Goal: Information Seeking & Learning: Learn about a topic

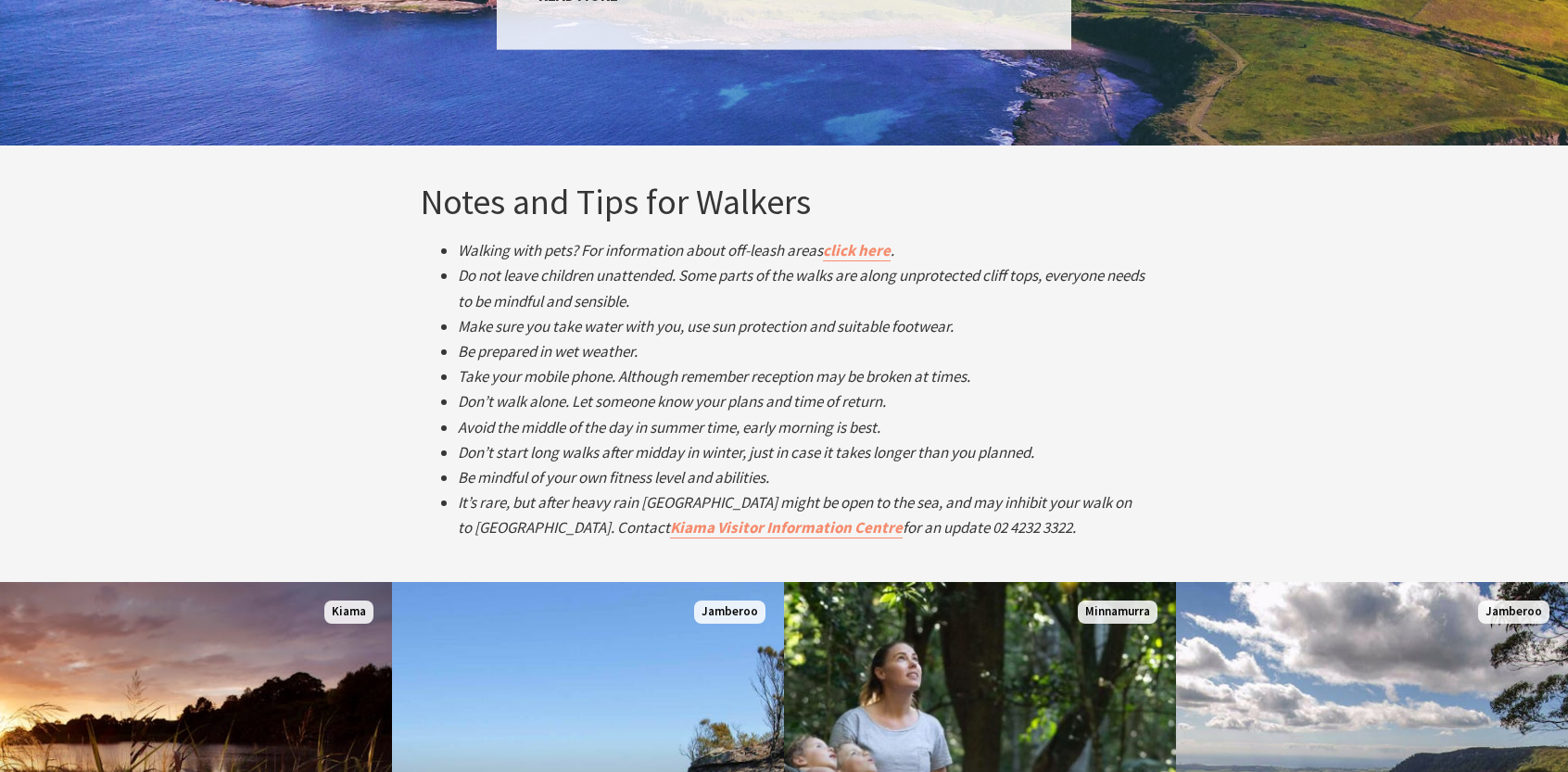
scroll to position [3058, 0]
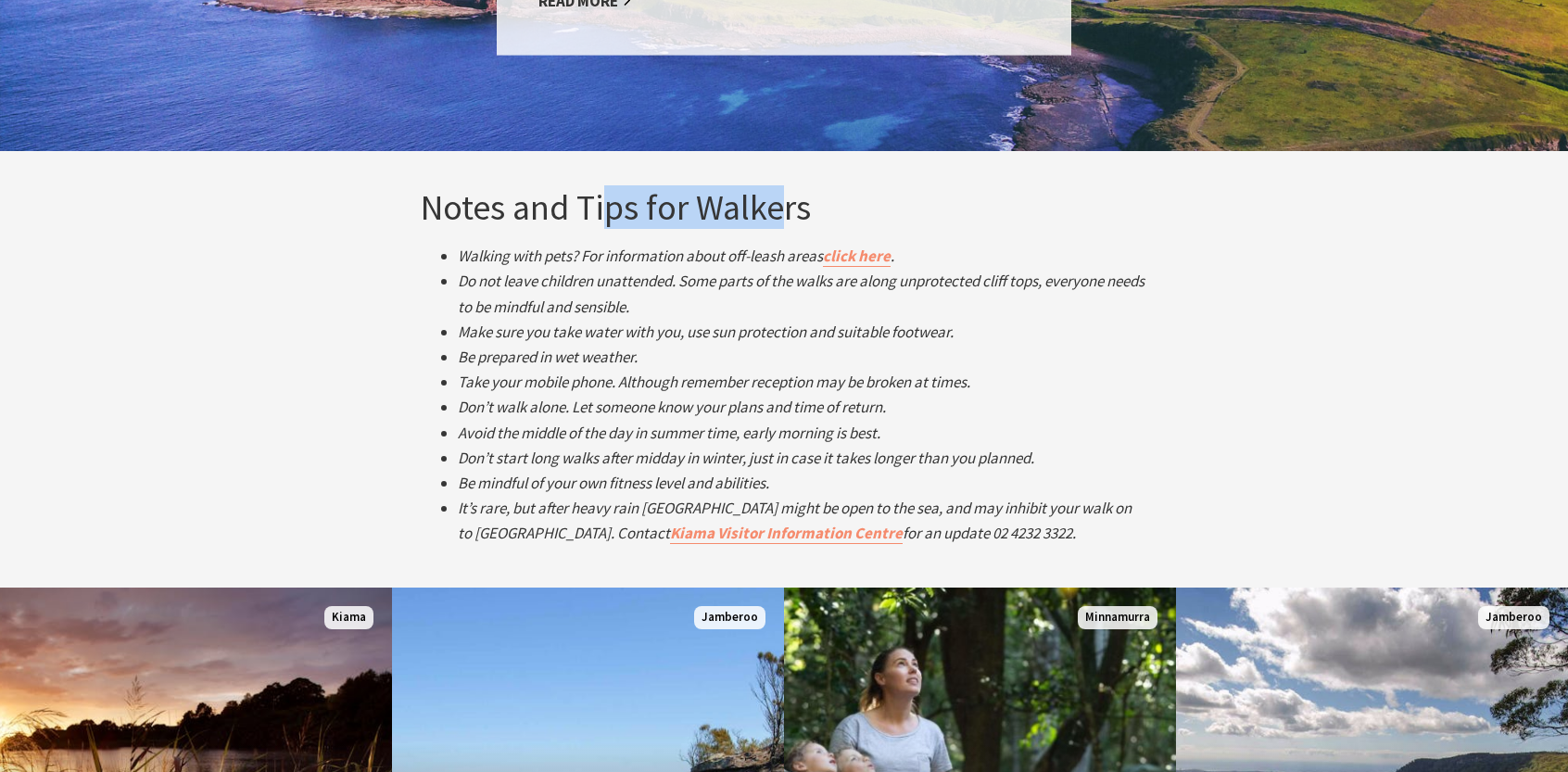
drag, startPoint x: 609, startPoint y: 184, endPoint x: 787, endPoint y: 191, distance: 178.1
click at [787, 191] on h3 "Notes and Tips for Walkers" at bounding box center [784, 207] width 727 height 43
click at [841, 201] on h3 "Notes and Tips for Walkers" at bounding box center [784, 207] width 727 height 43
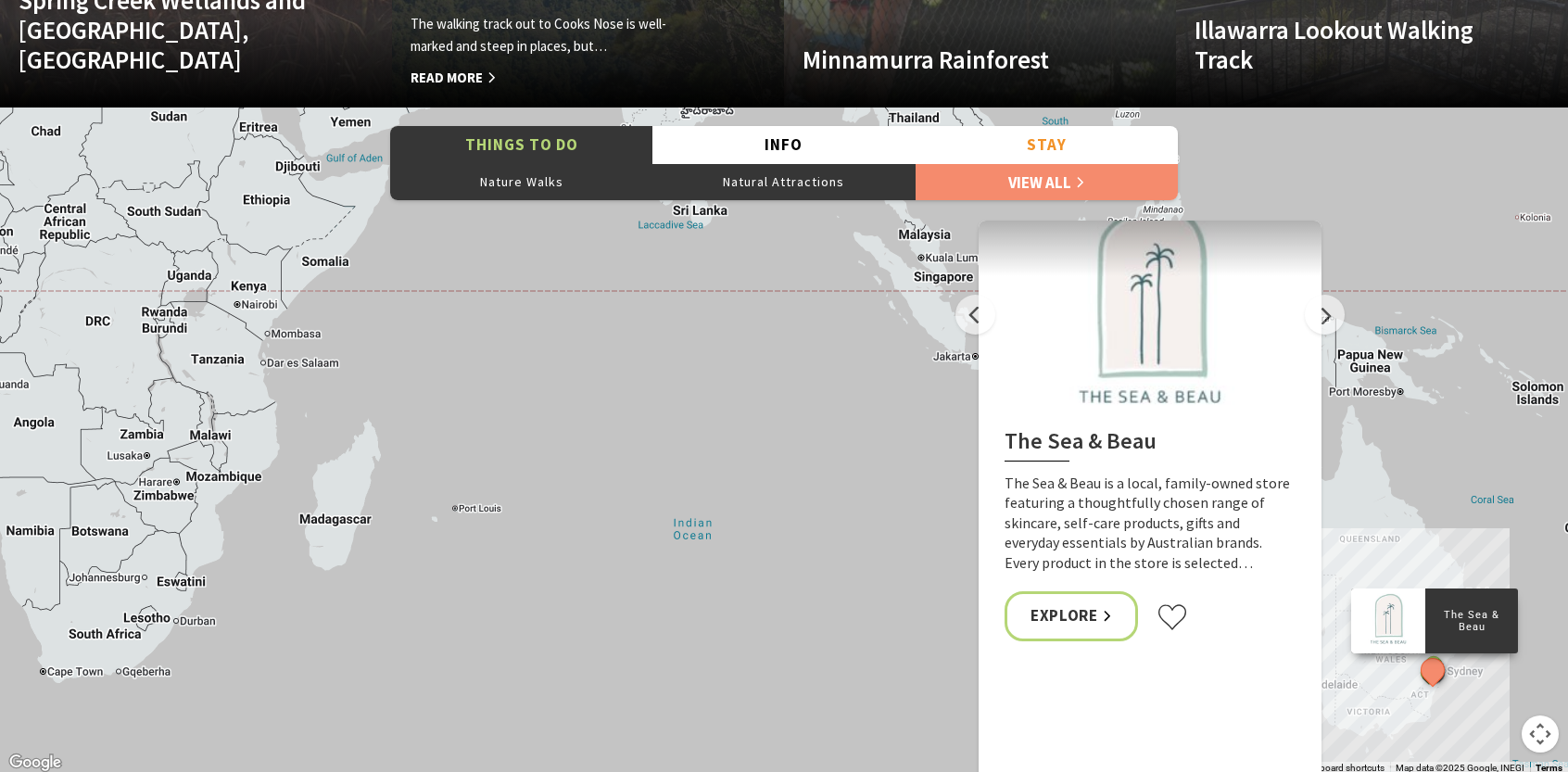
scroll to position [3985, 0]
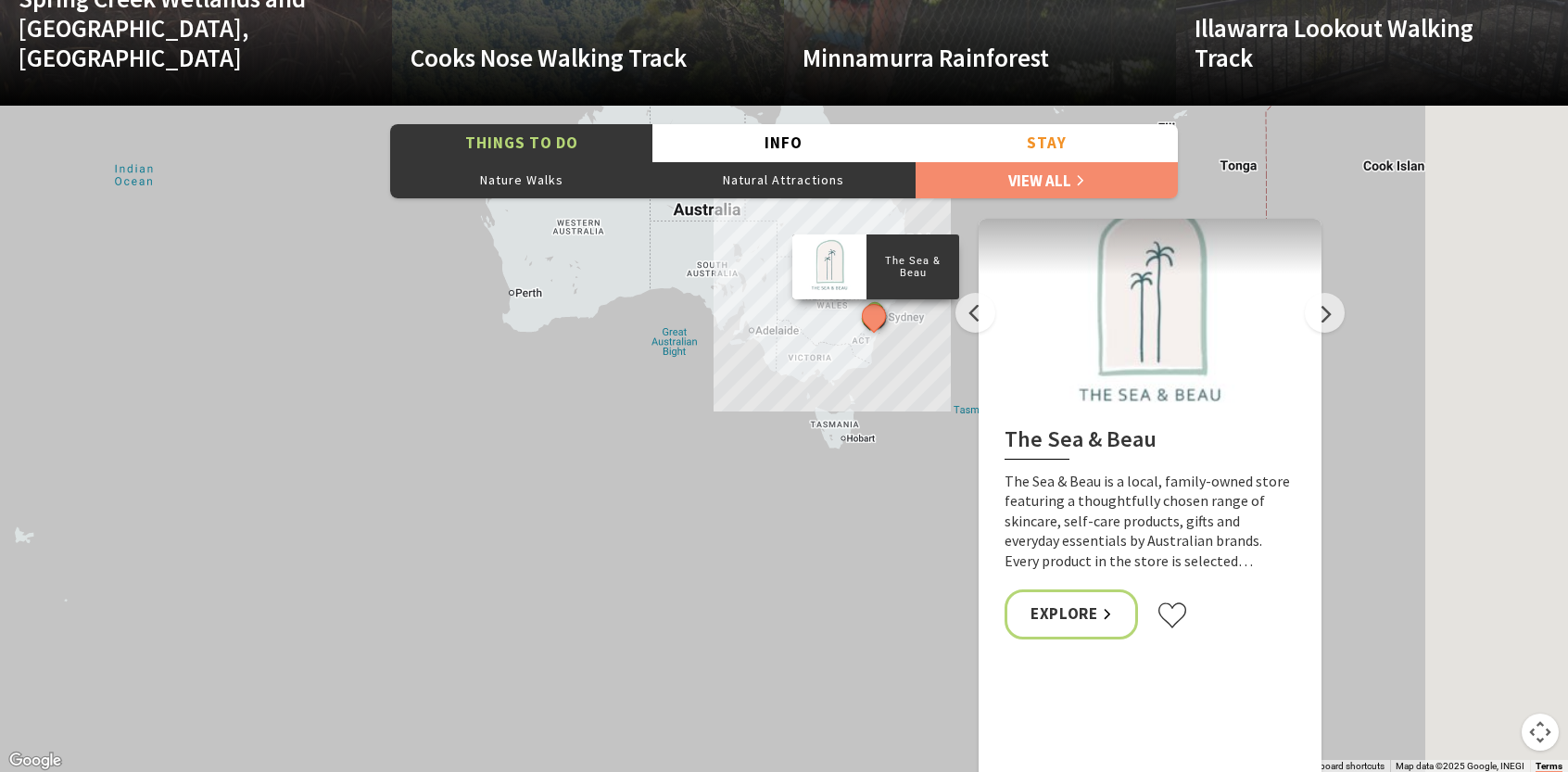
drag, startPoint x: 920, startPoint y: 476, endPoint x: 313, endPoint y: 183, distance: 674.0
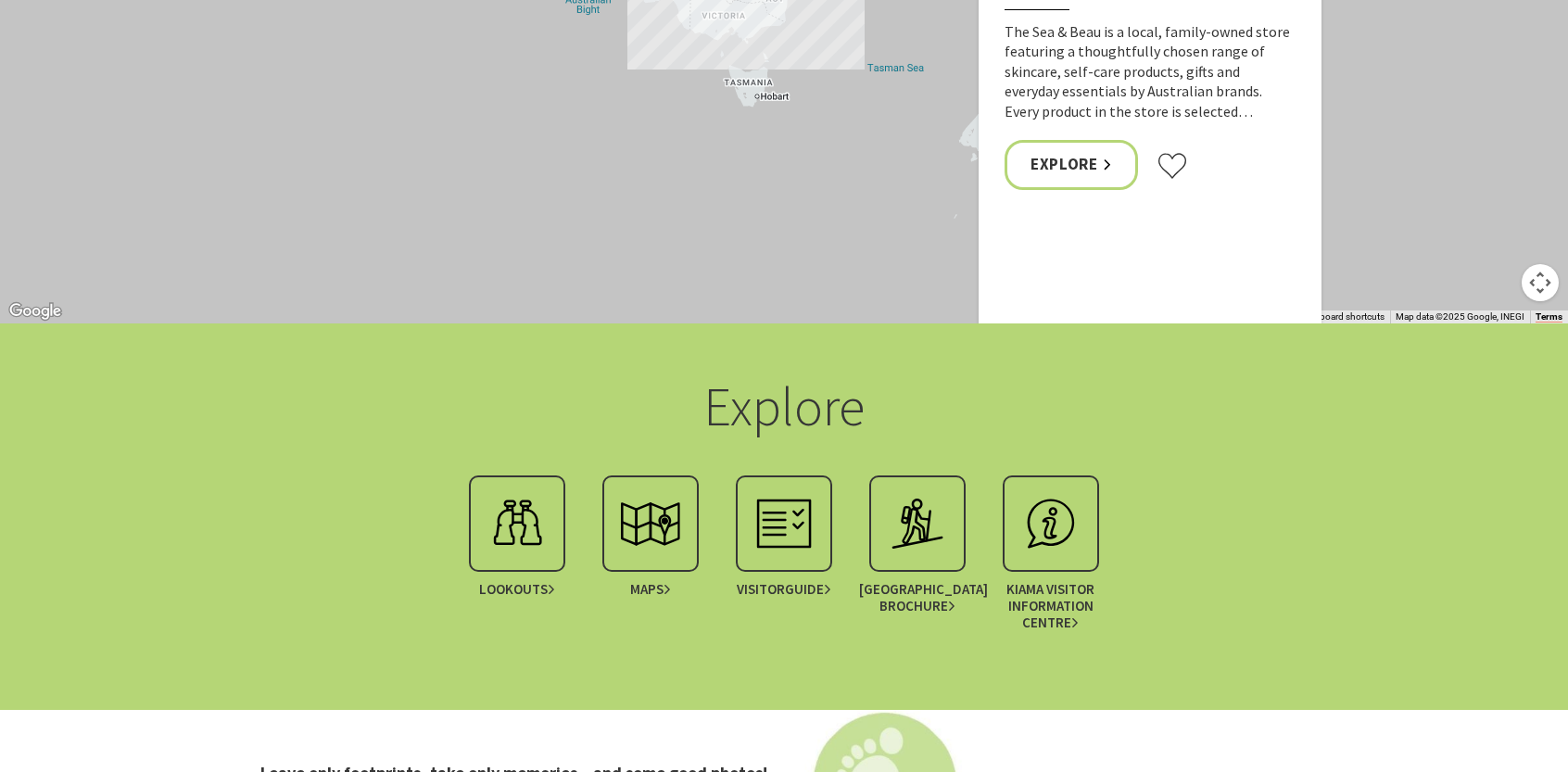
scroll to position [4415, 0]
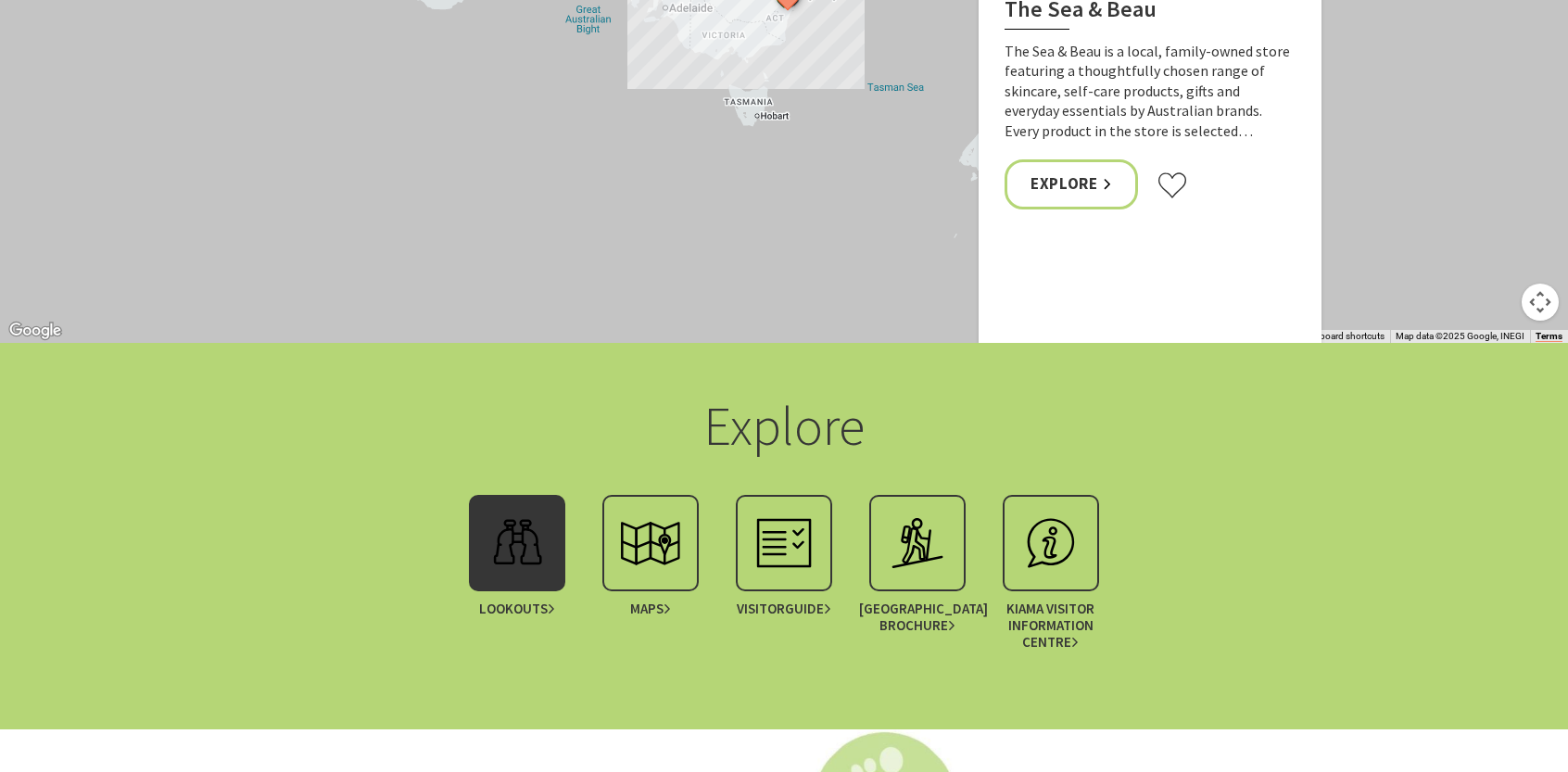
click at [530, 530] on img at bounding box center [517, 542] width 74 height 74
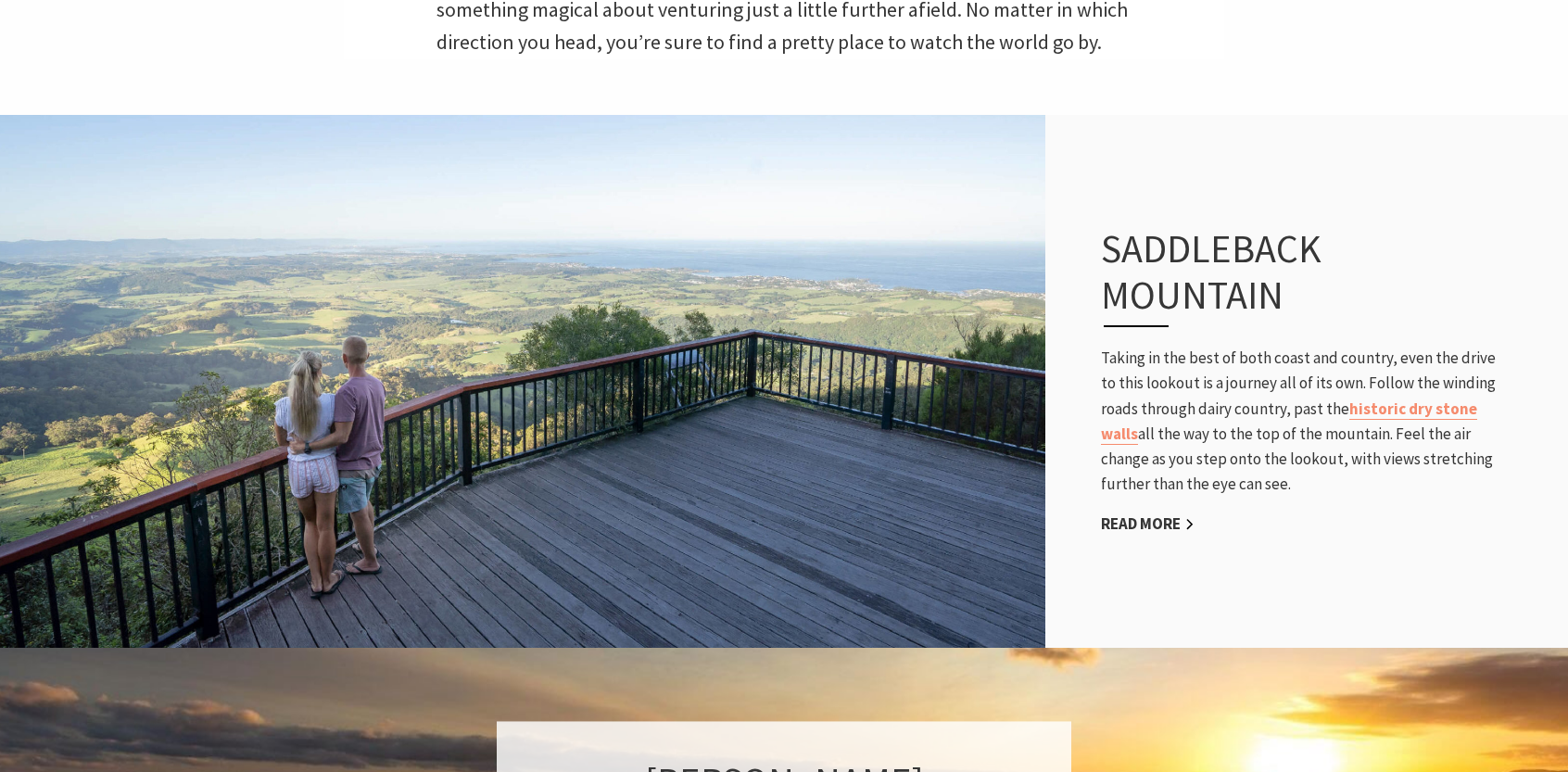
scroll to position [742, 0]
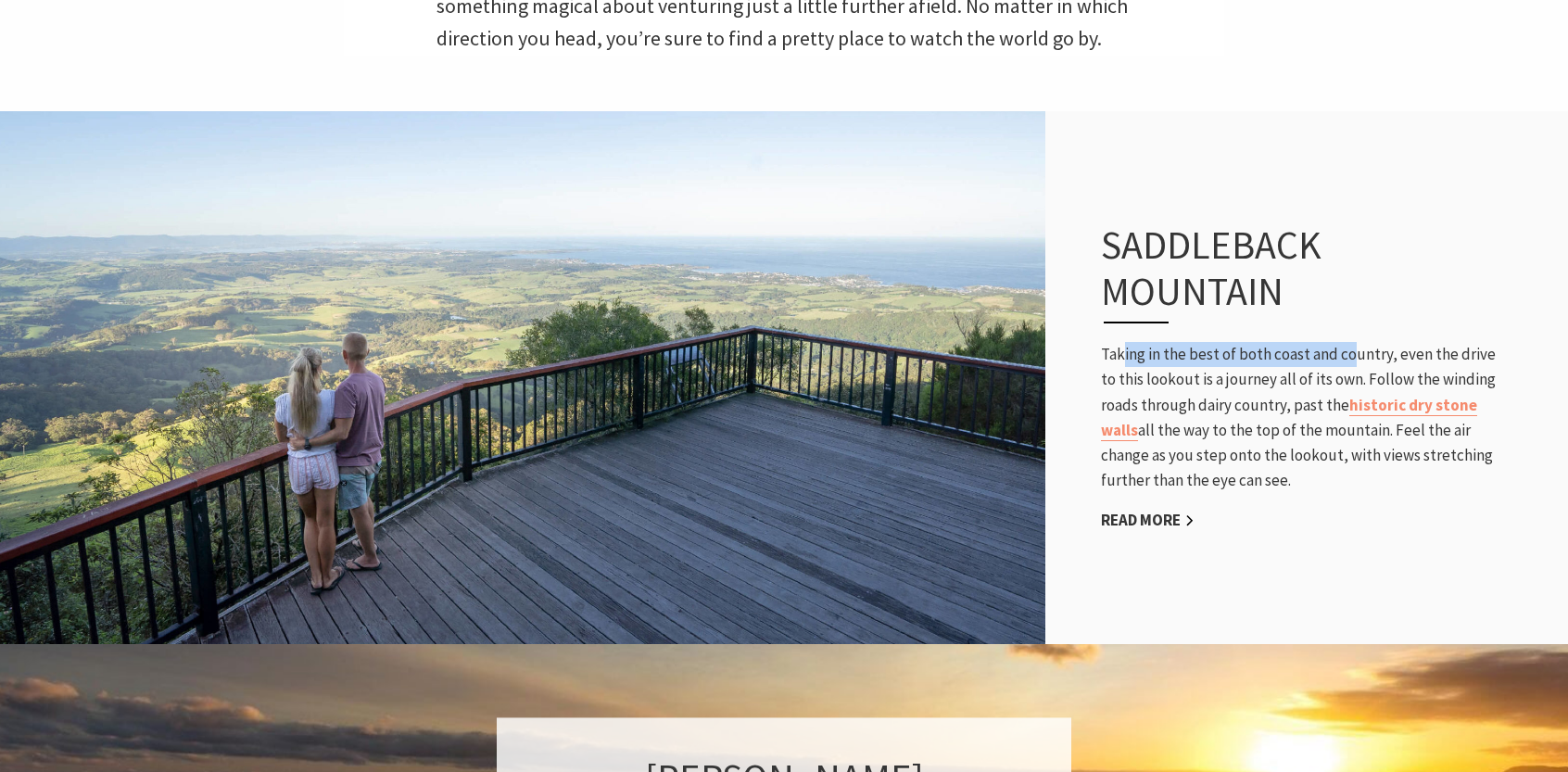
drag, startPoint x: 1128, startPoint y: 359, endPoint x: 1349, endPoint y: 350, distance: 221.2
click at [1349, 350] on p "Taking in the best of both coast and country, even the drive to this lookout is…" at bounding box center [1305, 418] width 408 height 151
click at [1385, 353] on p "Taking in the best of both coast and country, even the drive to this lookout is…" at bounding box center [1305, 418] width 408 height 151
click at [1180, 516] on link "Read More" at bounding box center [1147, 520] width 94 height 22
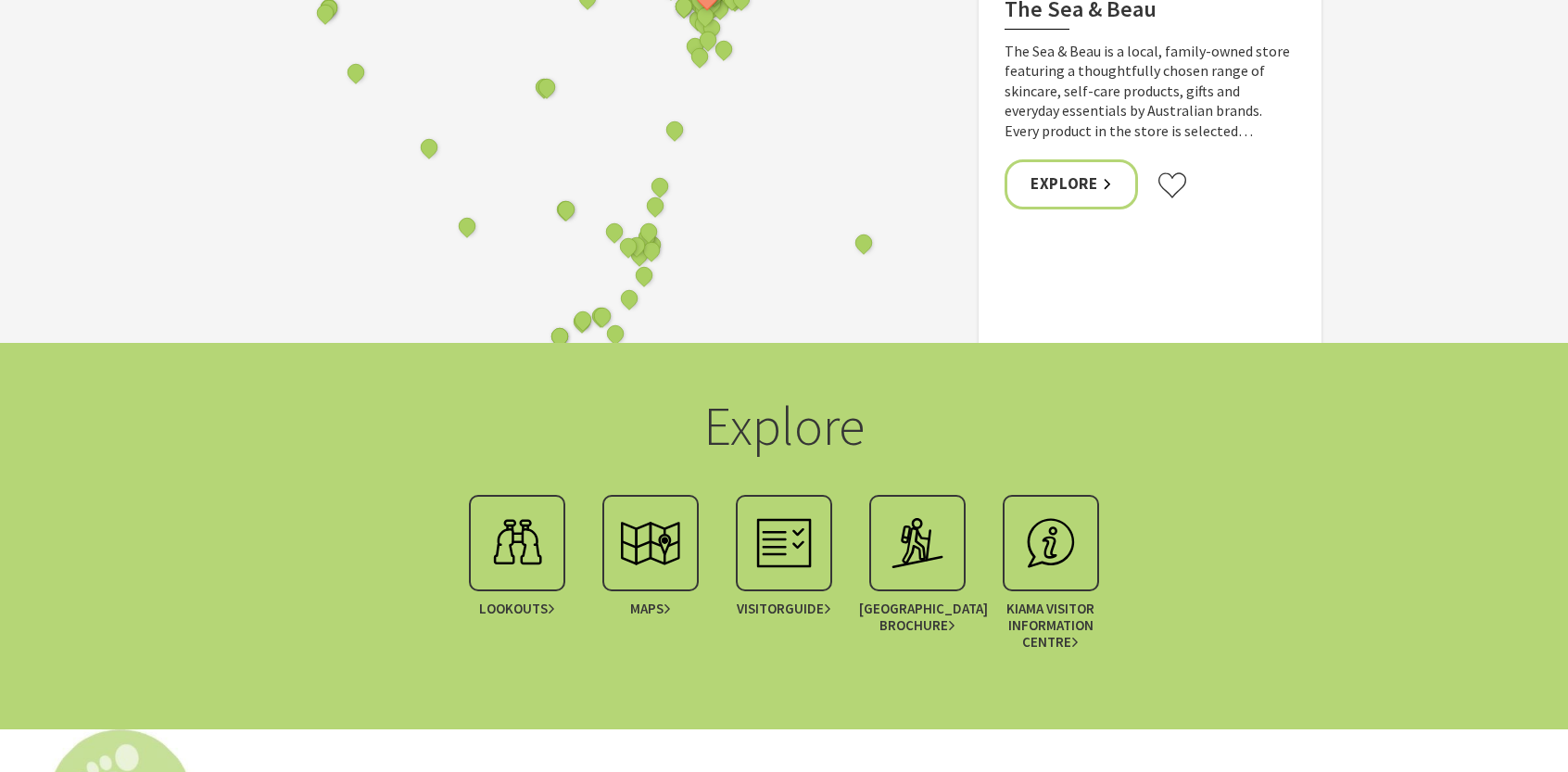
scroll to position [4415, 0]
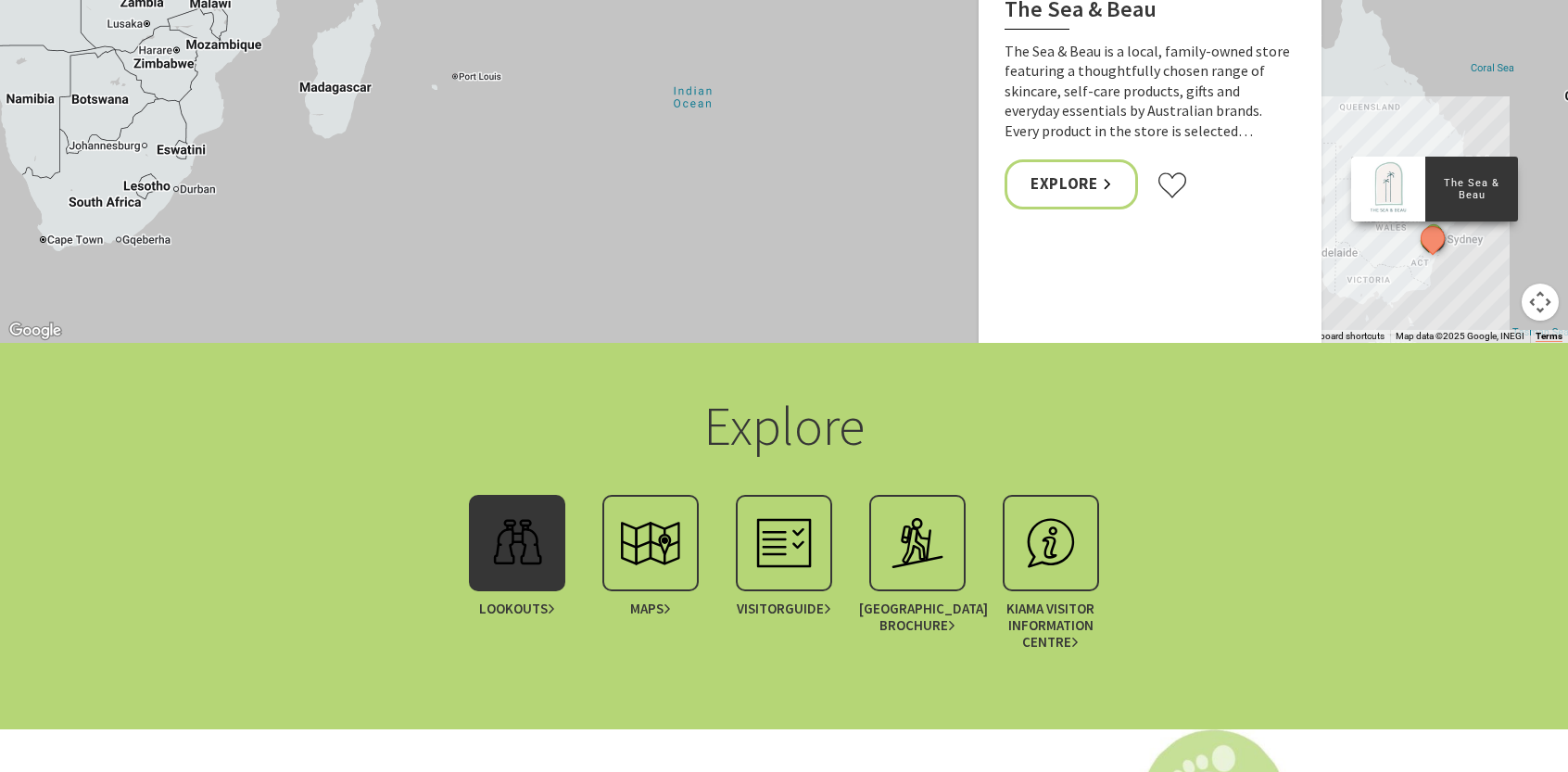
click at [534, 580] on img at bounding box center [517, 542] width 74 height 74
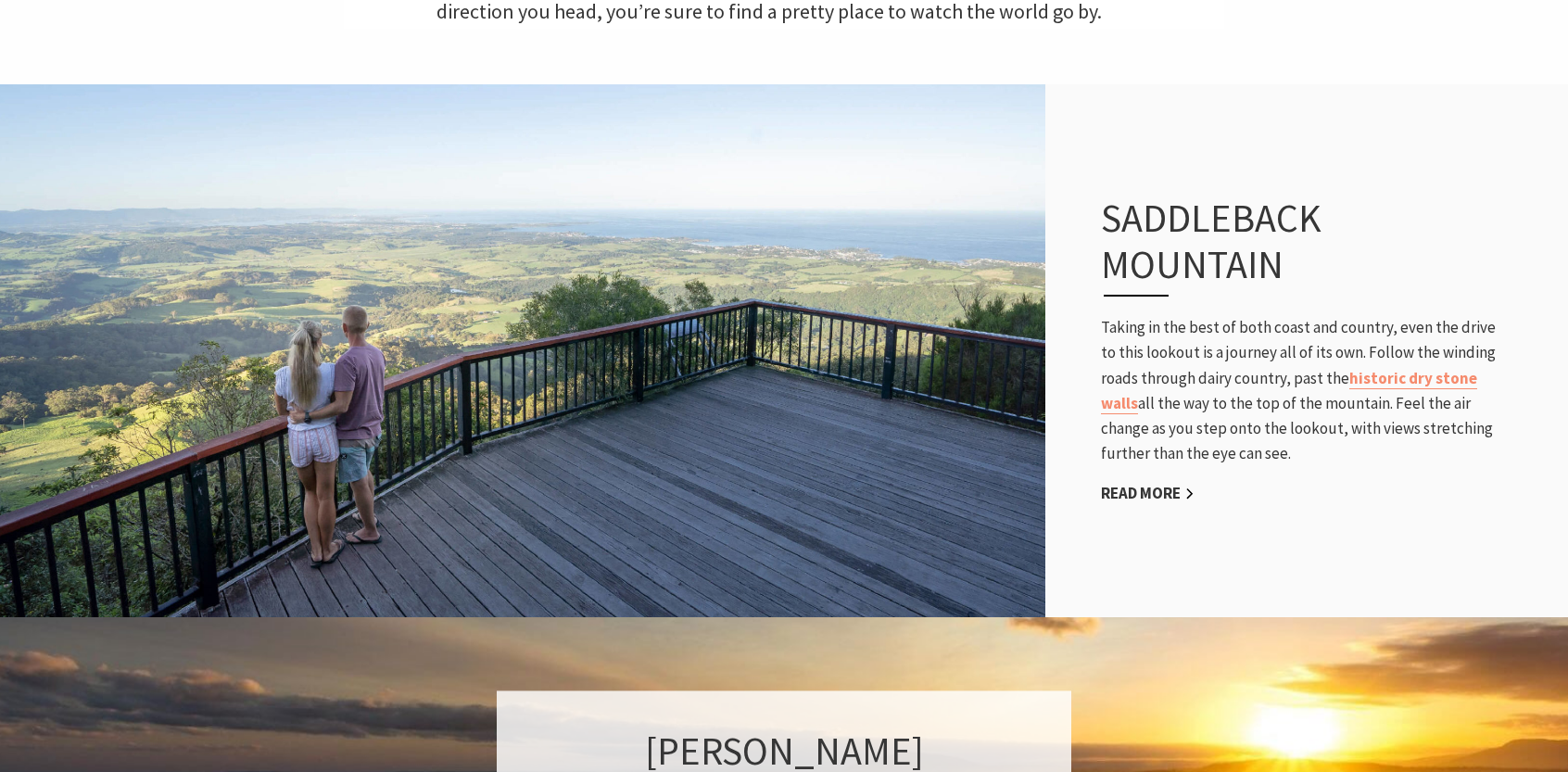
scroll to position [834, 0]
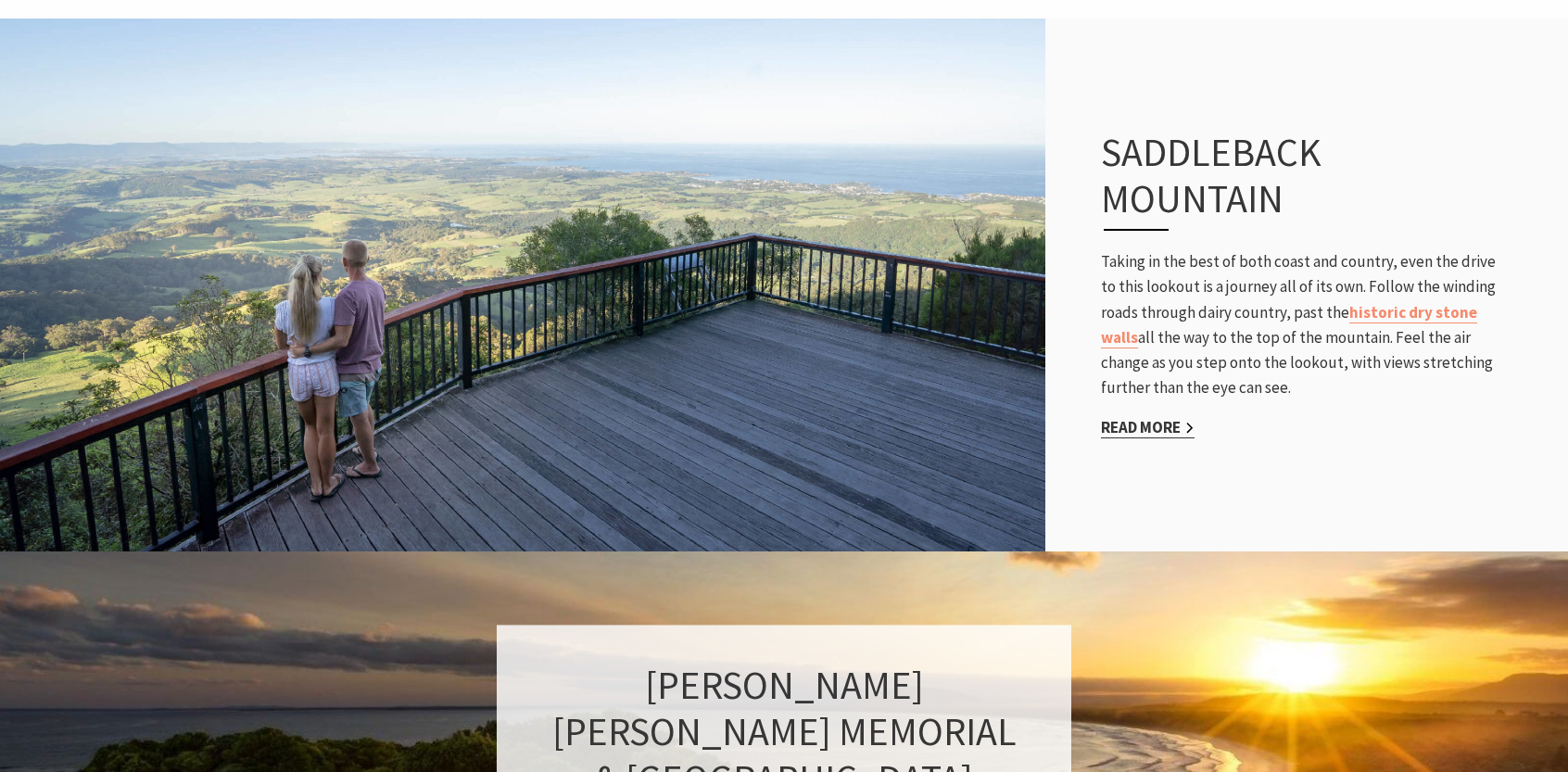
click at [1150, 434] on link "Read More" at bounding box center [1147, 427] width 94 height 22
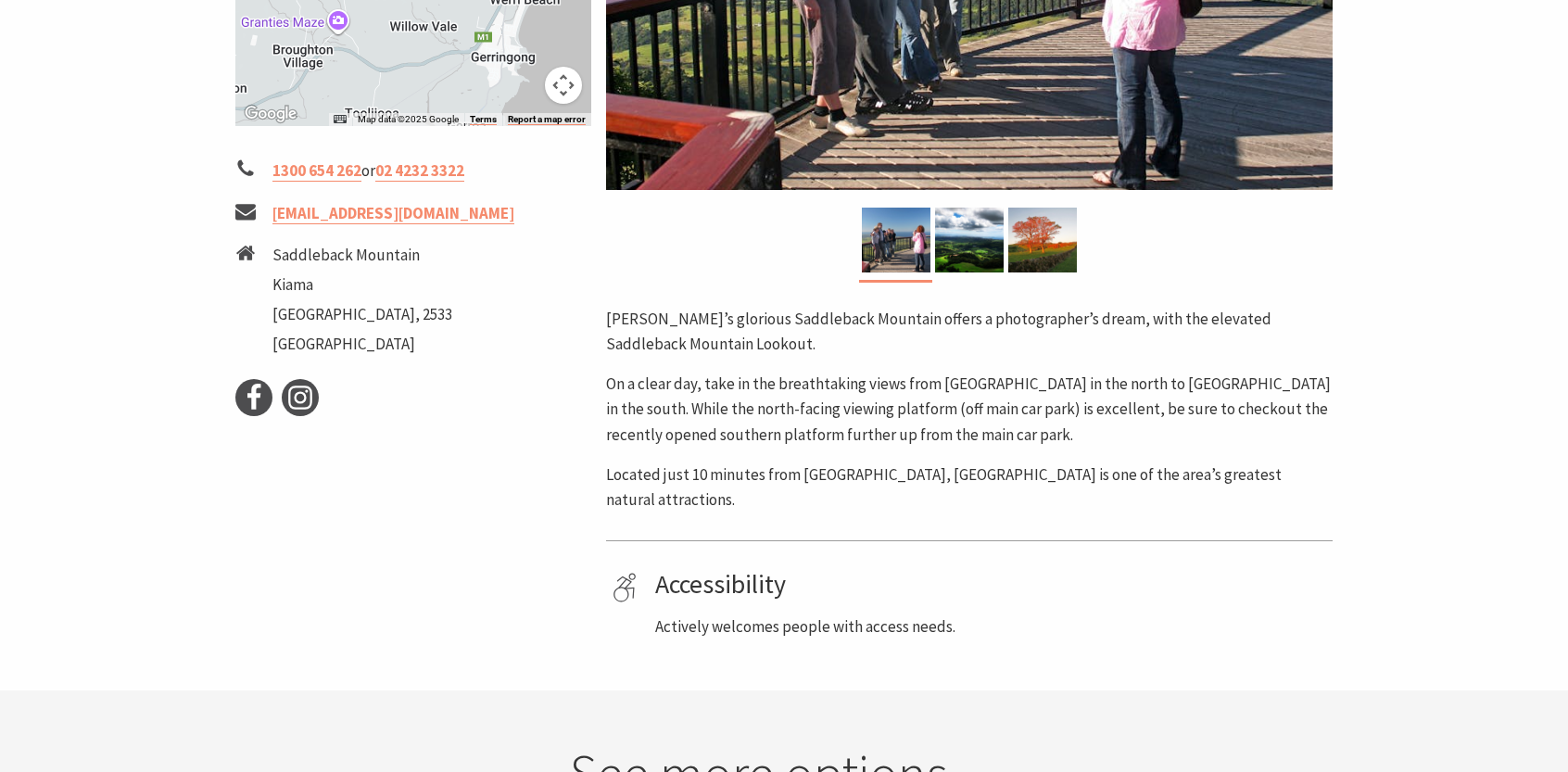
scroll to position [742, 0]
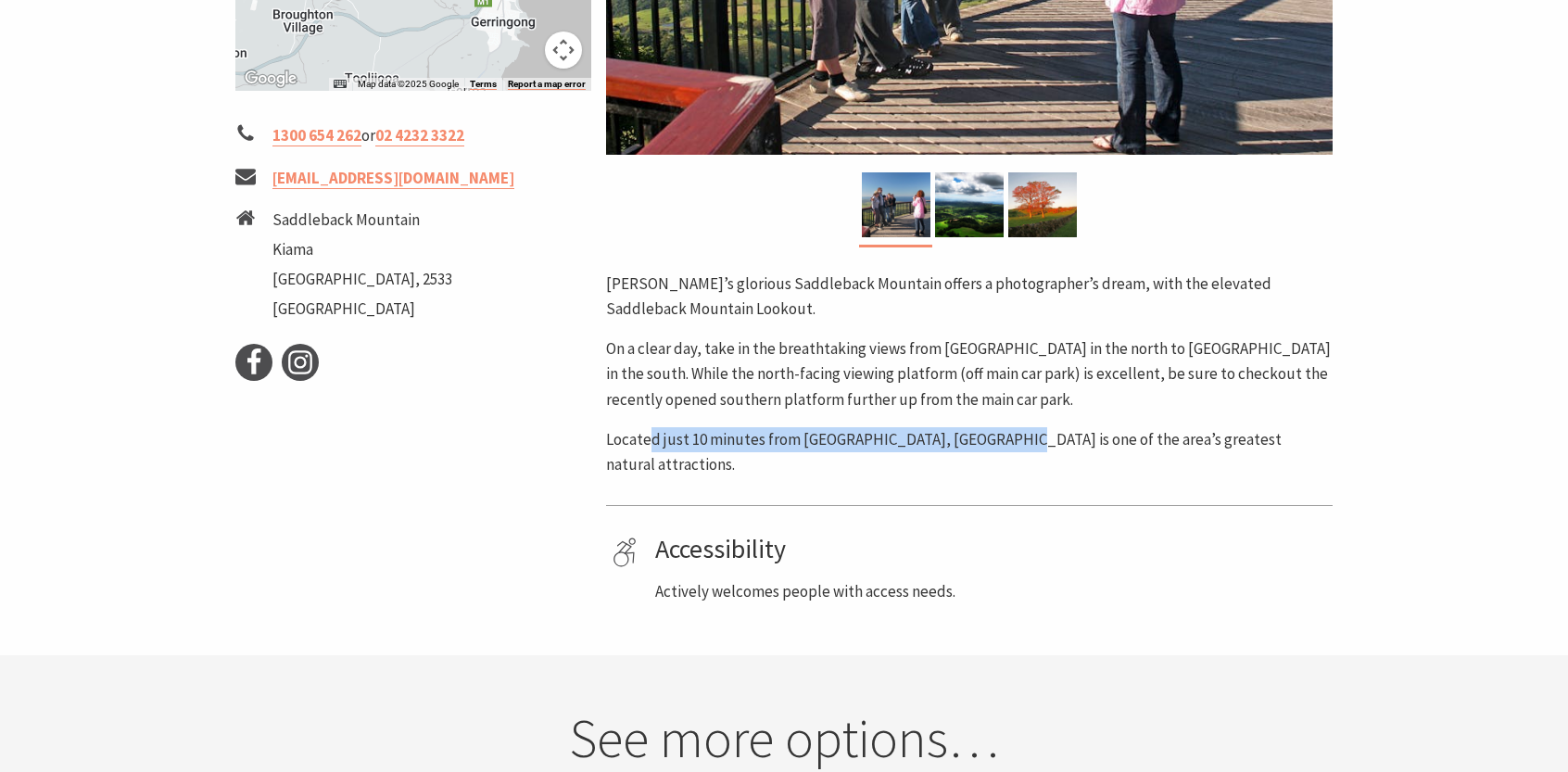
drag, startPoint x: 651, startPoint y: 372, endPoint x: 1042, endPoint y: 346, distance: 391.9
click at [1016, 346] on div "[PERSON_NAME]’s glorious Saddleback Mountain offers a photographer’s dream, wit…" at bounding box center [969, 374] width 727 height 206
click at [1129, 336] on p "On a clear day, take in the breathtaking views from [GEOGRAPHIC_DATA] in the no…" at bounding box center [969, 374] width 727 height 76
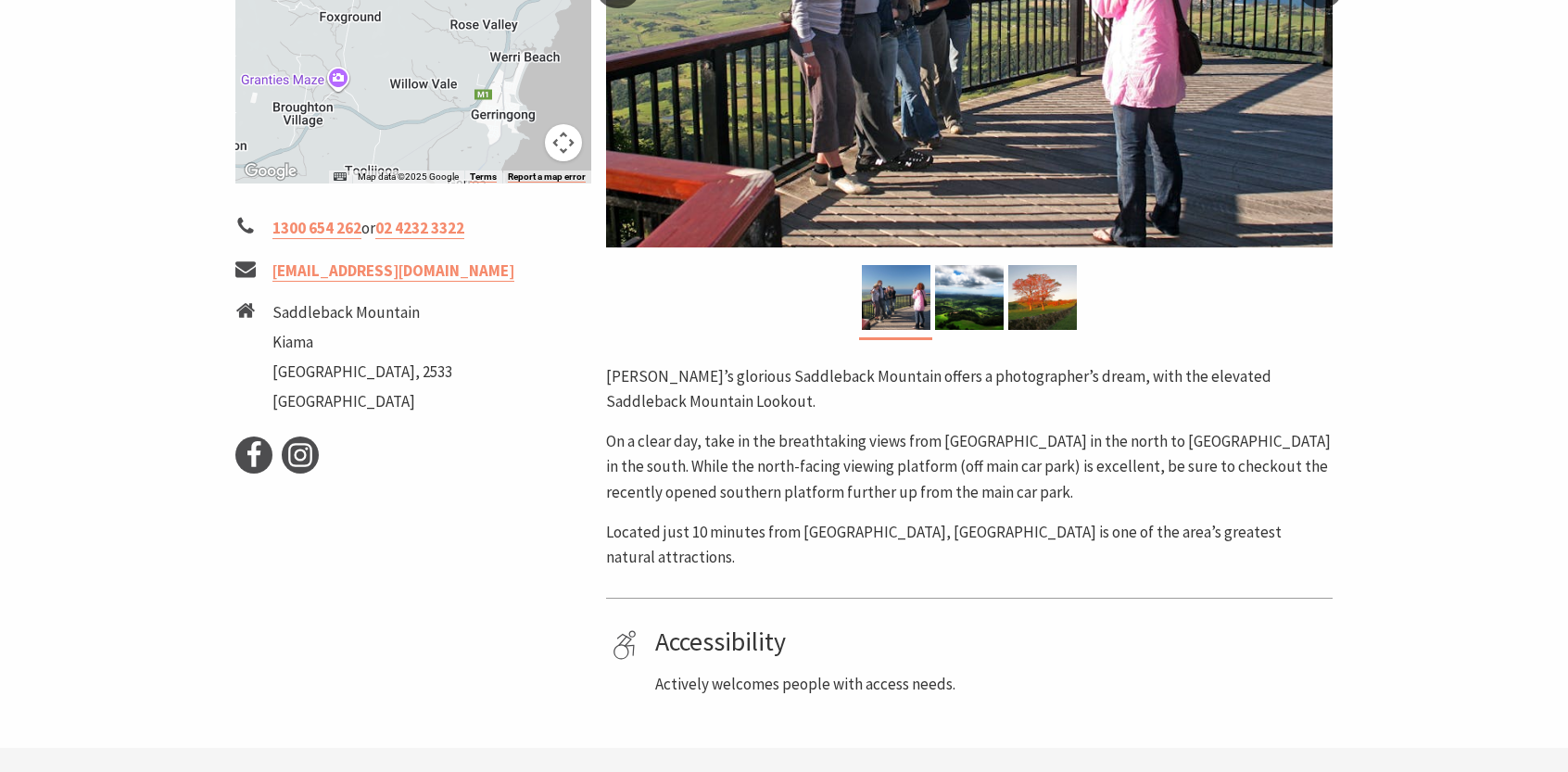
scroll to position [0, 0]
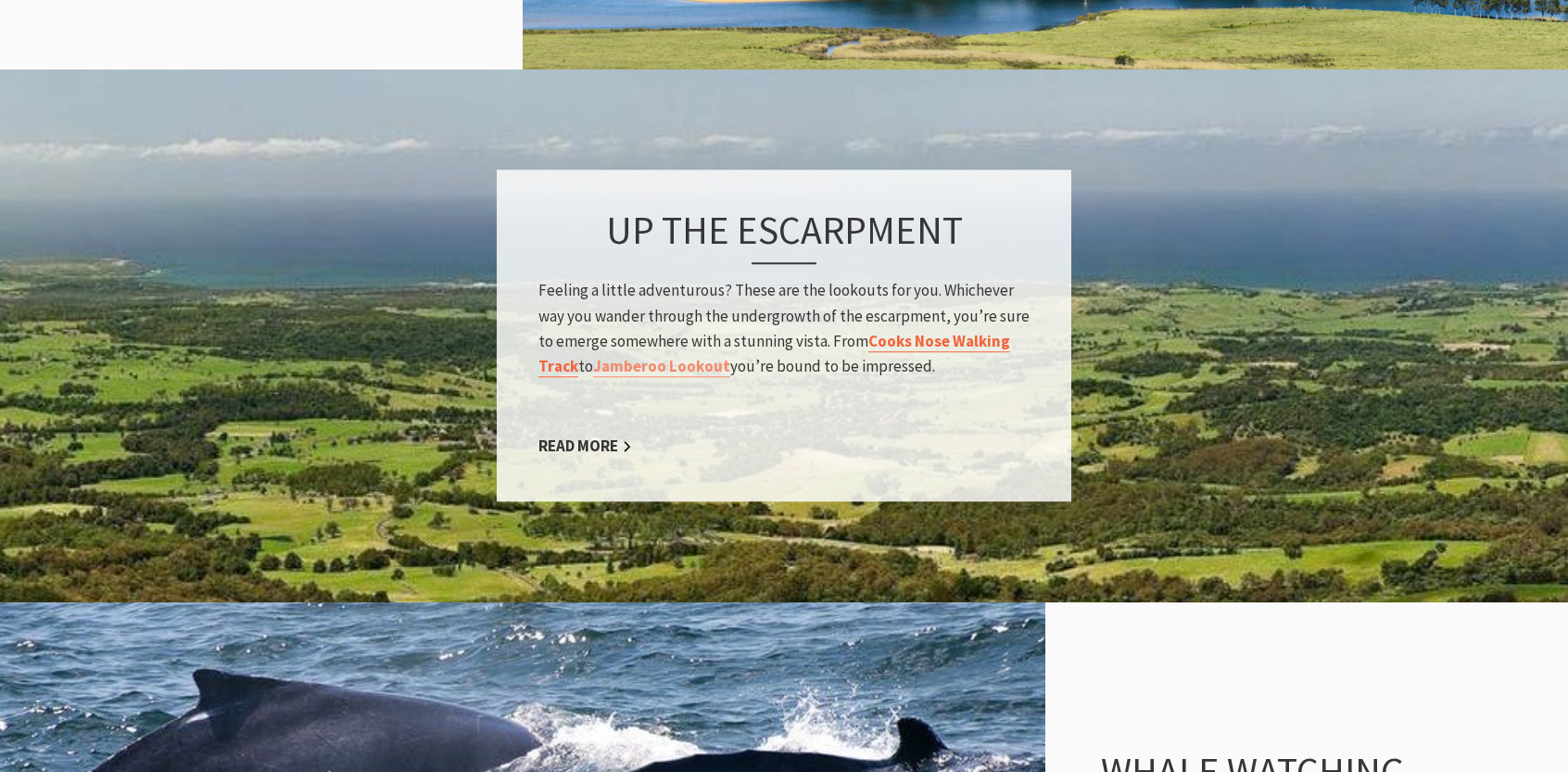
scroll to position [2410, 0]
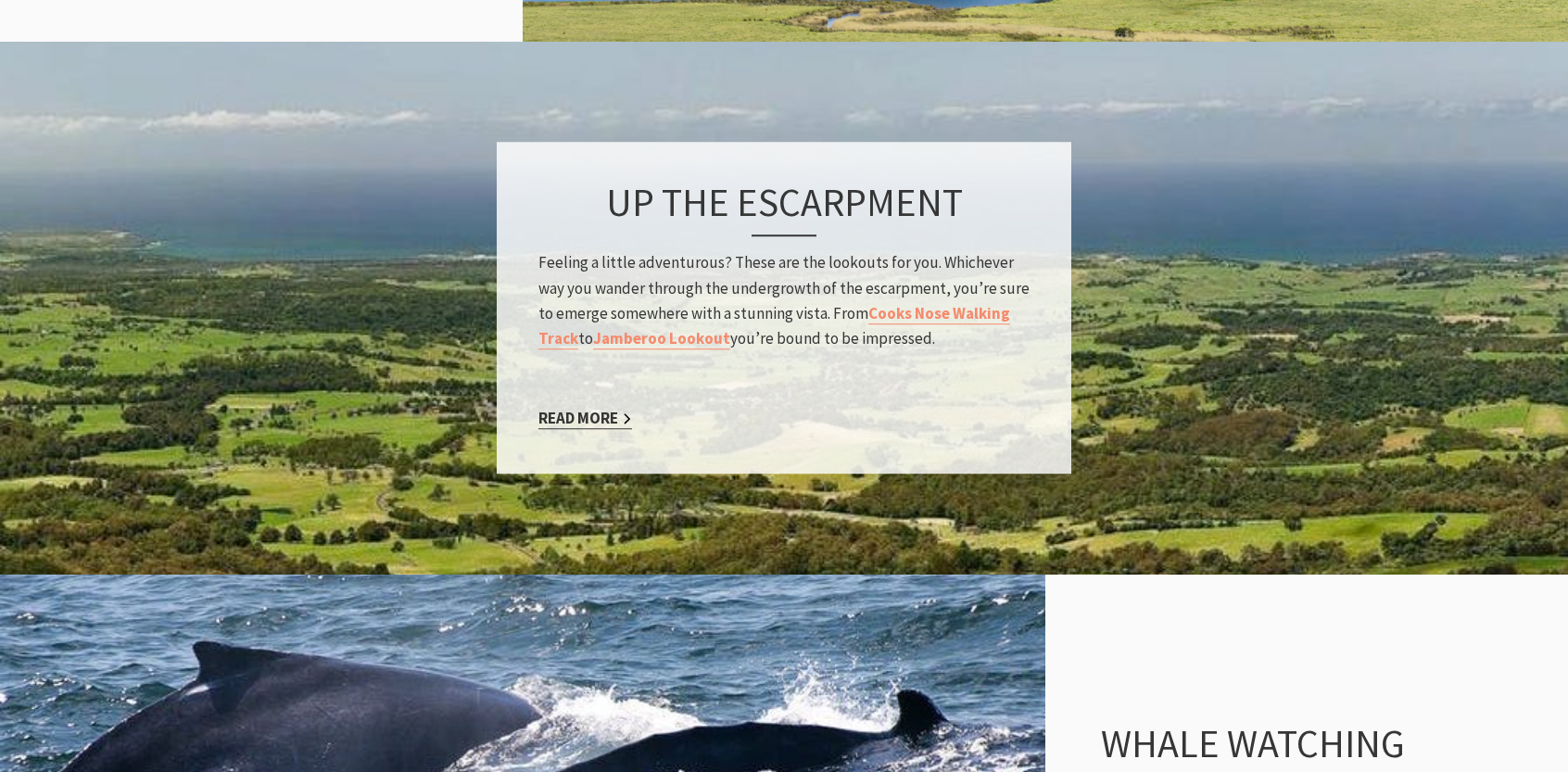
click at [558, 425] on link "Read More" at bounding box center [585, 419] width 94 height 22
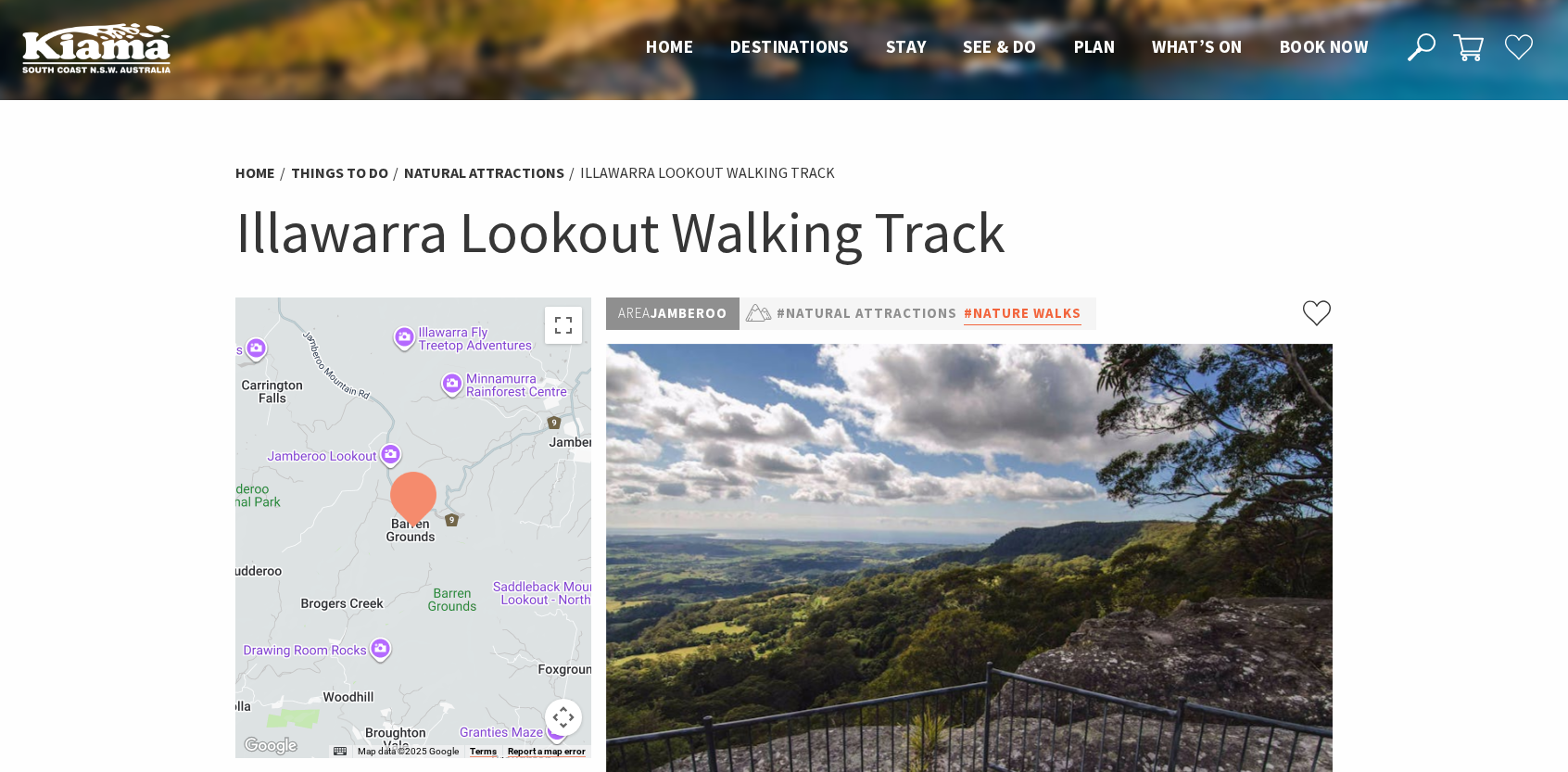
click at [994, 313] on link "#Nature Walks" at bounding box center [1023, 314] width 118 height 24
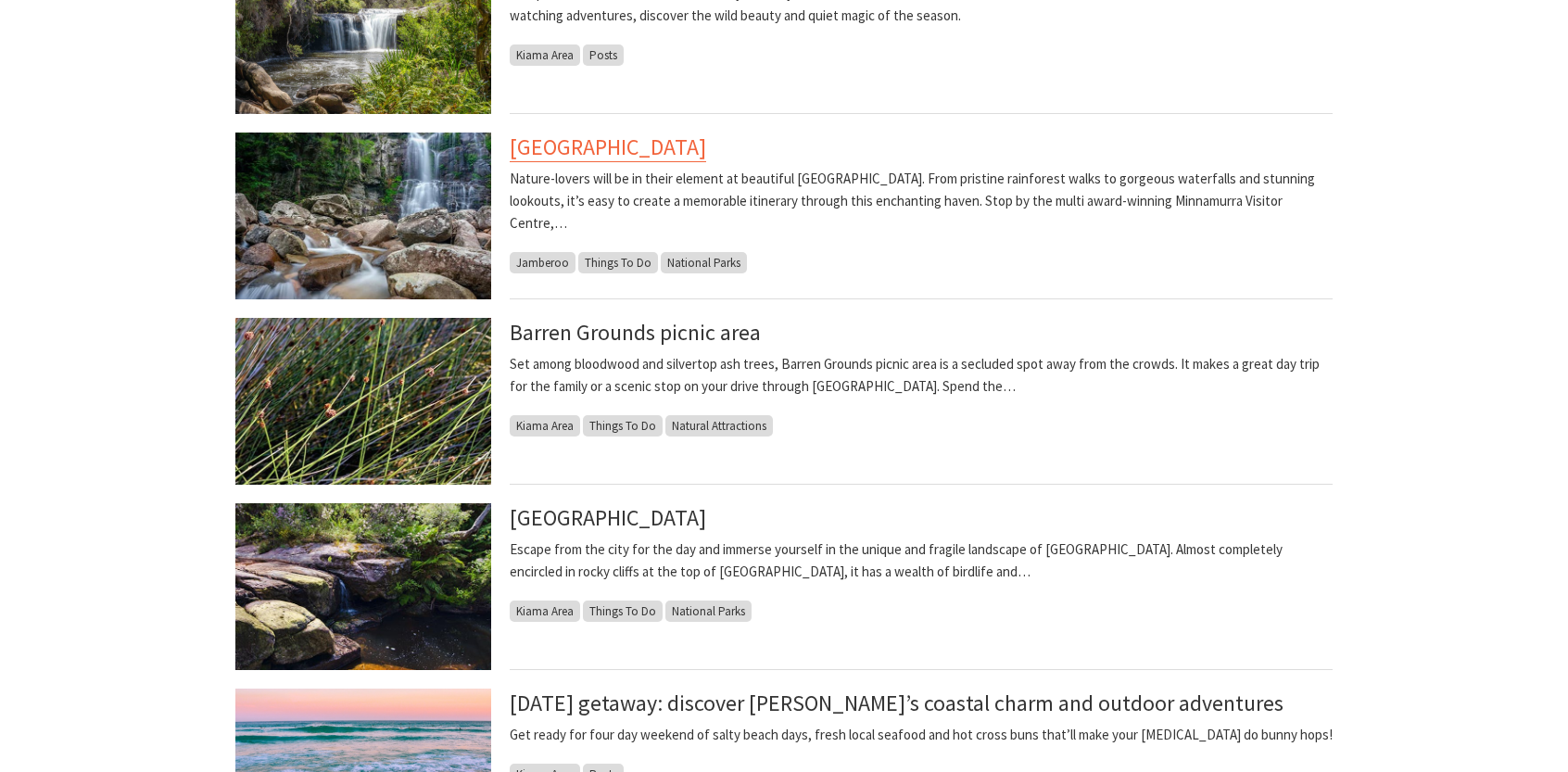
scroll to position [834, 0]
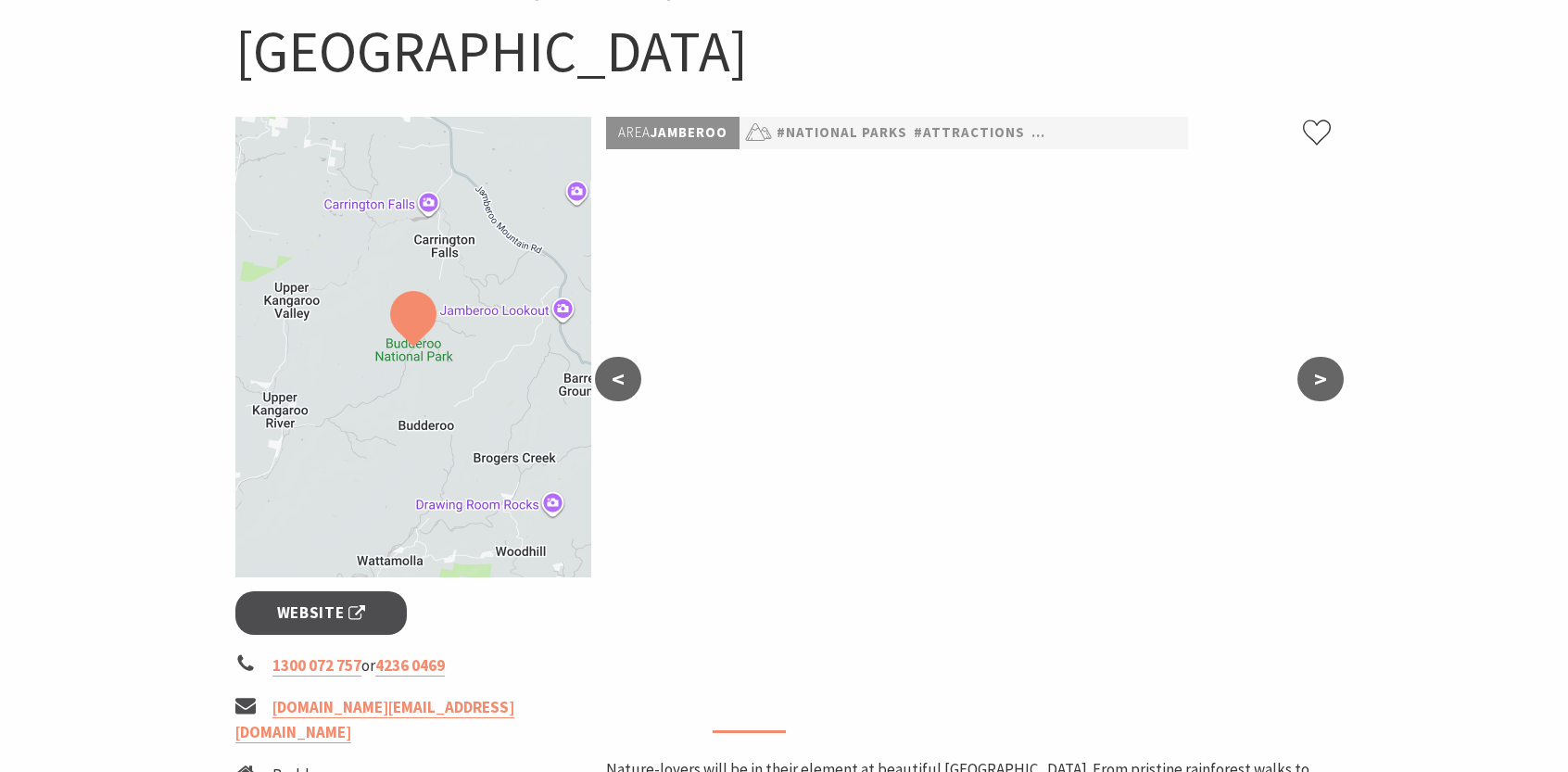
scroll to position [185, 0]
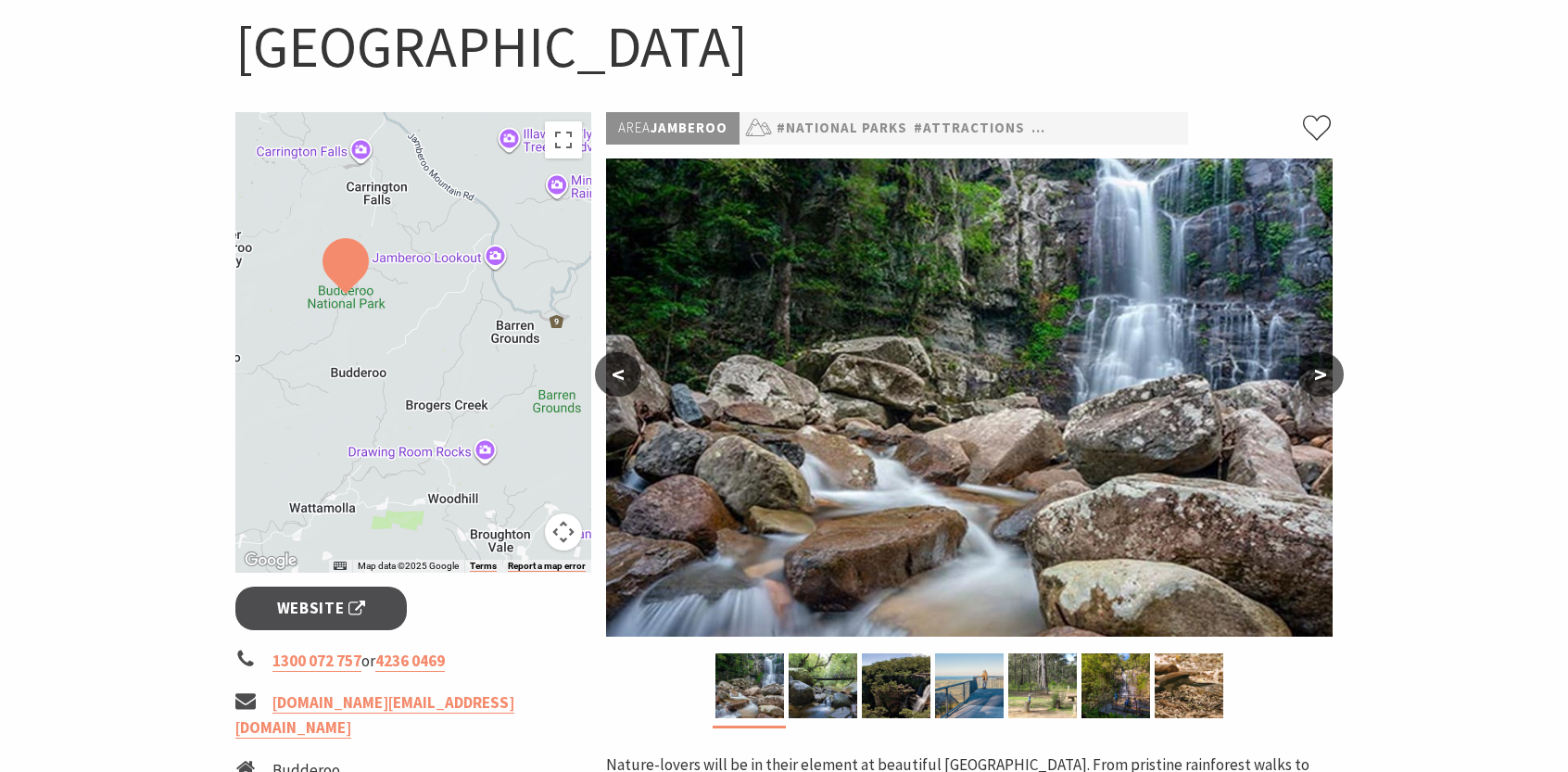
drag, startPoint x: 482, startPoint y: 359, endPoint x: 411, endPoint y: 311, distance: 85.7
click at [411, 311] on div at bounding box center [413, 342] width 356 height 460
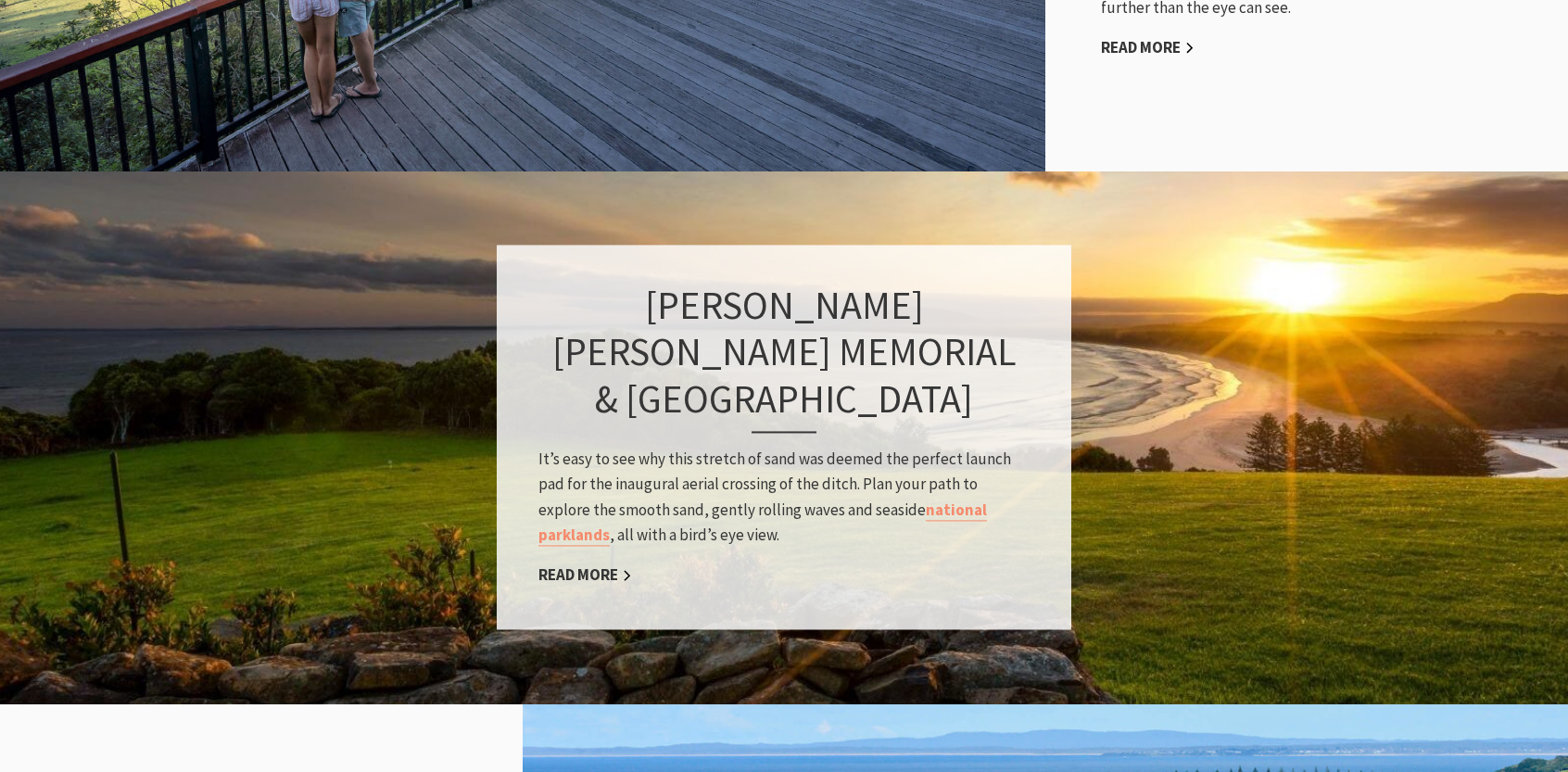
scroll to position [1297, 0]
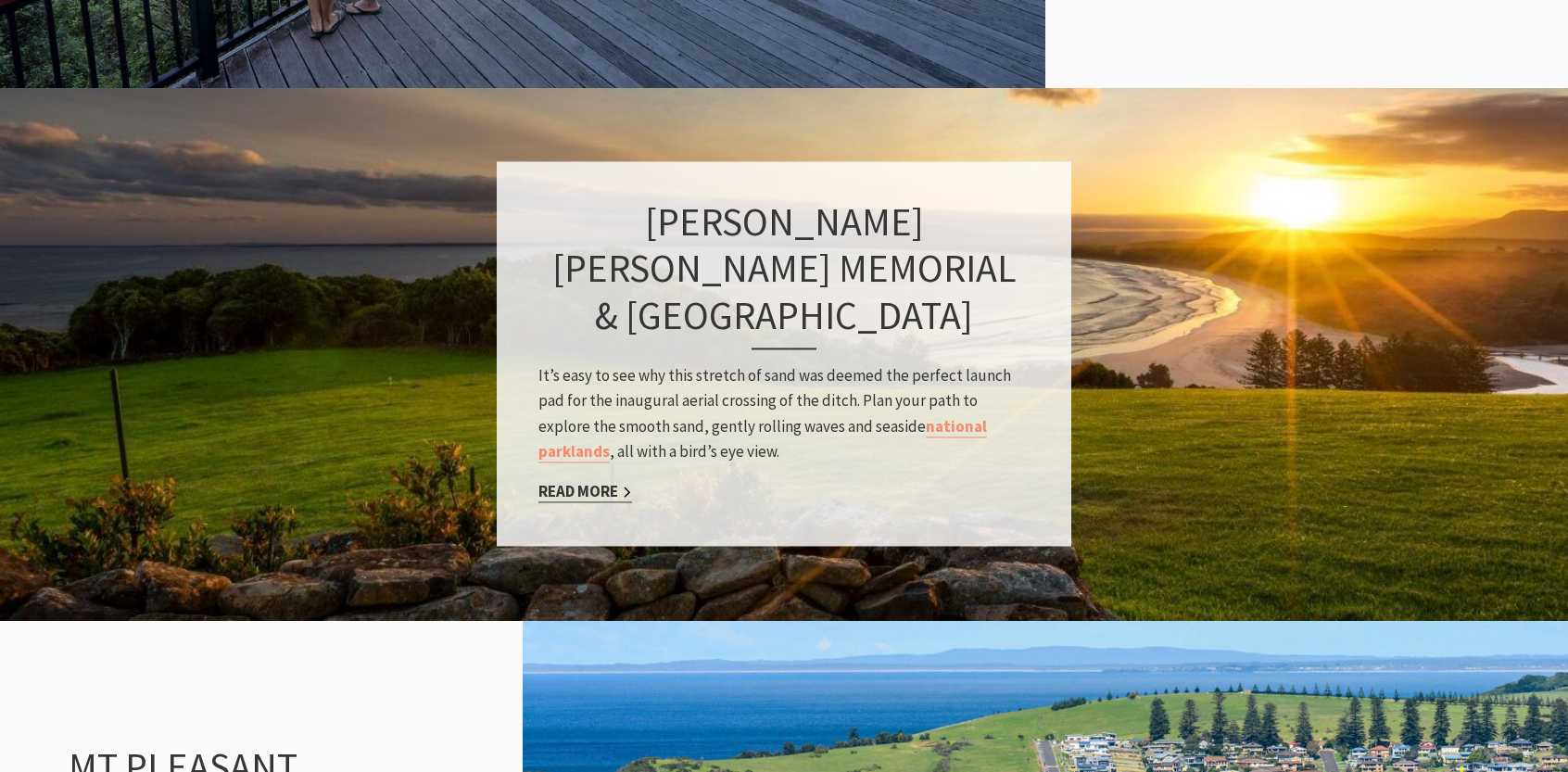
click at [590, 490] on link "Read More" at bounding box center [585, 491] width 94 height 22
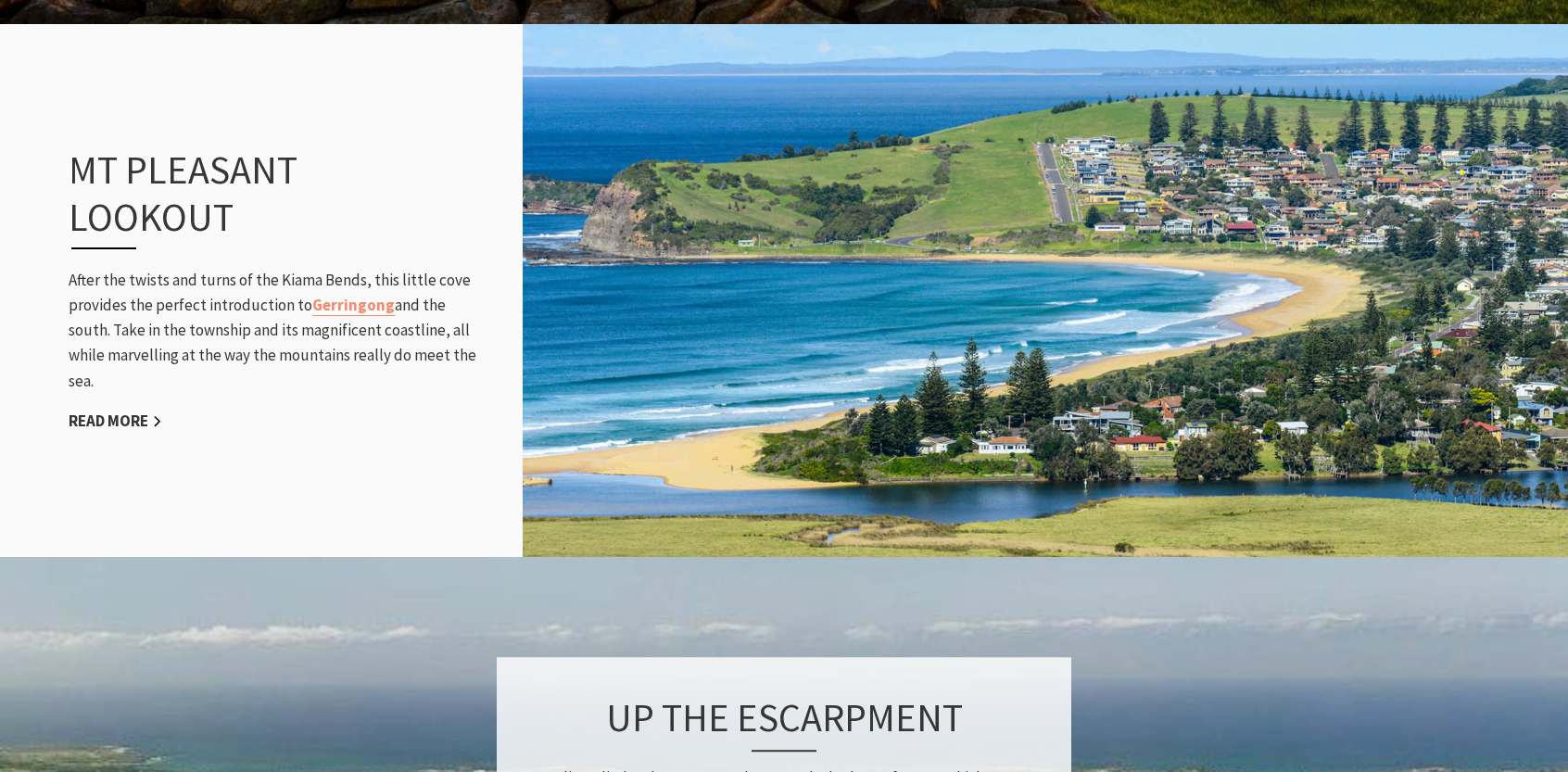
scroll to position [1947, 0]
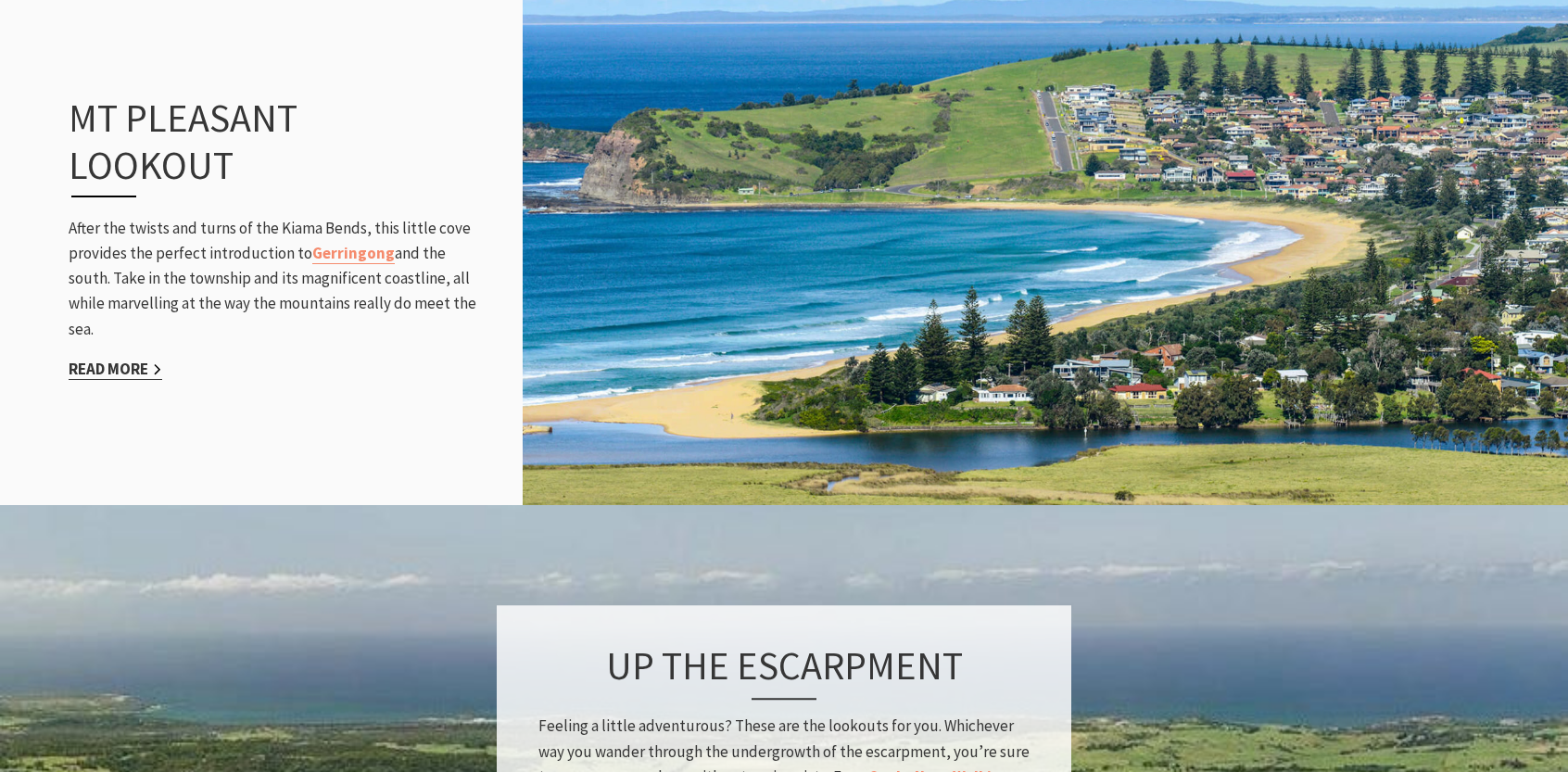
click at [111, 369] on link "Read More" at bounding box center [115, 369] width 94 height 22
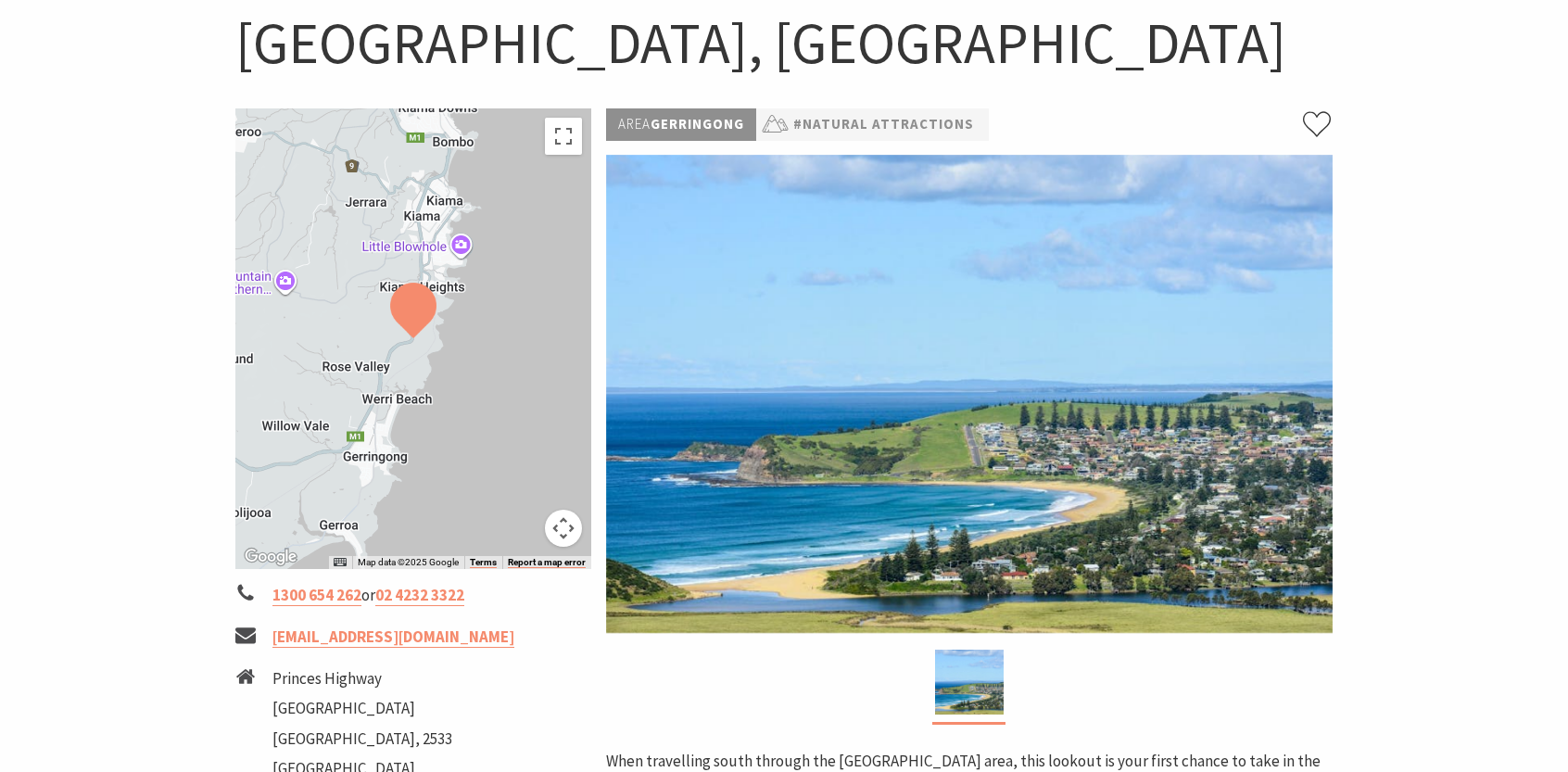
scroll to position [185, 0]
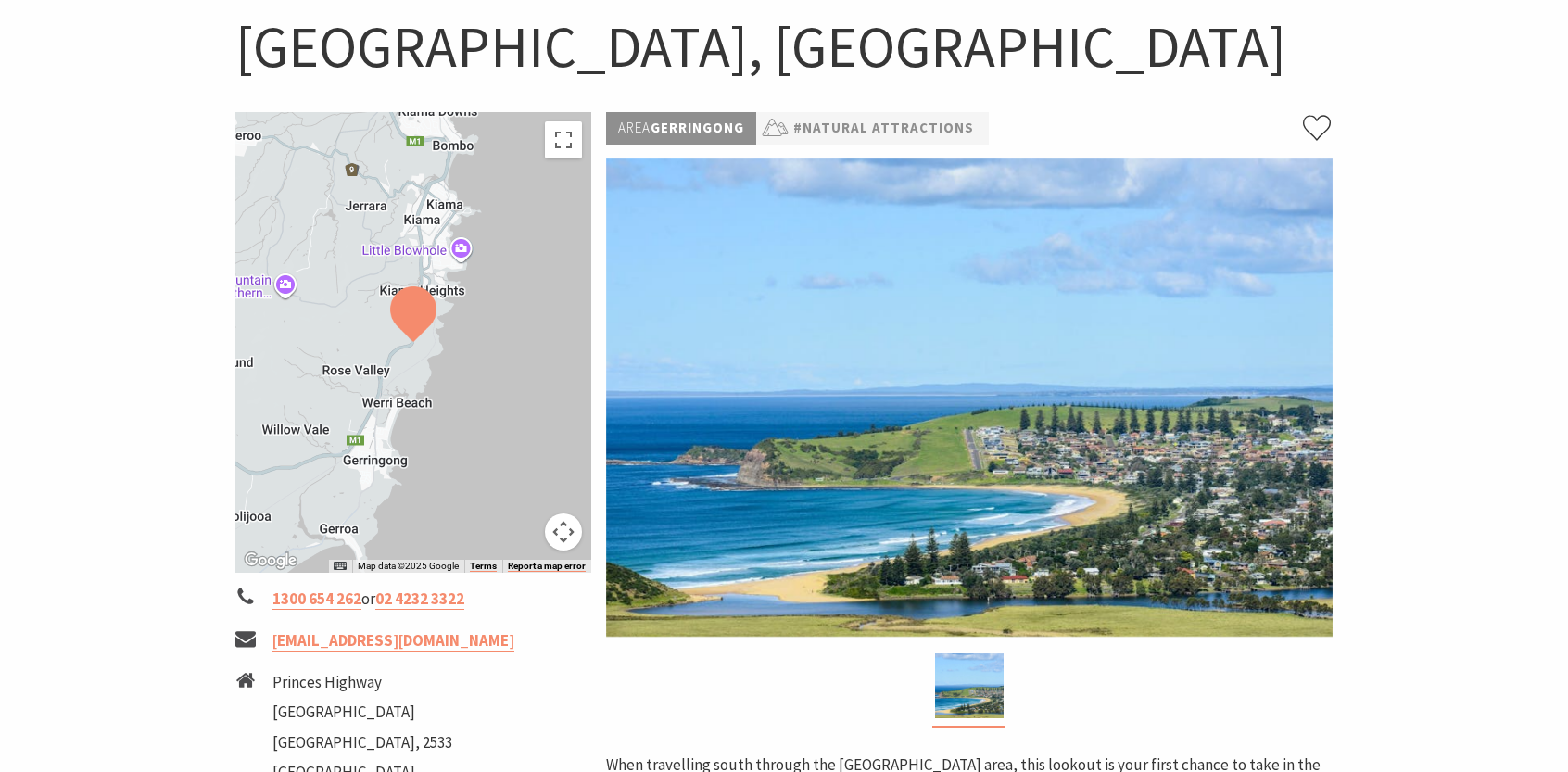
click at [407, 317] on img at bounding box center [413, 314] width 46 height 56
click at [575, 139] on button "Toggle fullscreen view" at bounding box center [563, 139] width 37 height 37
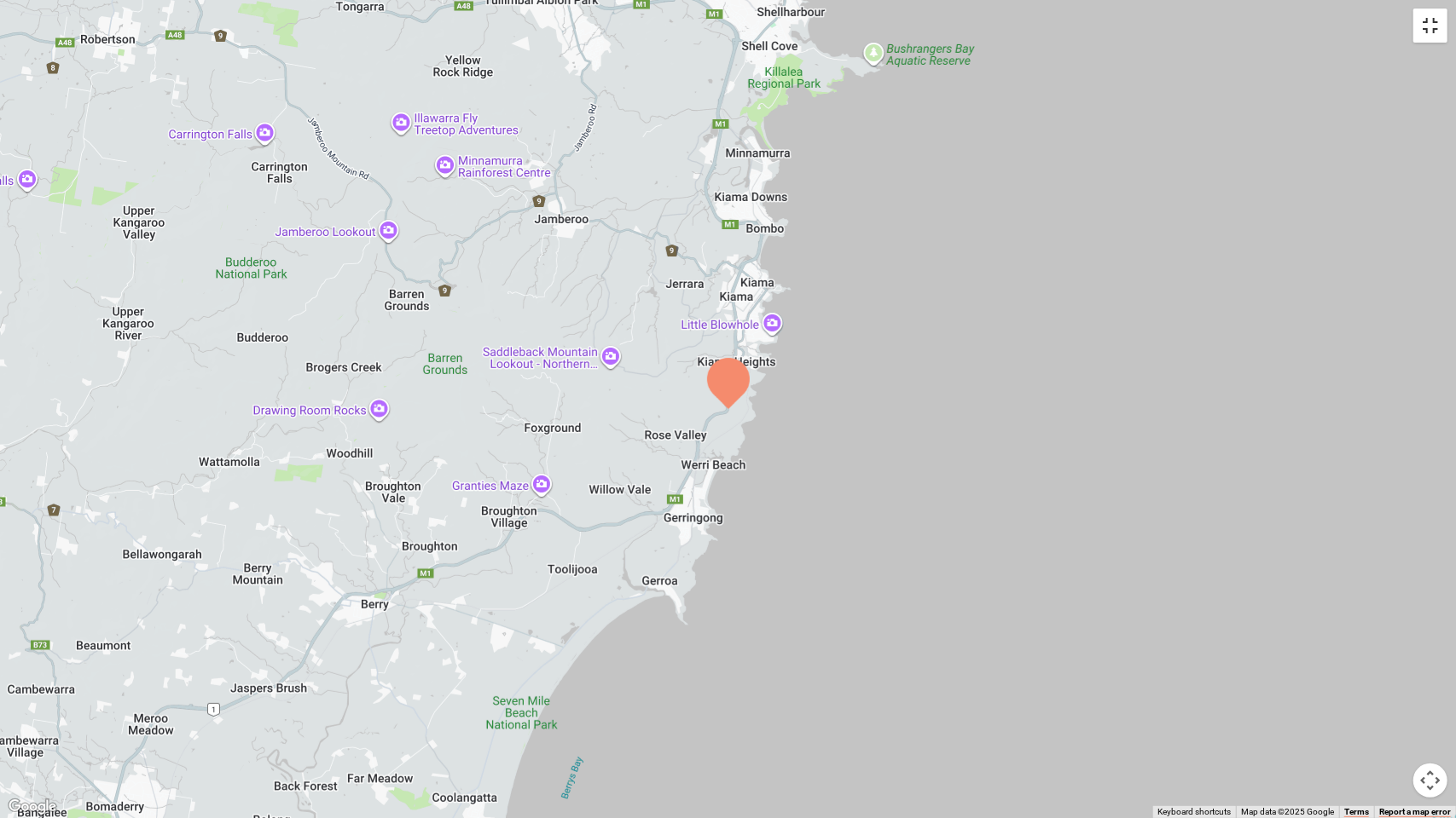
click at [1442, 22] on button "Toggle fullscreen view" at bounding box center [1430, 25] width 34 height 34
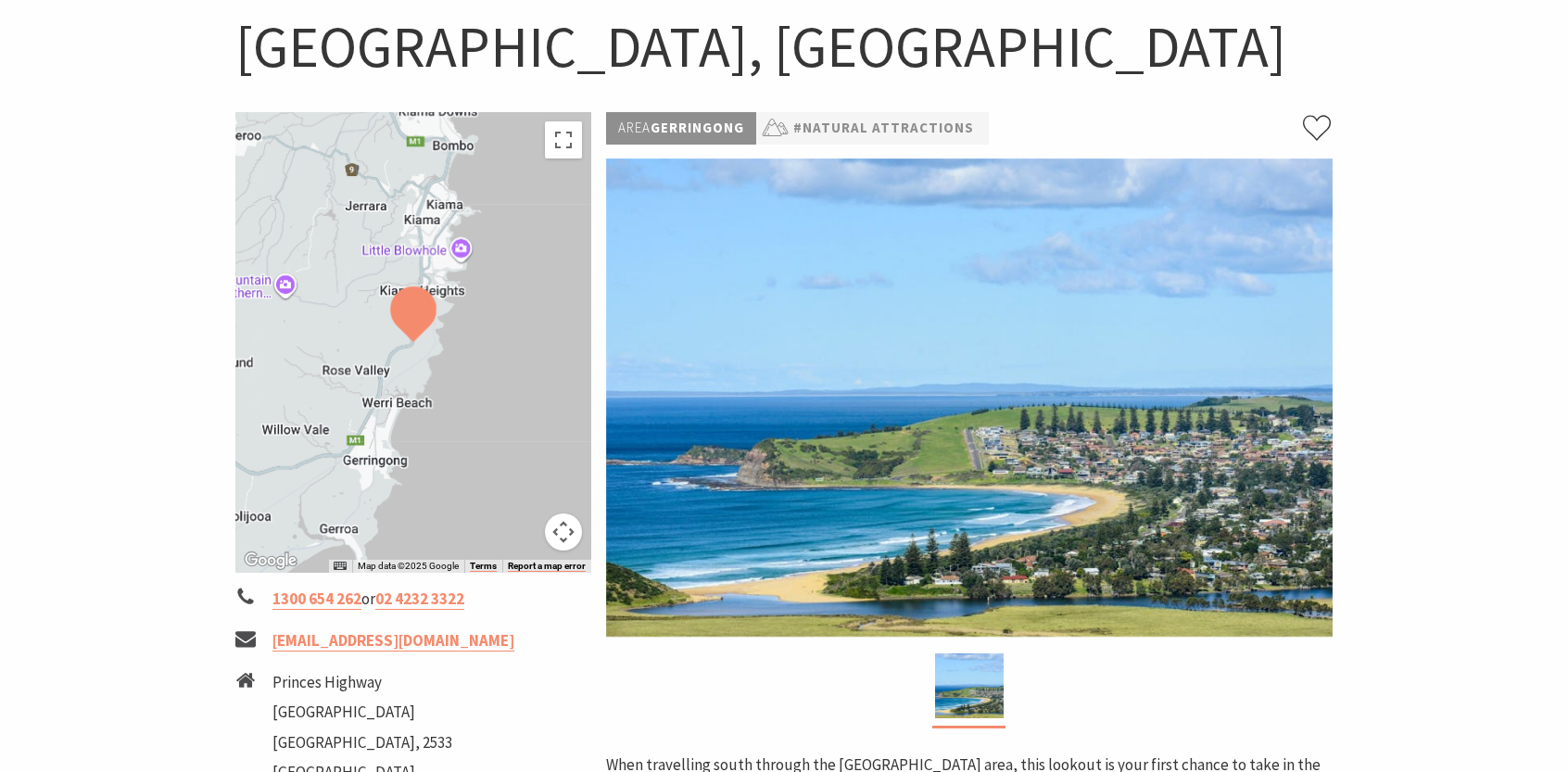
click at [560, 523] on button "Map camera controls" at bounding box center [563, 531] width 37 height 37
click at [521, 435] on button "Zoom in" at bounding box center [517, 438] width 37 height 37
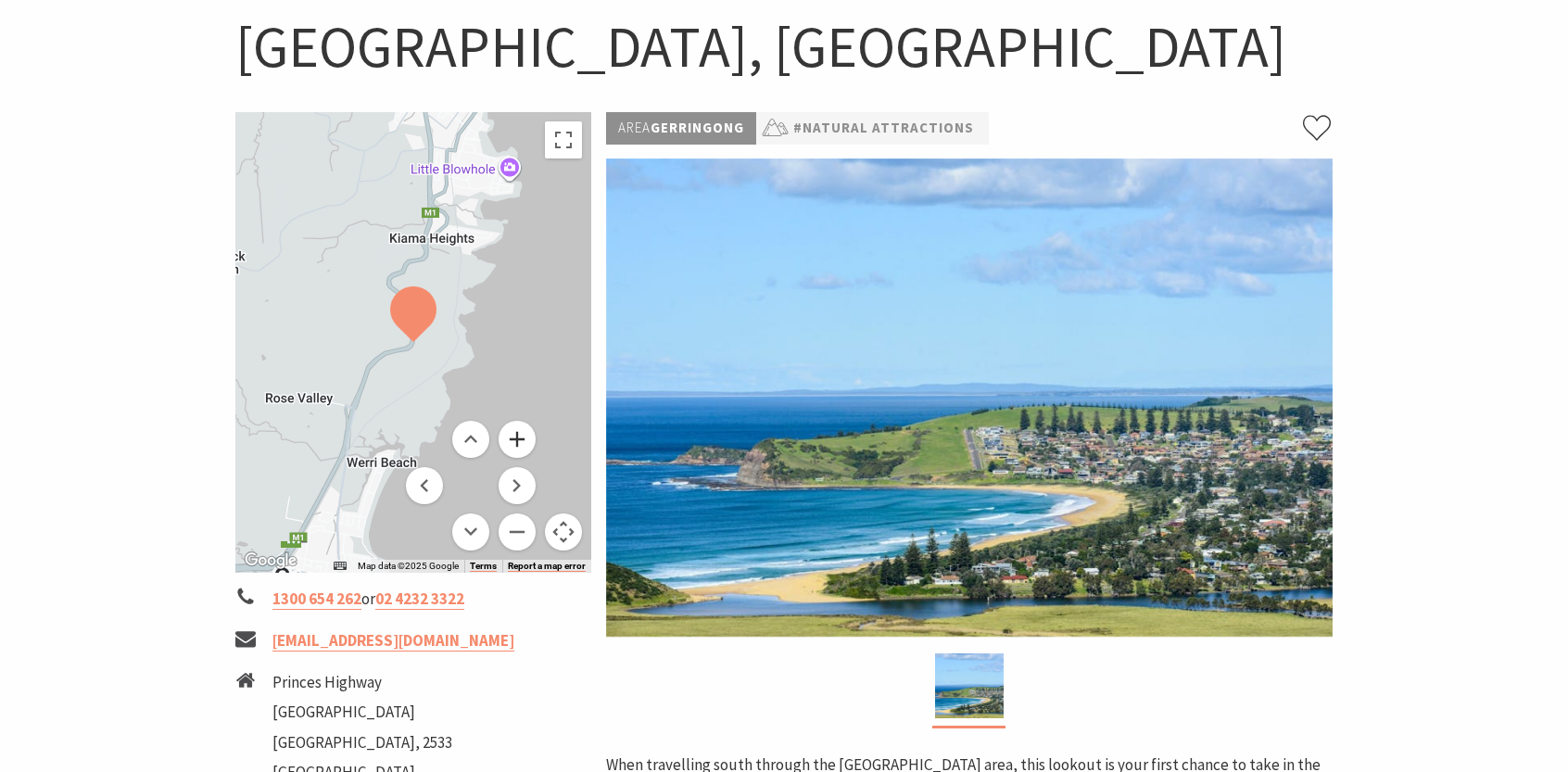
click at [521, 435] on button "Zoom in" at bounding box center [517, 438] width 37 height 37
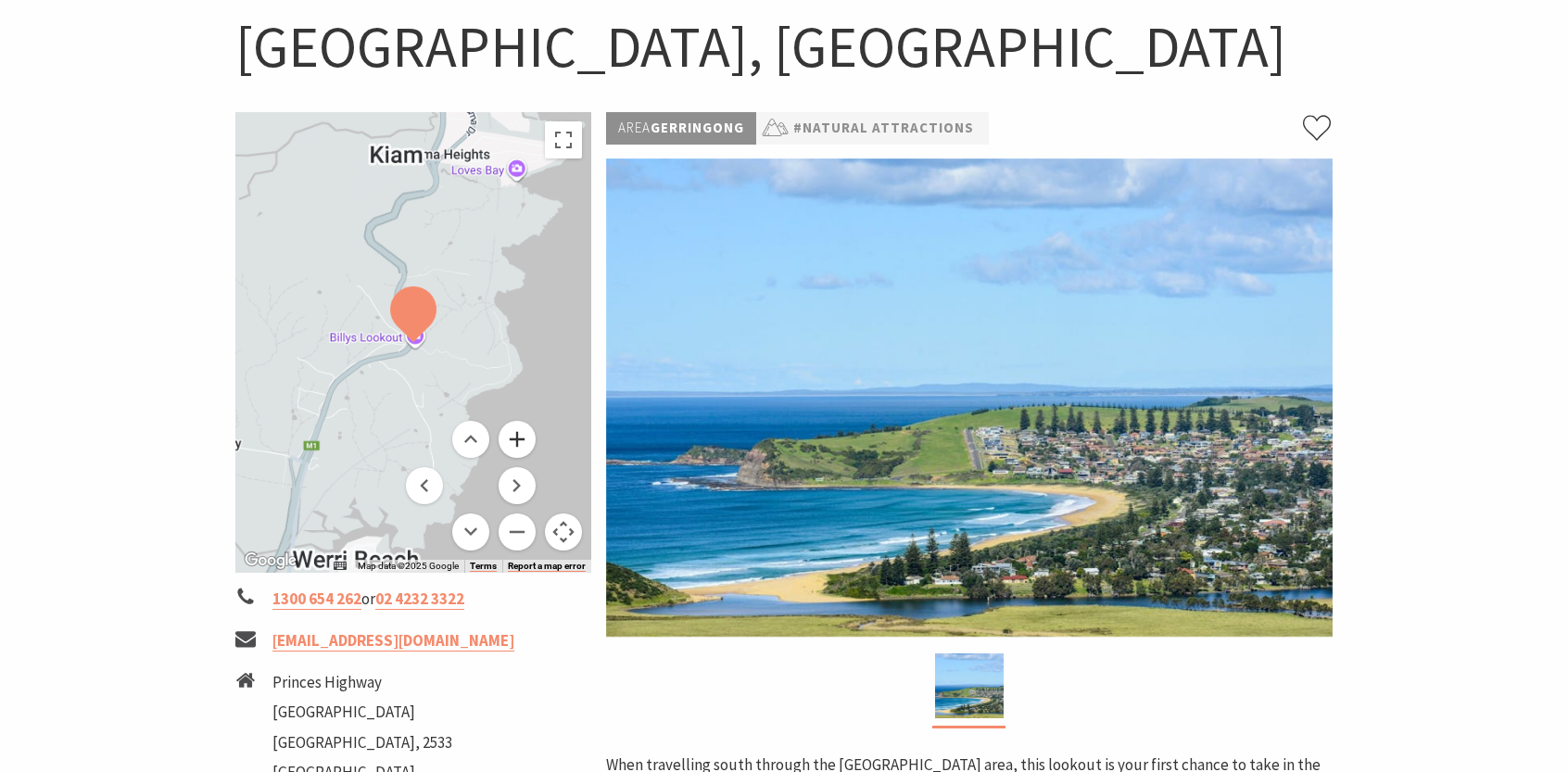
click at [521, 435] on button "Zoom in" at bounding box center [517, 438] width 37 height 37
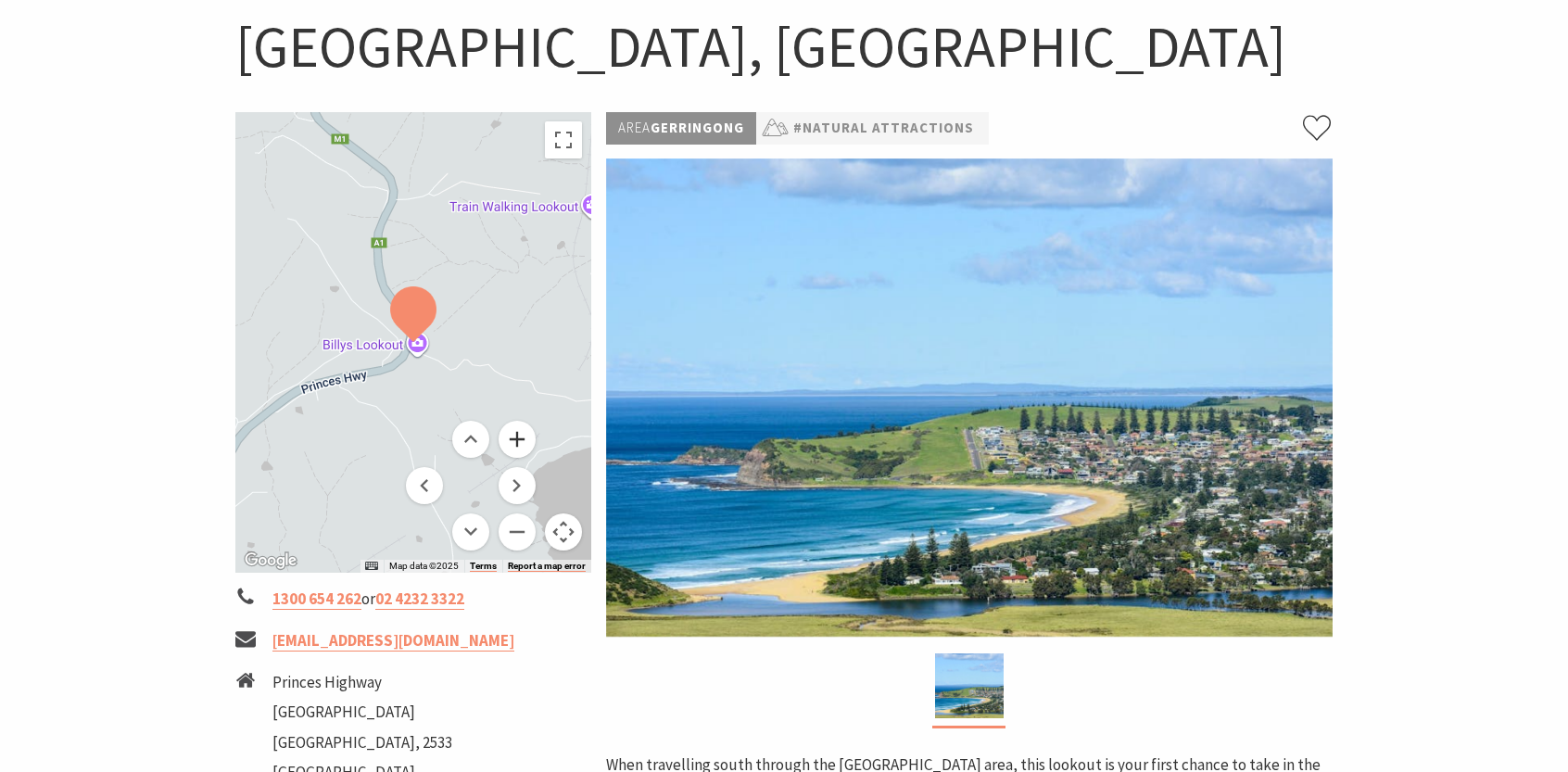
click at [521, 435] on button "Zoom in" at bounding box center [517, 438] width 37 height 37
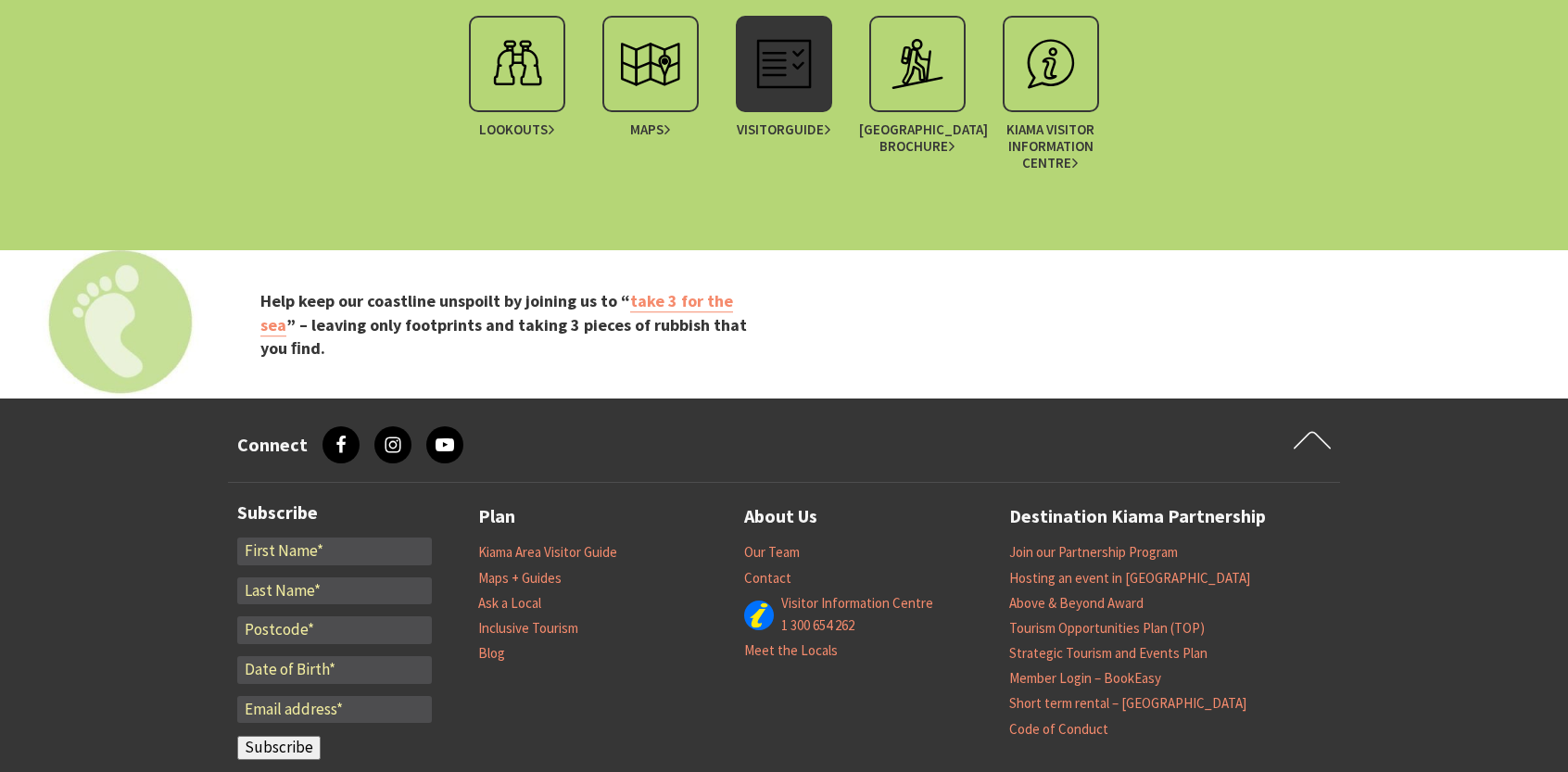
scroll to position [4431, 0]
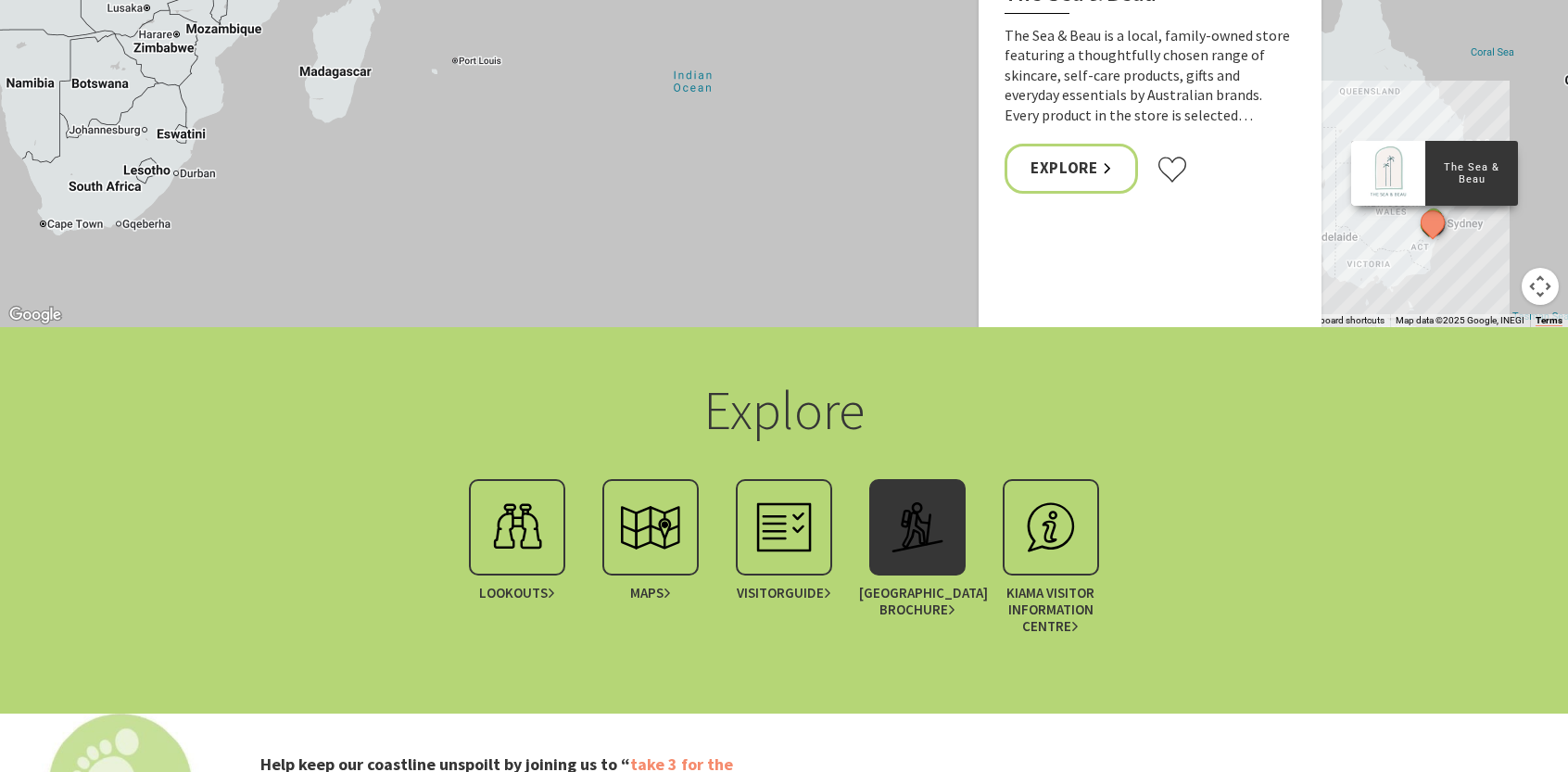
click at [950, 505] on img at bounding box center [918, 527] width 74 height 74
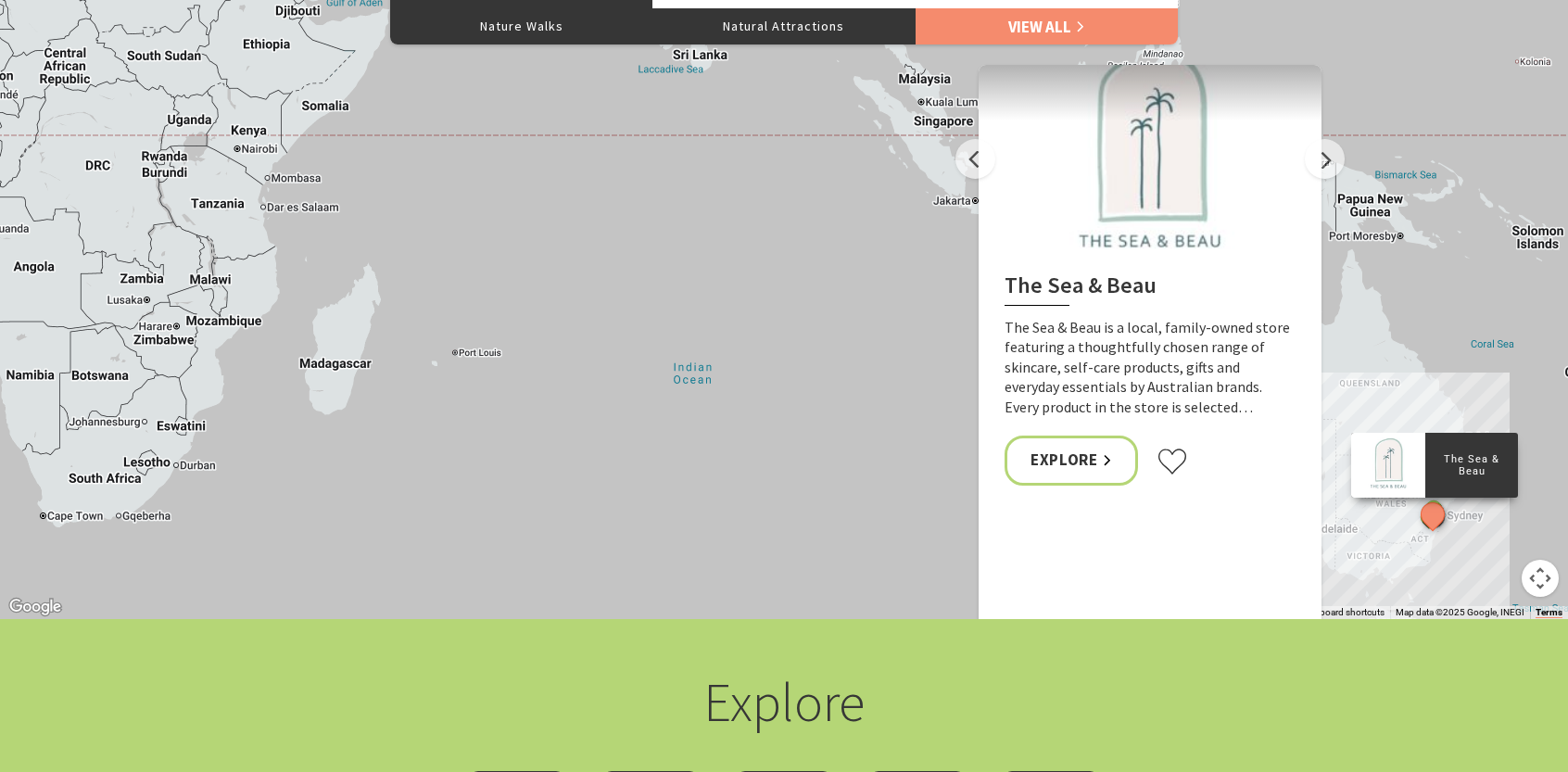
scroll to position [4153, 0]
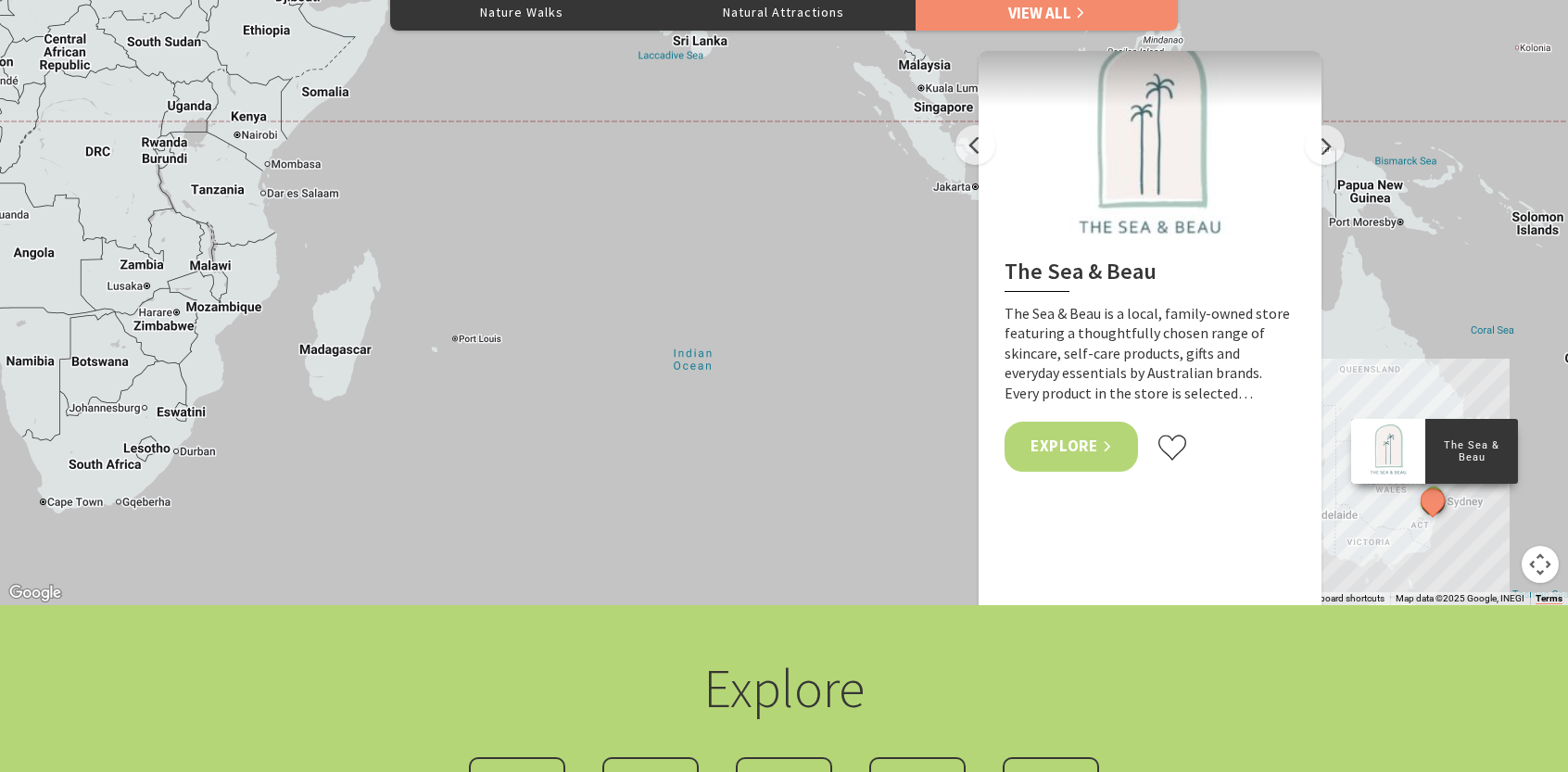
click at [1118, 437] on link "Explore" at bounding box center [1071, 446] width 133 height 49
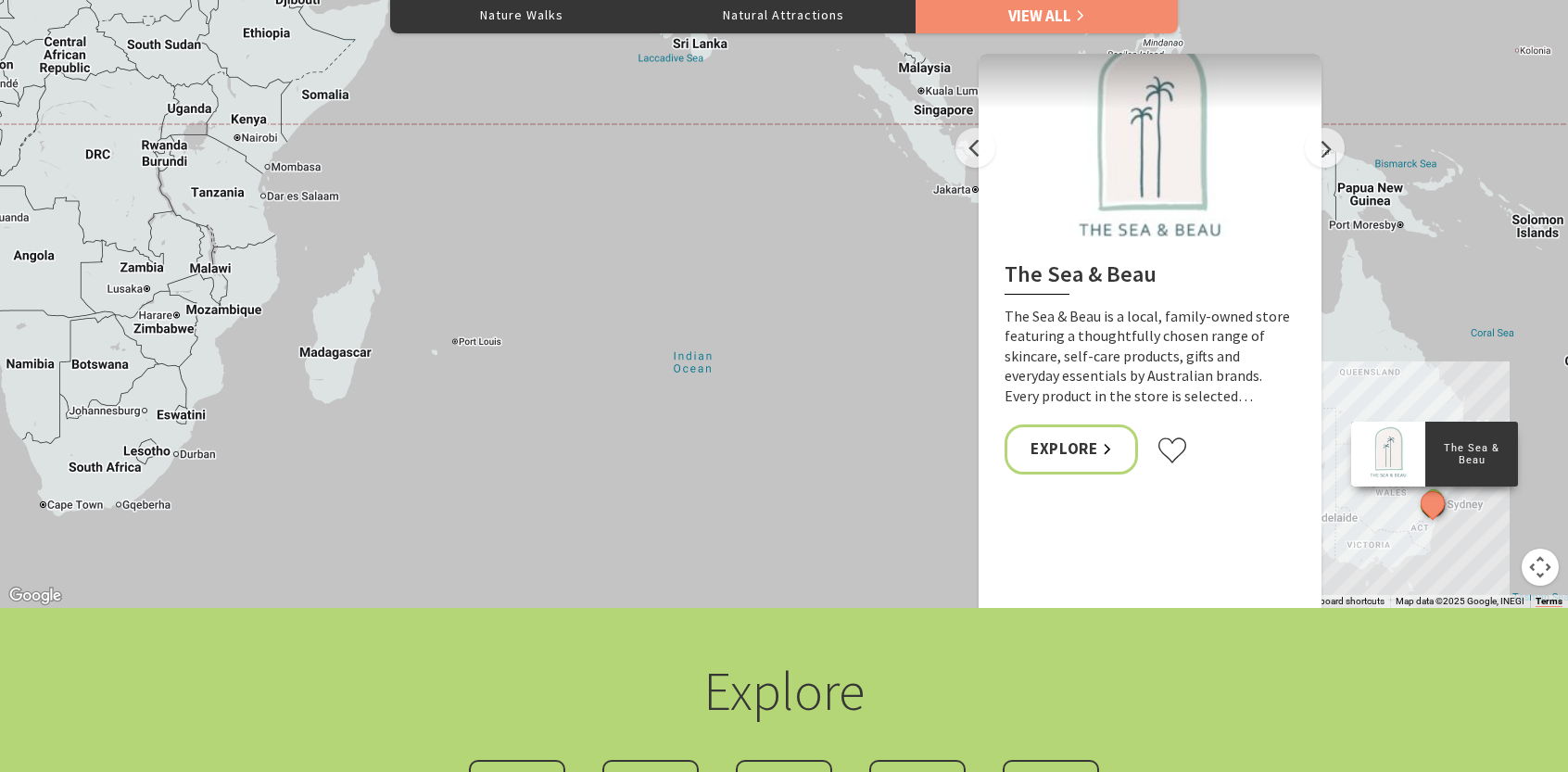
scroll to position [4060, 0]
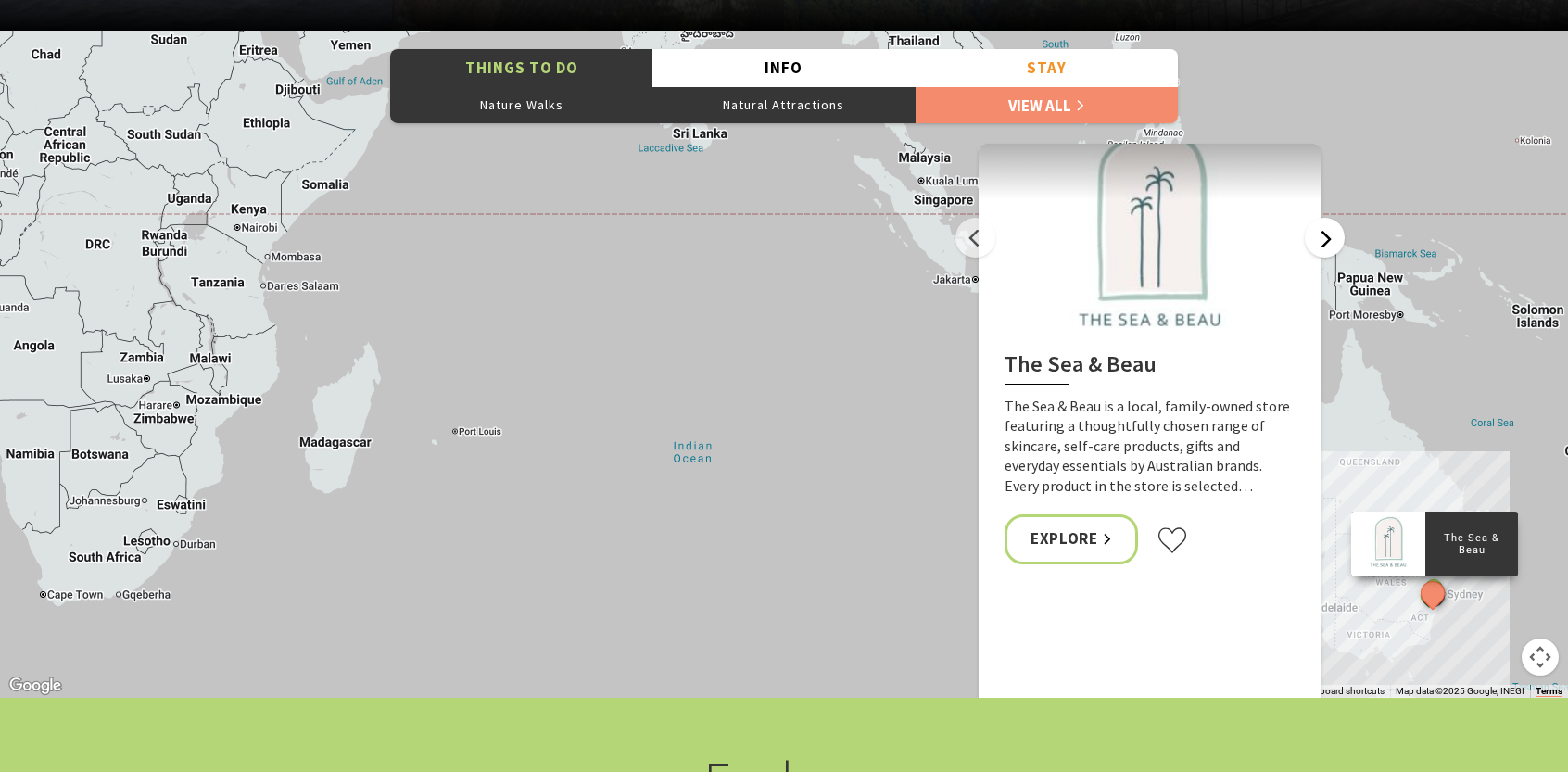
click at [1323, 232] on button "Next" at bounding box center [1325, 237] width 40 height 40
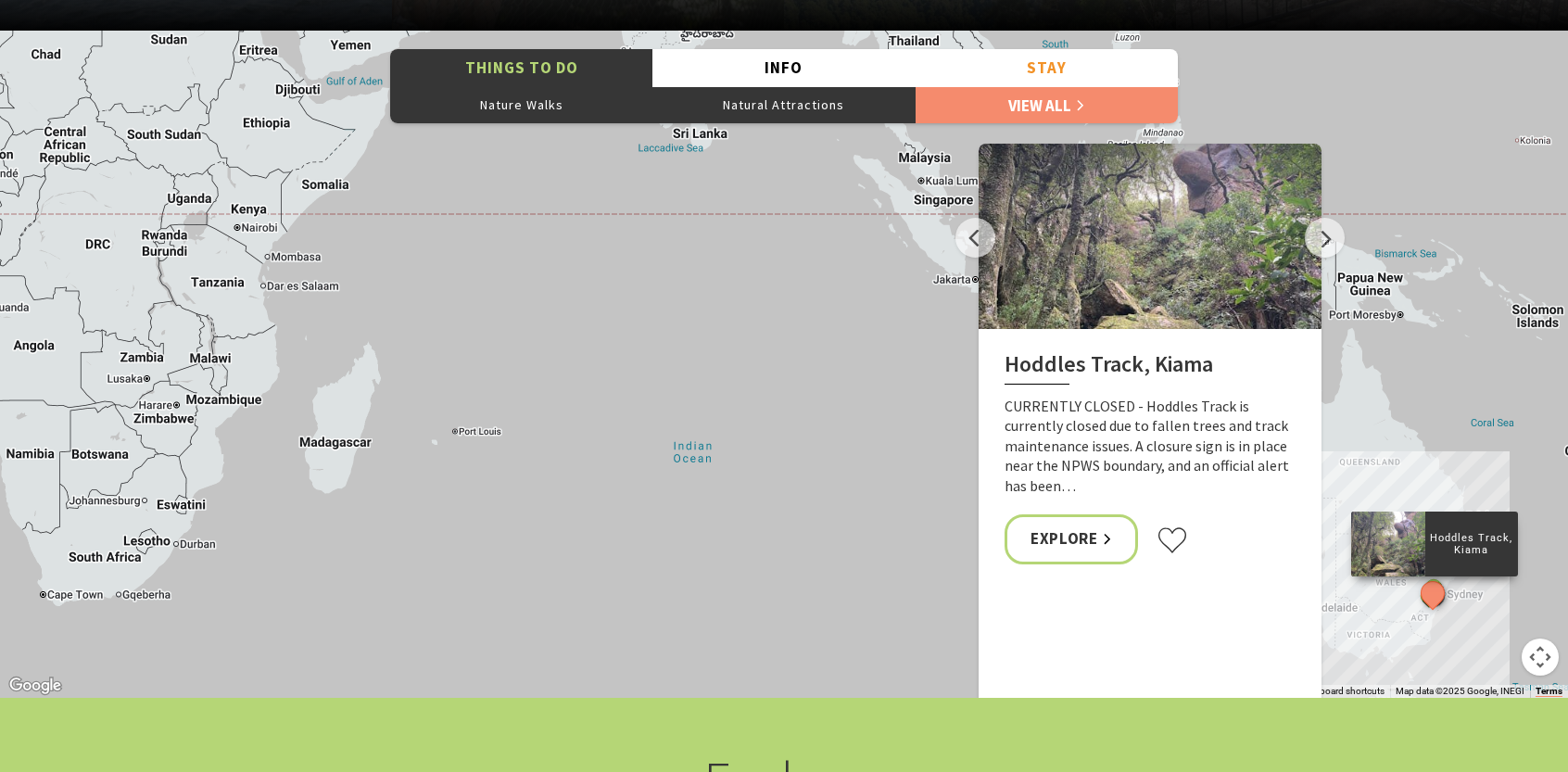
click at [1004, 232] on div at bounding box center [1150, 236] width 343 height 185
click at [1531, 657] on button "Map camera controls" at bounding box center [1540, 657] width 37 height 37
click at [1487, 563] on button "Zoom in" at bounding box center [1493, 564] width 37 height 37
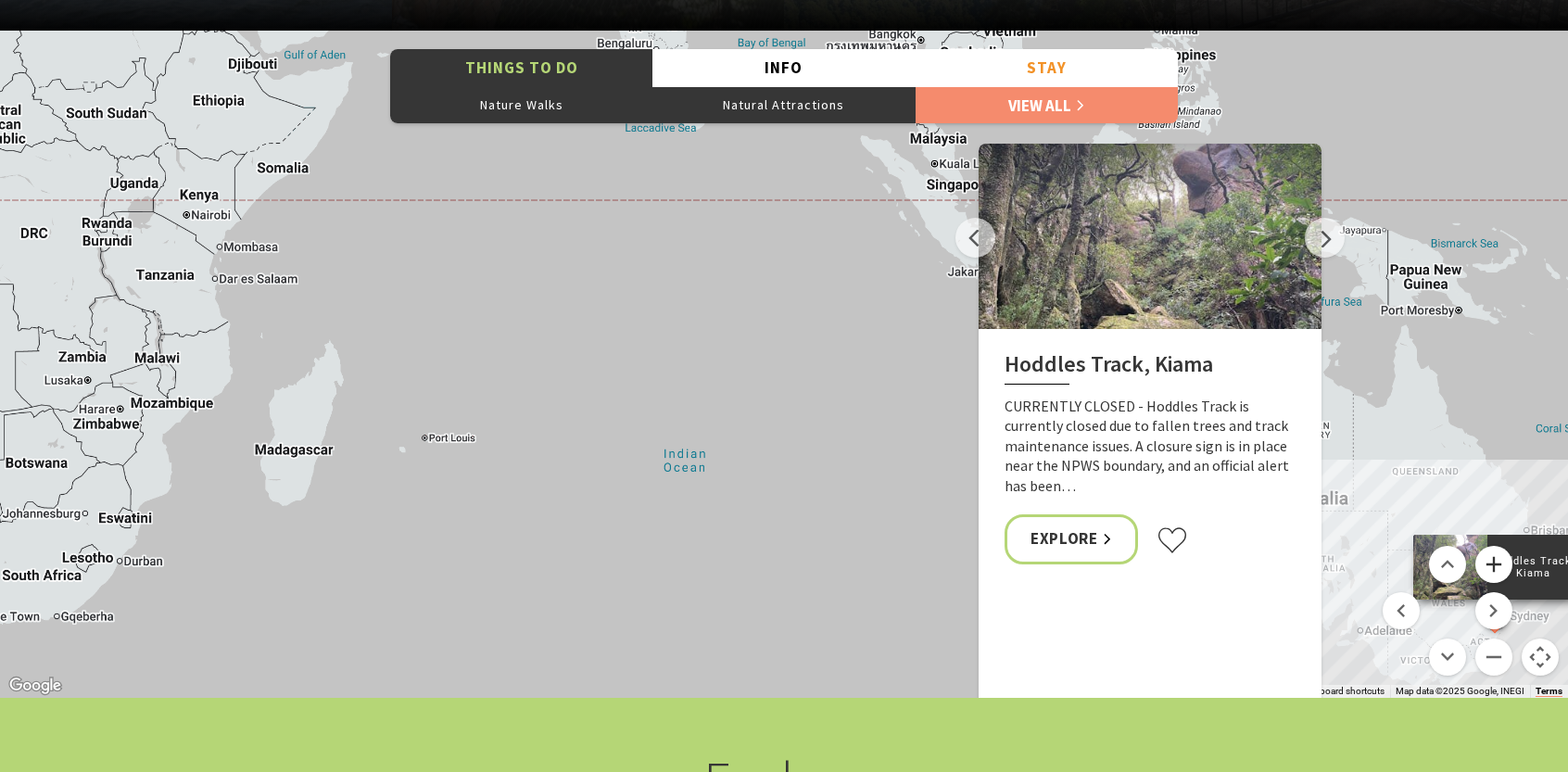
click at [1487, 563] on button "Zoom in" at bounding box center [1493, 564] width 37 height 37
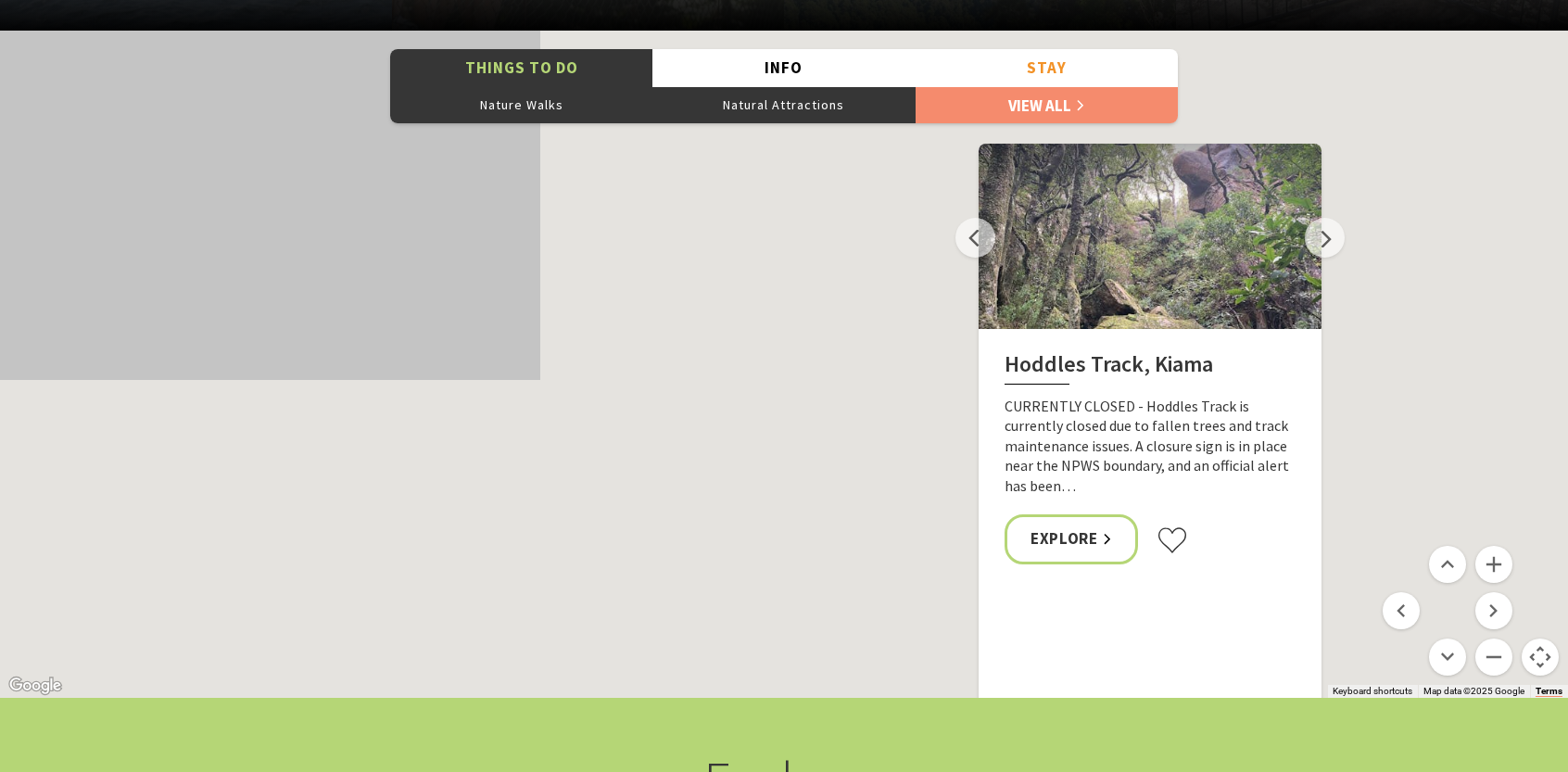
drag, startPoint x: 708, startPoint y: 352, endPoint x: -544, endPoint y: 25, distance: 1294.0
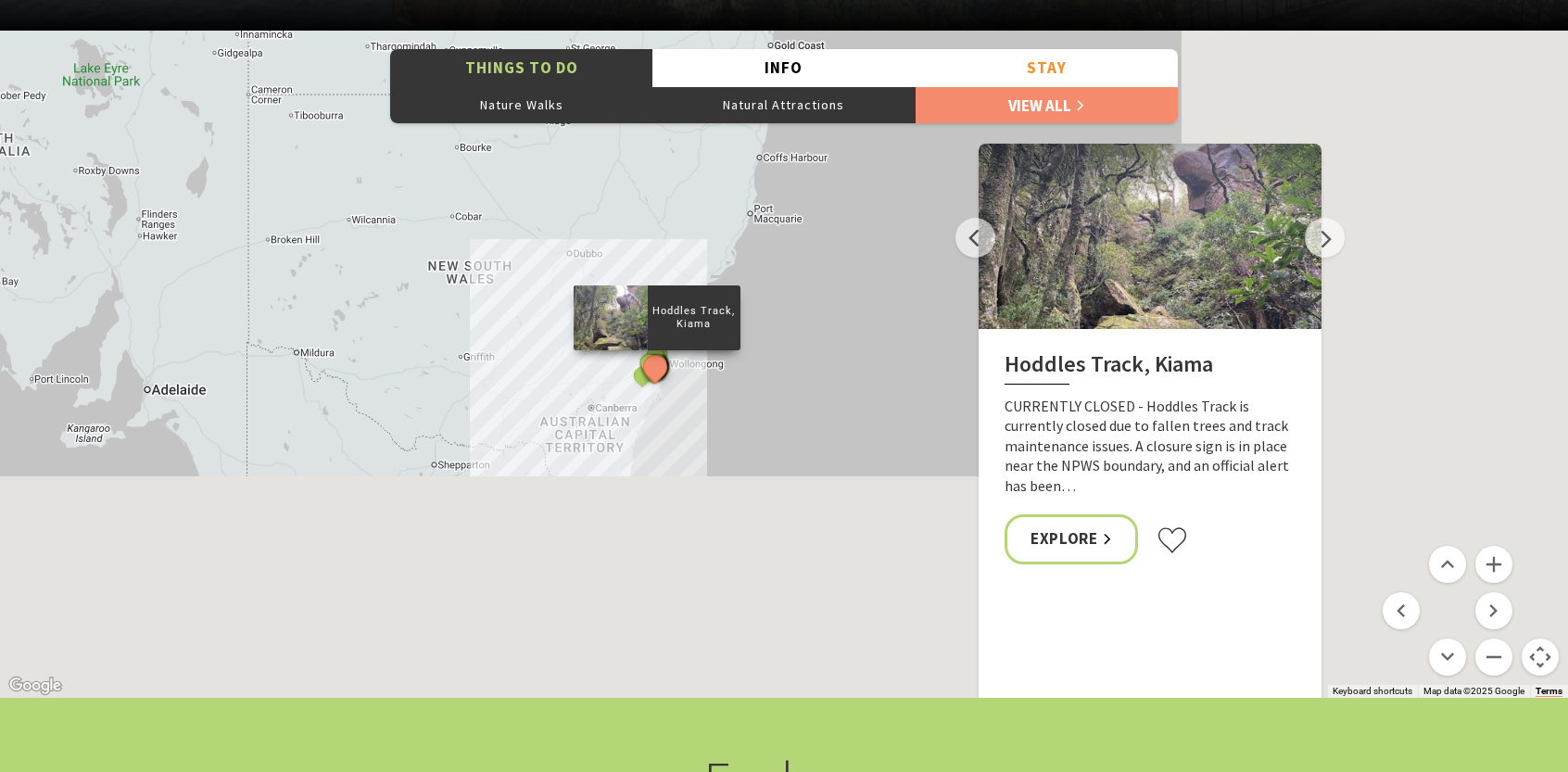
drag, startPoint x: 408, startPoint y: 297, endPoint x: 88, endPoint y: 130, distance: 361.0
click at [88, 130] on div "The Sea & Beau Hoddles Track, Kiama Illawarra Light Railway Museum Soul Revival…" at bounding box center [784, 364] width 1568 height 667
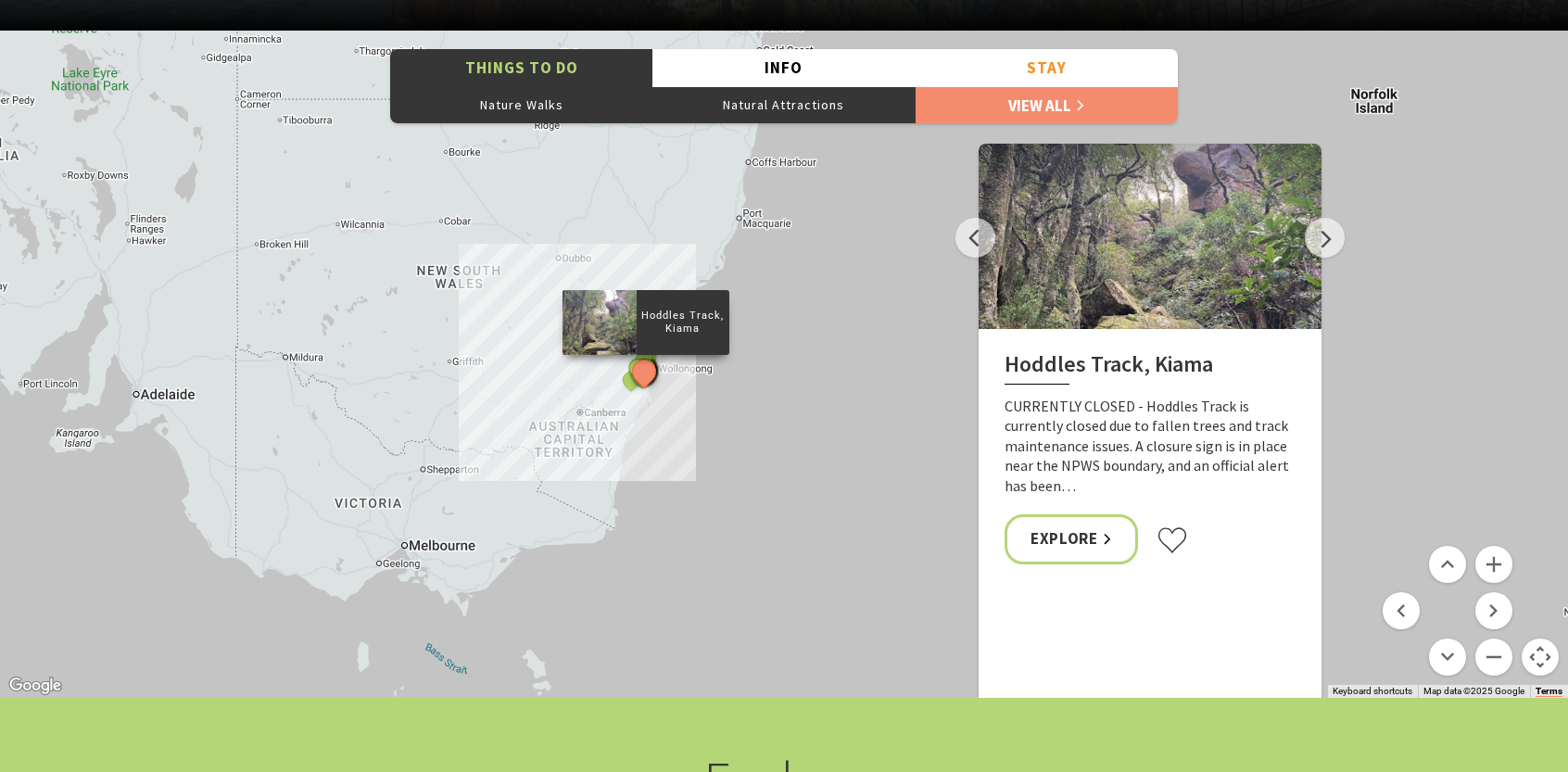
drag, startPoint x: 492, startPoint y: 294, endPoint x: 538, endPoint y: 314, distance: 50.2
click at [538, 314] on div "The Sea & Beau Hoddles Track, Kiama Illawarra Light Railway Museum Soul Revival…" at bounding box center [784, 364] width 1568 height 667
click at [1507, 566] on button "Zoom in" at bounding box center [1493, 564] width 37 height 37
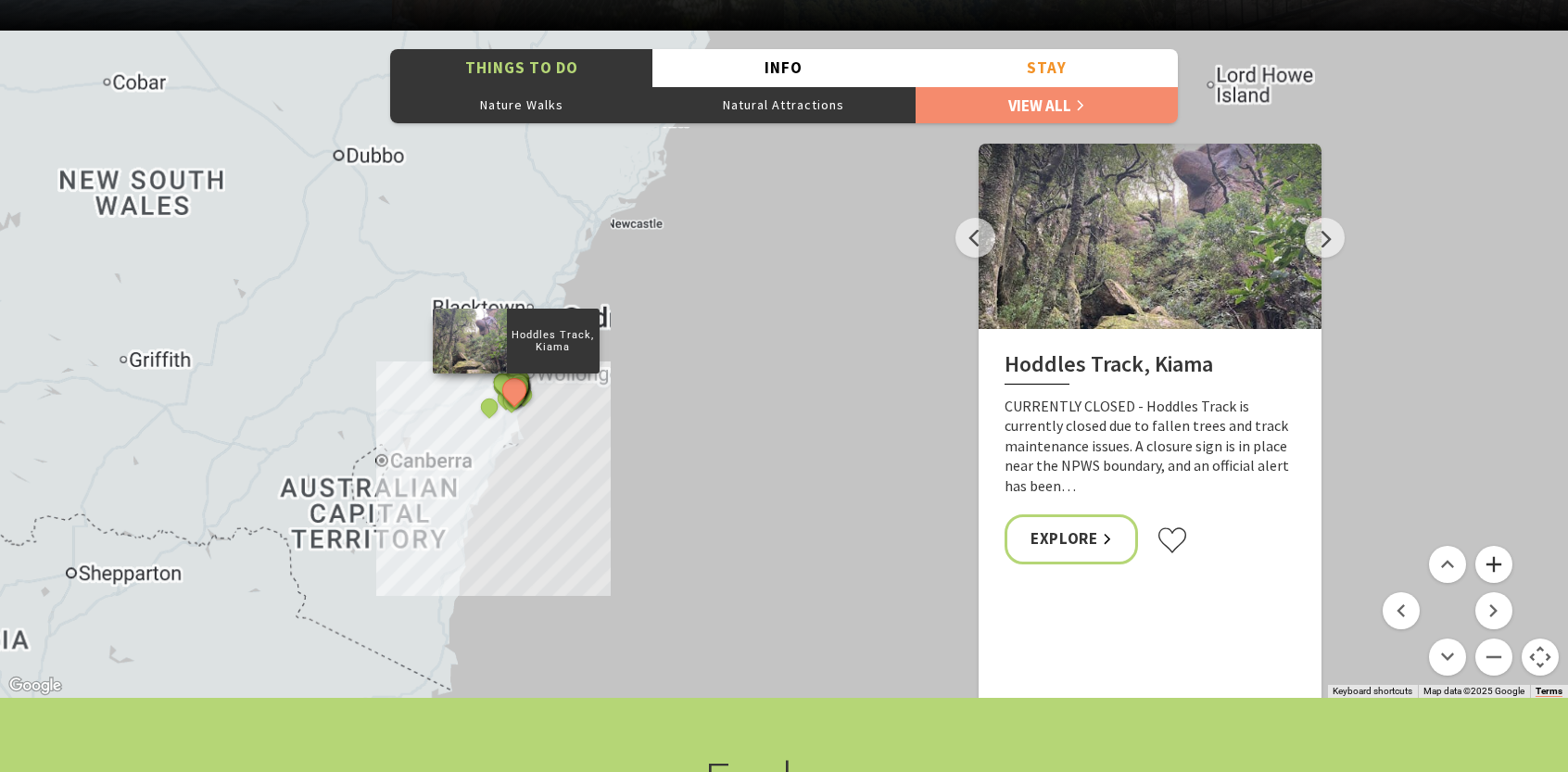
click at [1504, 566] on button "Zoom in" at bounding box center [1493, 564] width 37 height 37
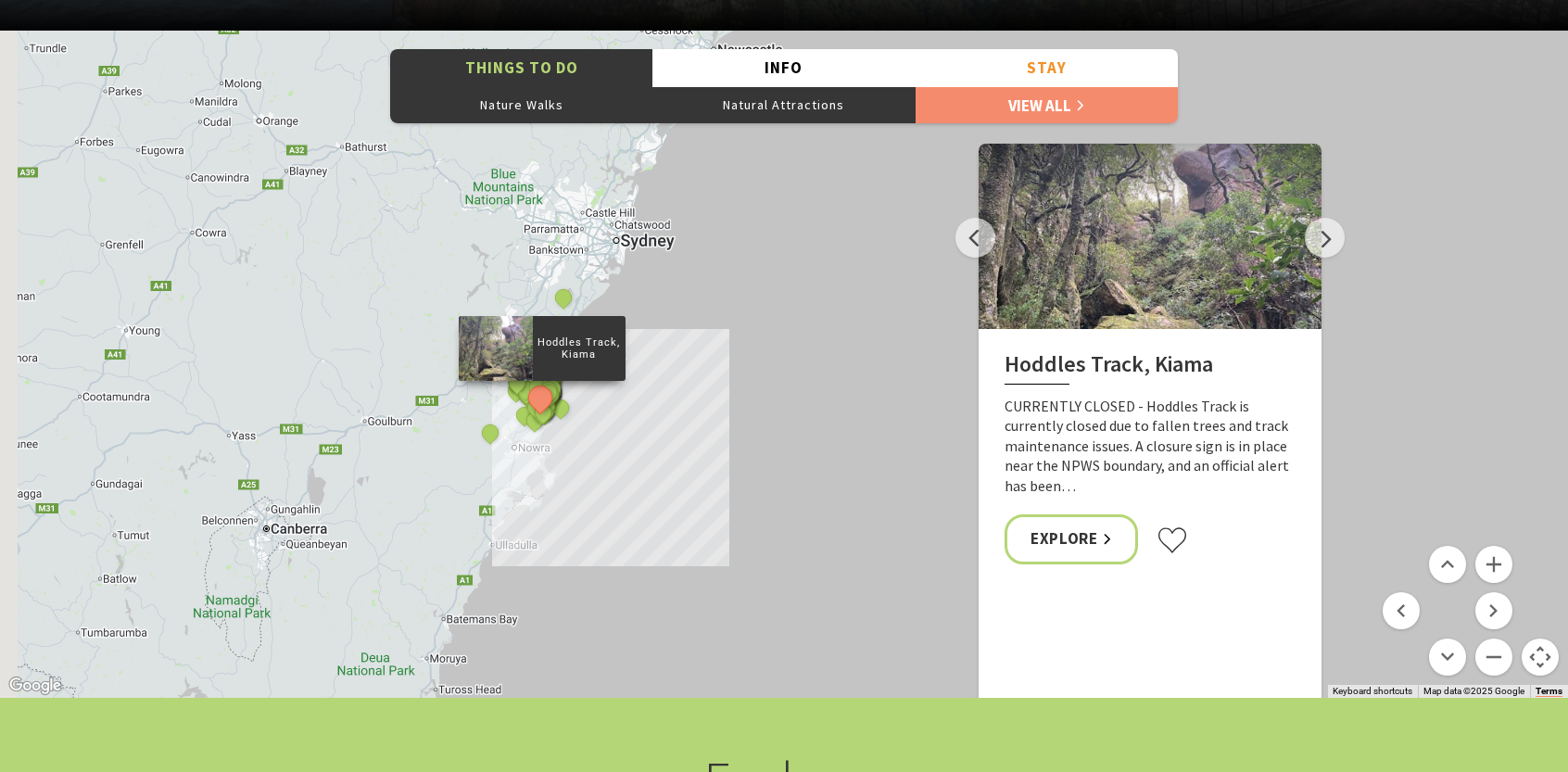
drag, startPoint x: 547, startPoint y: 408, endPoint x: 867, endPoint y: 369, distance: 322.4
click at [867, 369] on div "The Sea & Beau Hoddles Track, Kiama Illawarra Light Railway Museum Soul Revival…" at bounding box center [784, 364] width 1568 height 667
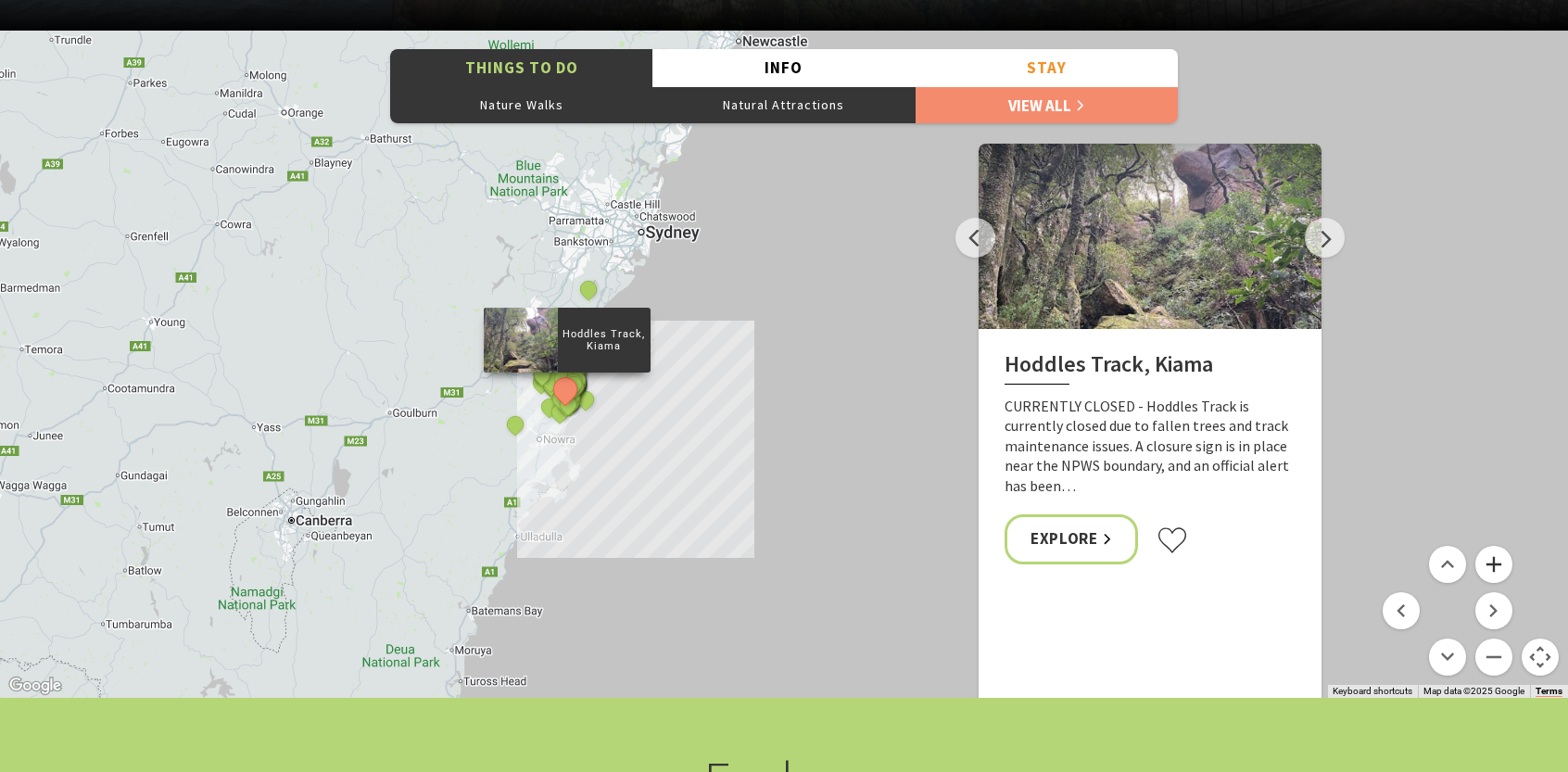
click at [1494, 568] on button "Zoom in" at bounding box center [1493, 564] width 37 height 37
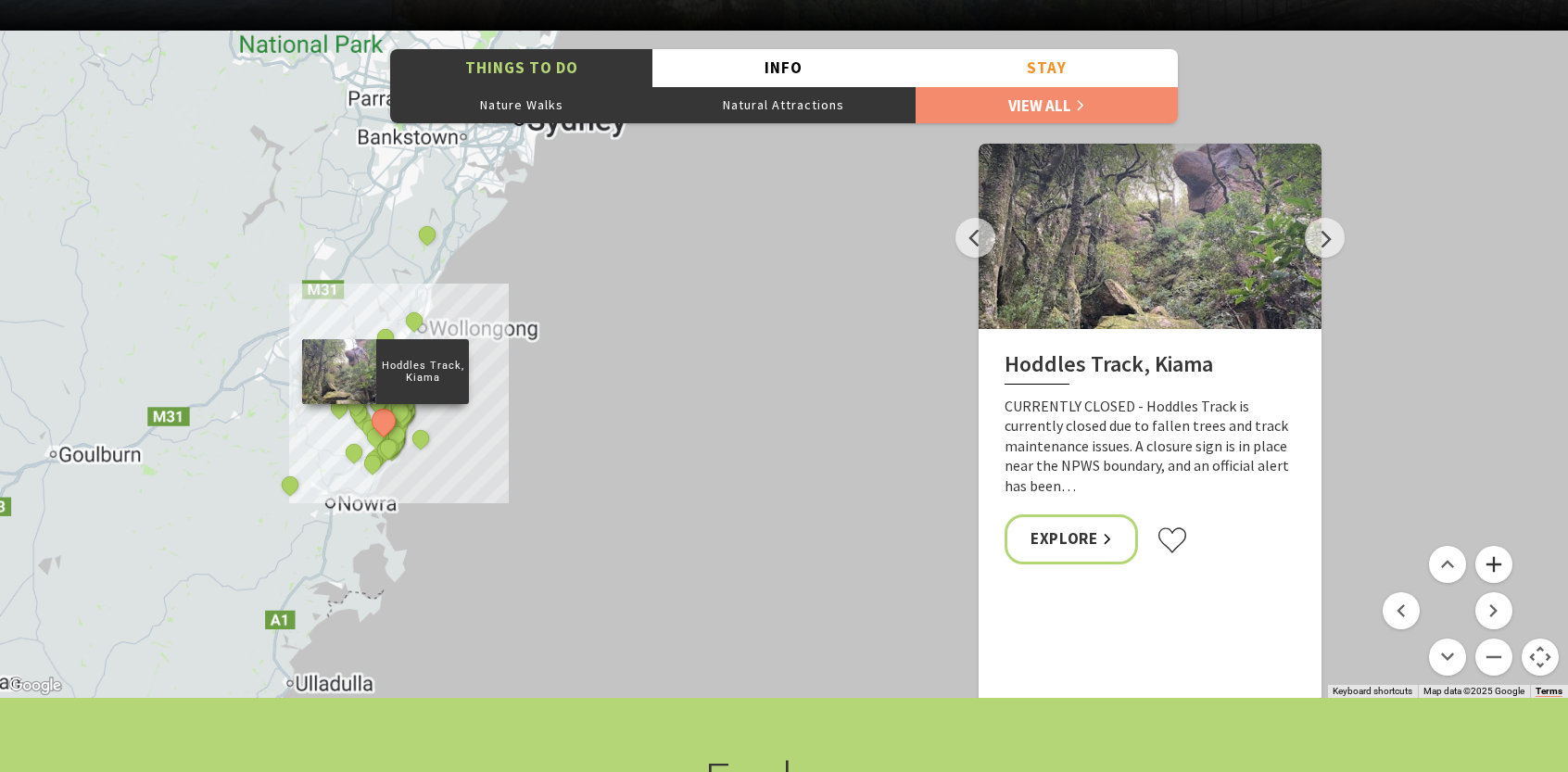
click at [1494, 568] on button "Zoom in" at bounding box center [1493, 564] width 37 height 37
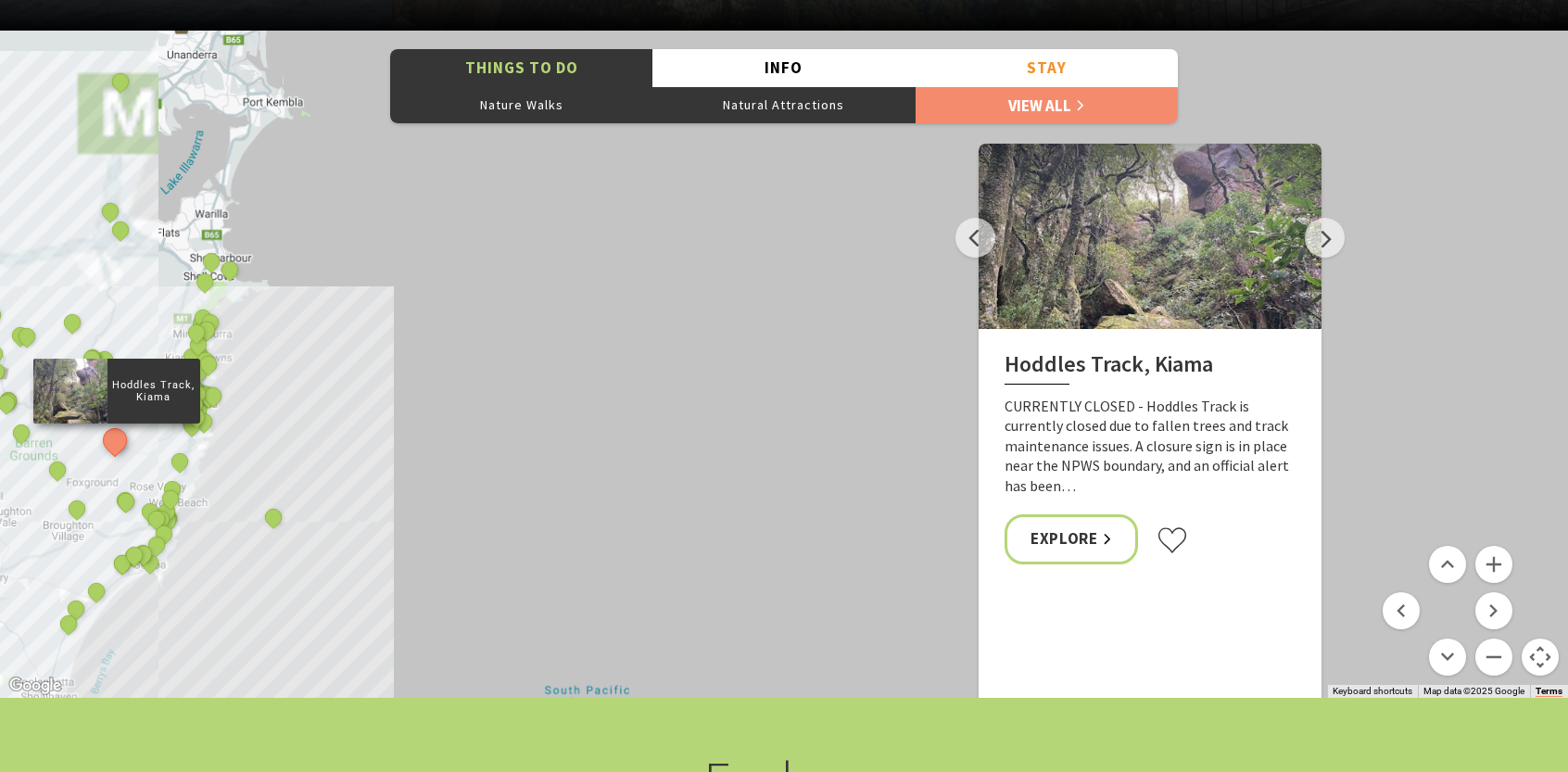
drag, startPoint x: 552, startPoint y: 529, endPoint x: 1411, endPoint y: 307, distance: 887.2
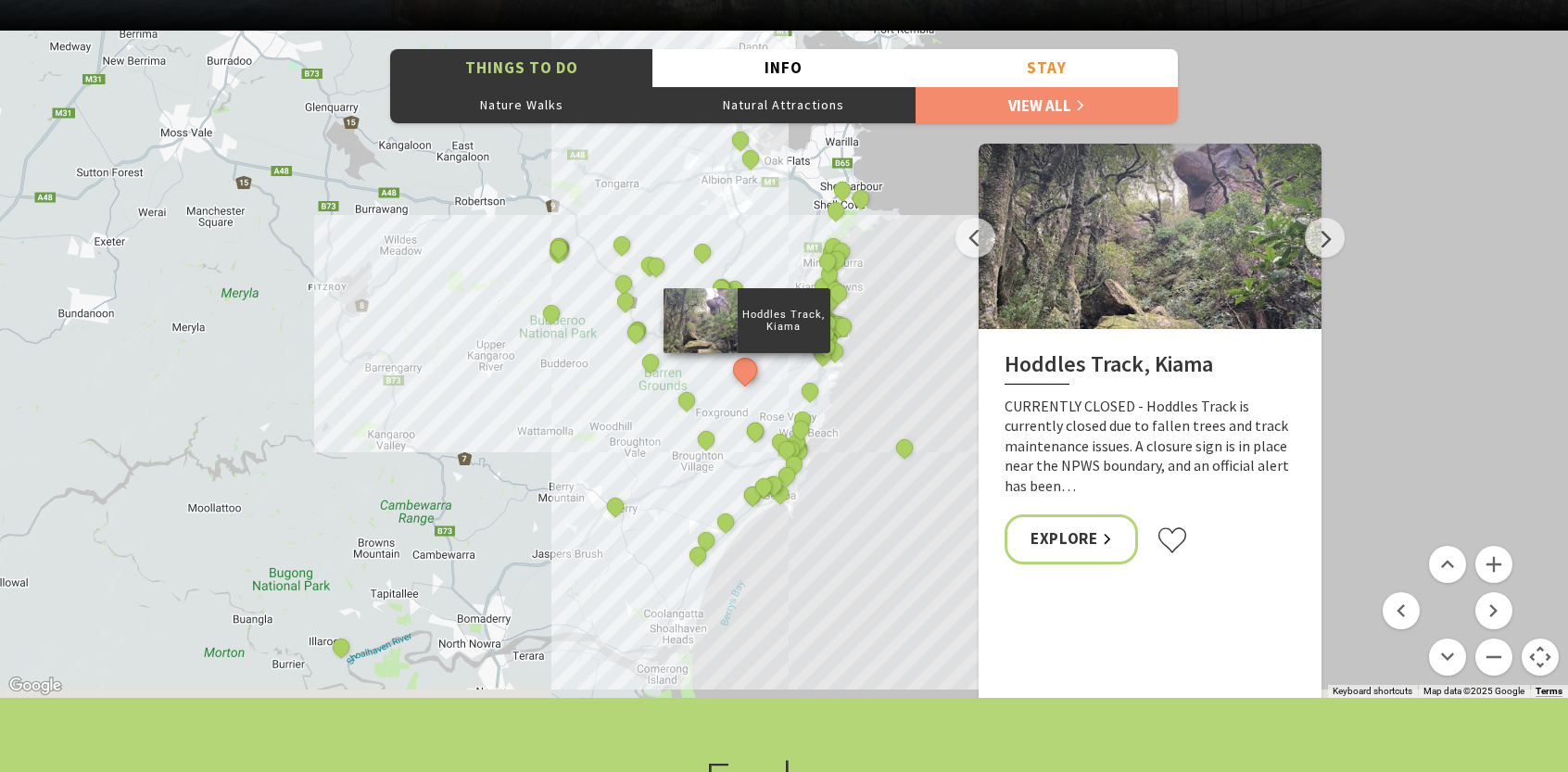
drag, startPoint x: 367, startPoint y: 405, endPoint x: 1007, endPoint y: 339, distance: 643.4
click at [1007, 339] on div "Things To Do Nature Walks Natural Attractions View All Info Visitor Info Centre…" at bounding box center [784, 364] width 1568 height 667
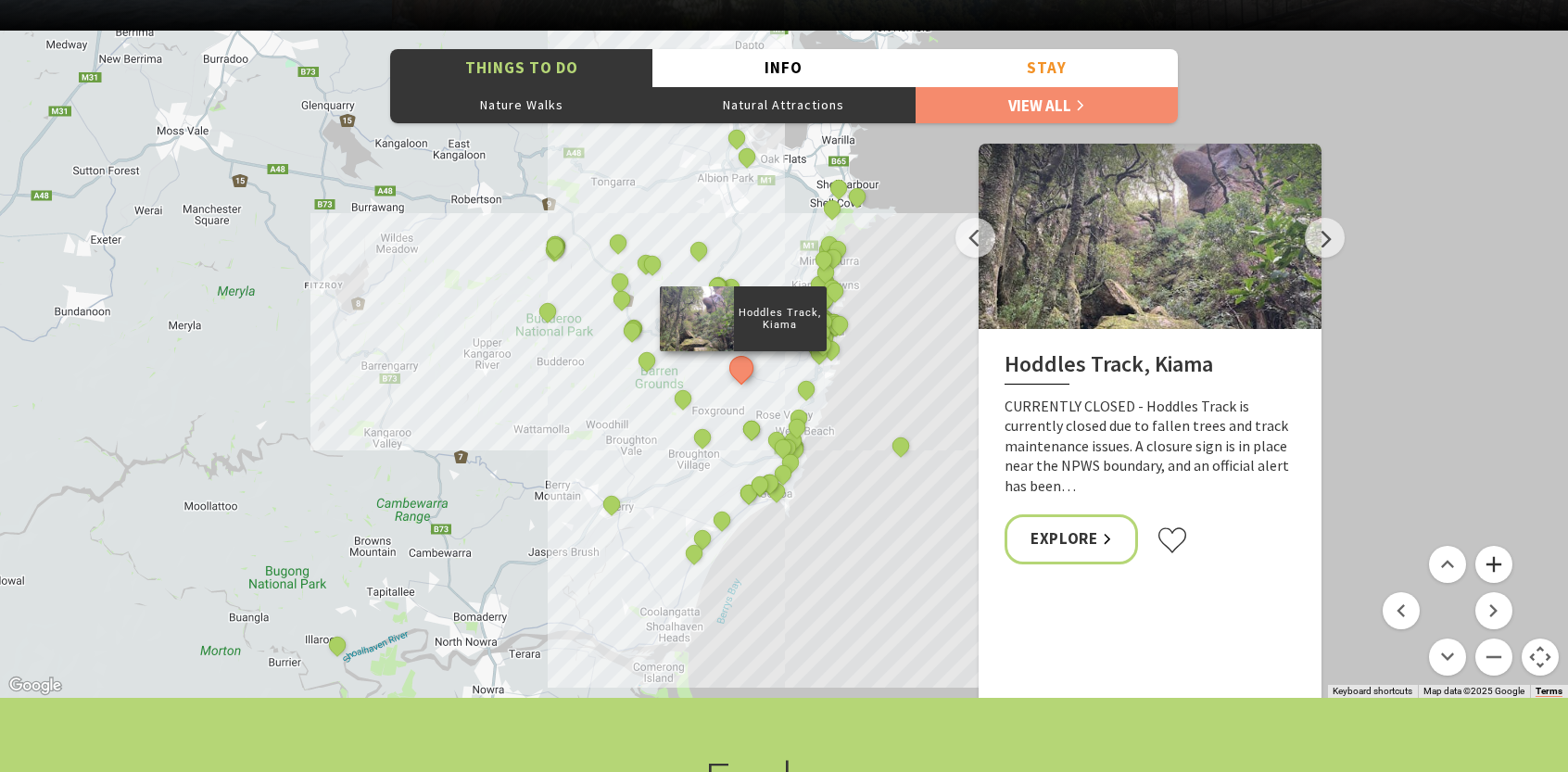
click at [1498, 571] on button "Zoom in" at bounding box center [1493, 564] width 37 height 37
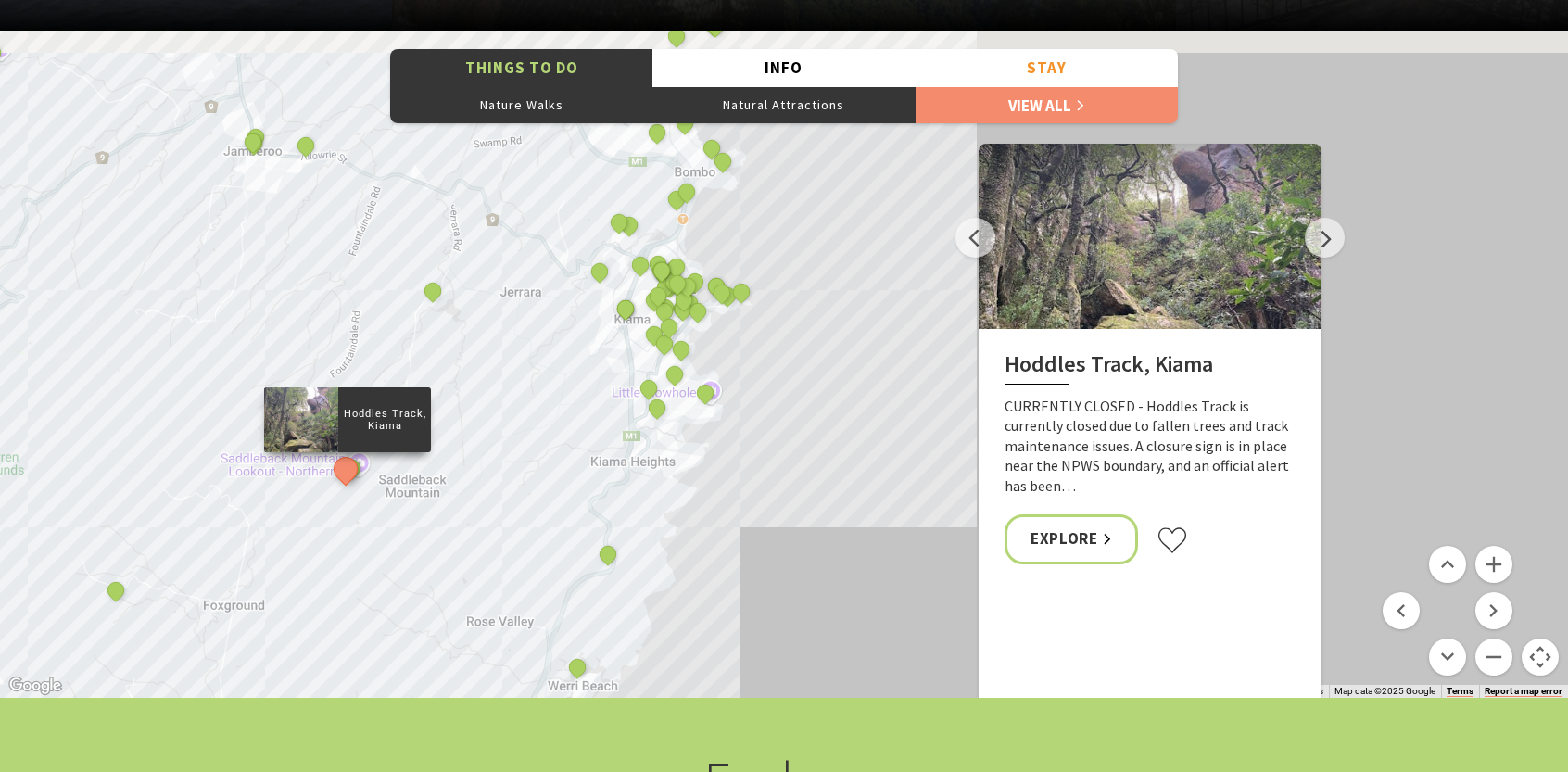
drag, startPoint x: 716, startPoint y: 512, endPoint x: 434, endPoint y: 567, distance: 287.3
click at [434, 567] on div "The Sea & Beau Hoddles Track, Kiama Illawarra Light Railway Museum Soul Revival…" at bounding box center [784, 364] width 1568 height 667
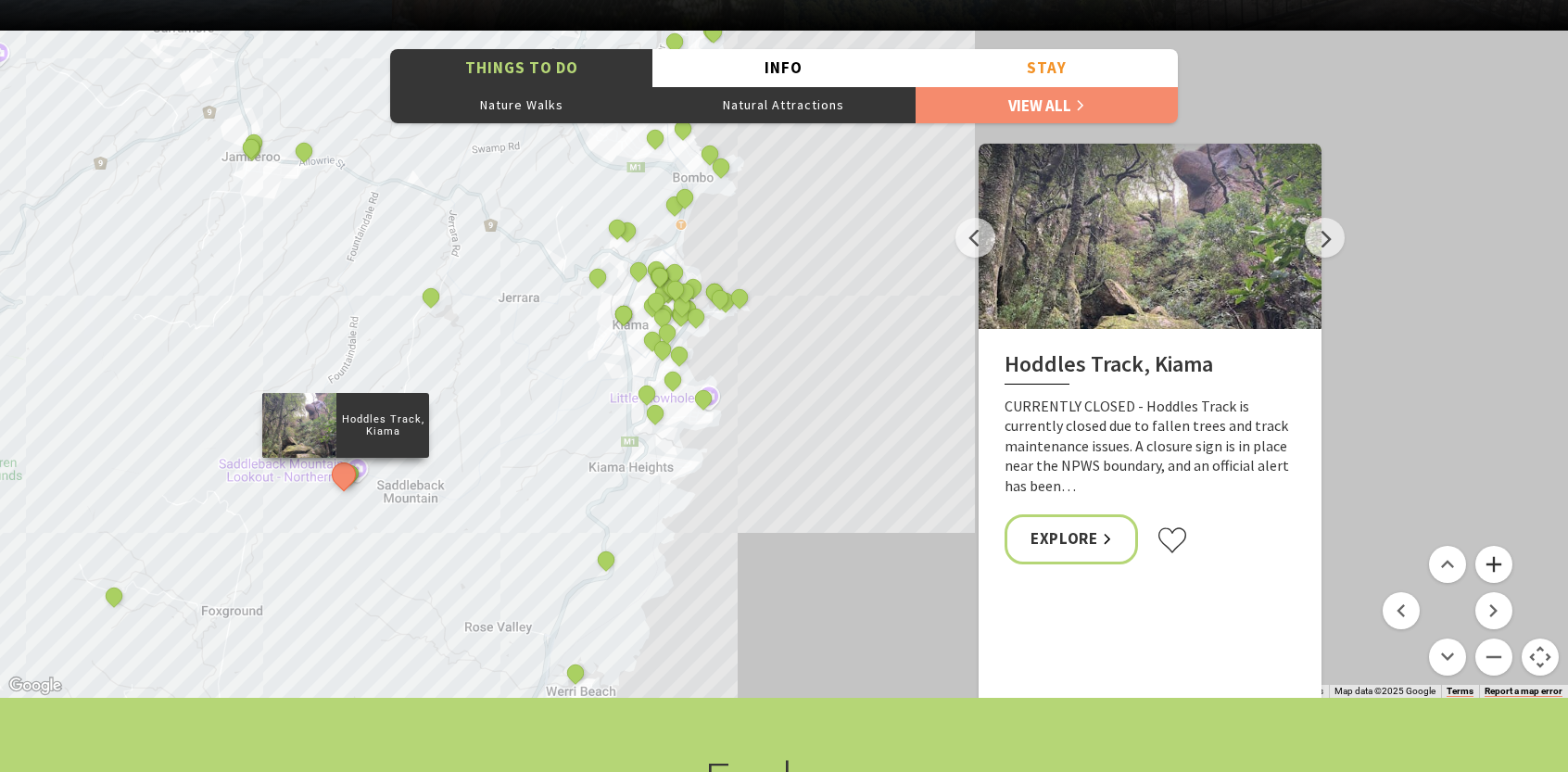
click at [1498, 570] on button "Zoom in" at bounding box center [1493, 564] width 37 height 37
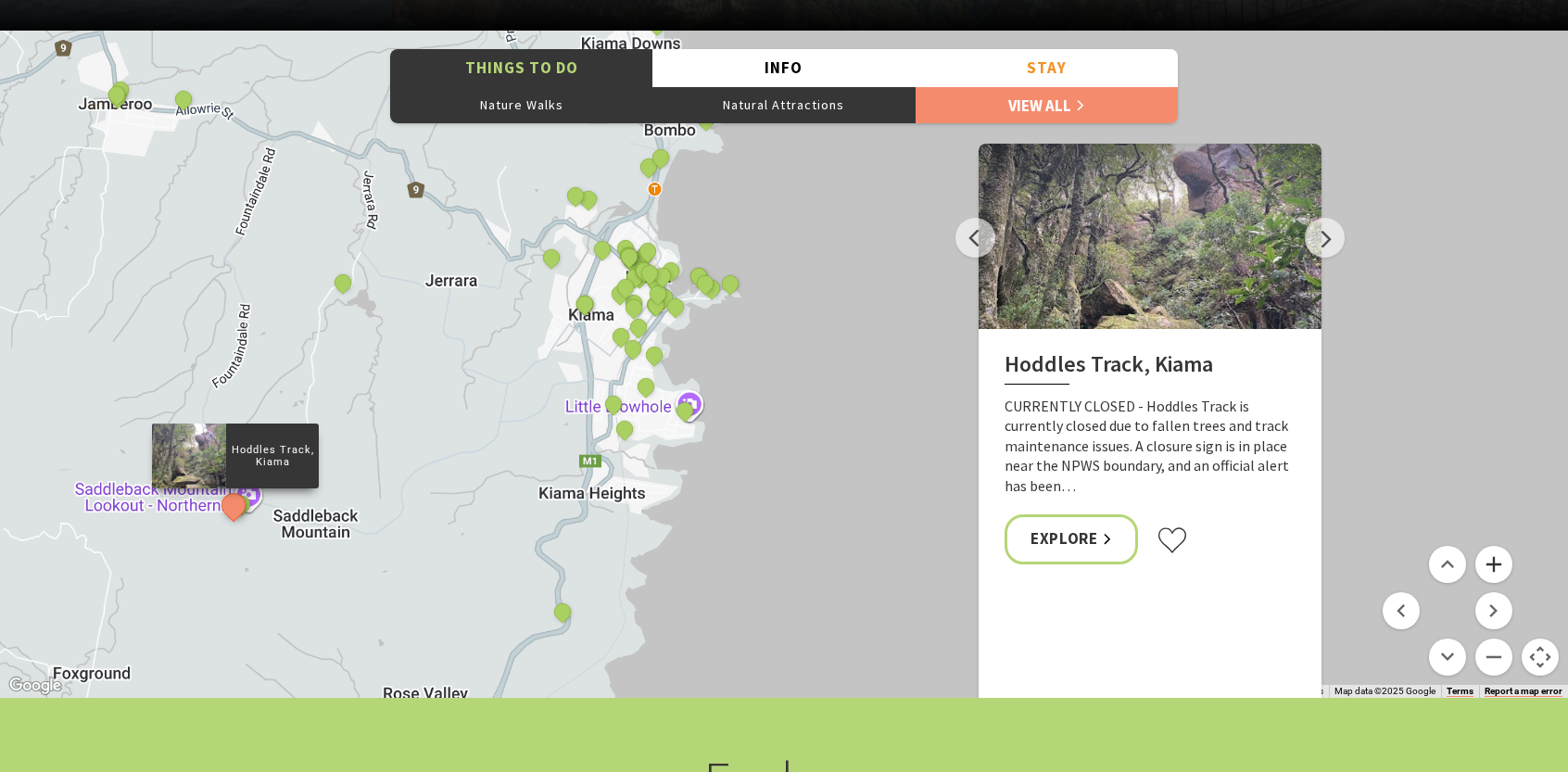
click at [1498, 570] on button "Zoom in" at bounding box center [1493, 564] width 37 height 37
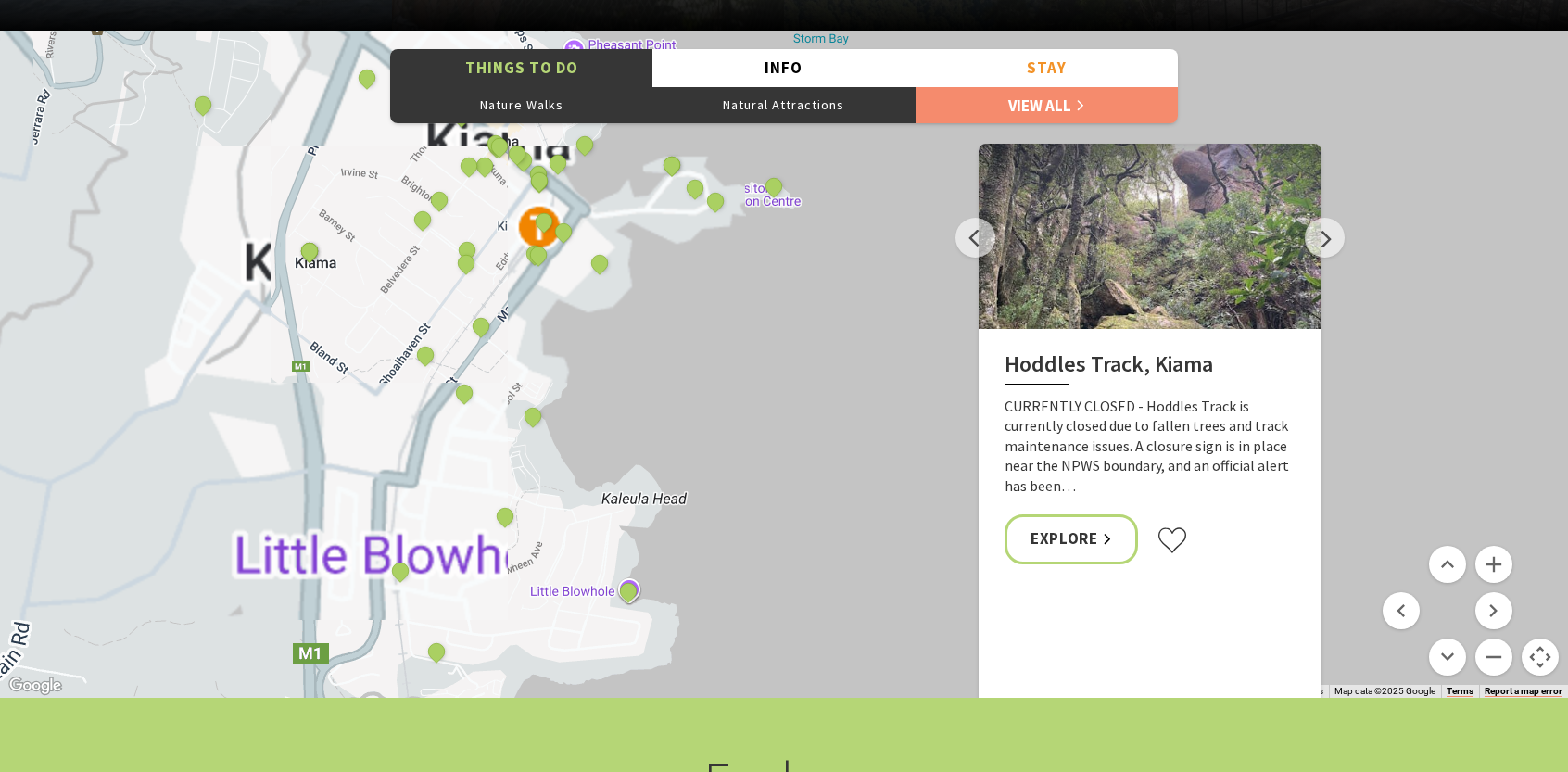
drag, startPoint x: 825, startPoint y: 419, endPoint x: 931, endPoint y: 462, distance: 114.4
click at [931, 462] on div "The Sea & Beau Hoddles Track, Kiama Illawarra Light Railway Museum Soul Revival…" at bounding box center [784, 364] width 1568 height 667
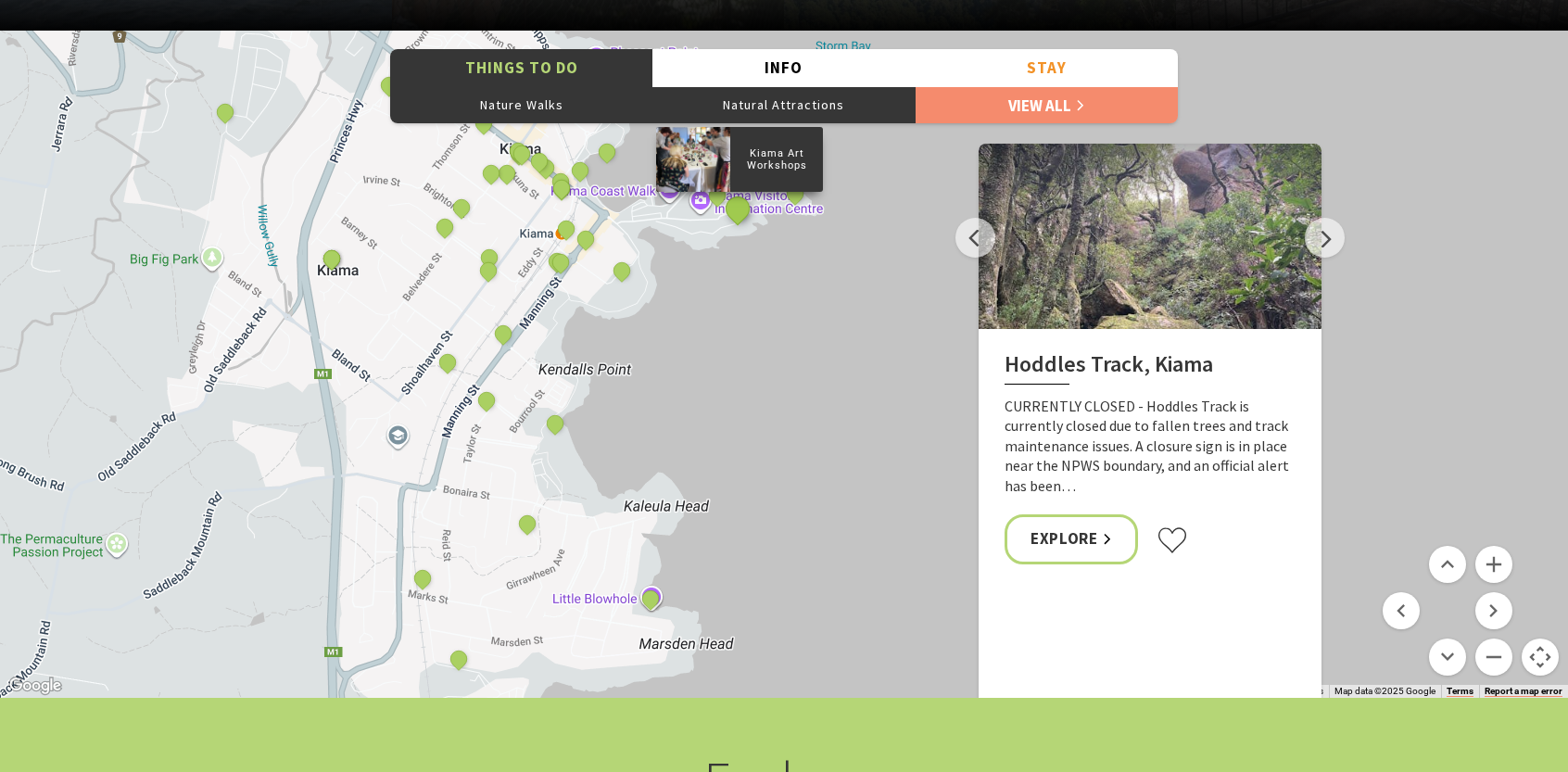
click at [745, 212] on button "See detail about Kiama Art Workshops" at bounding box center [738, 208] width 34 height 34
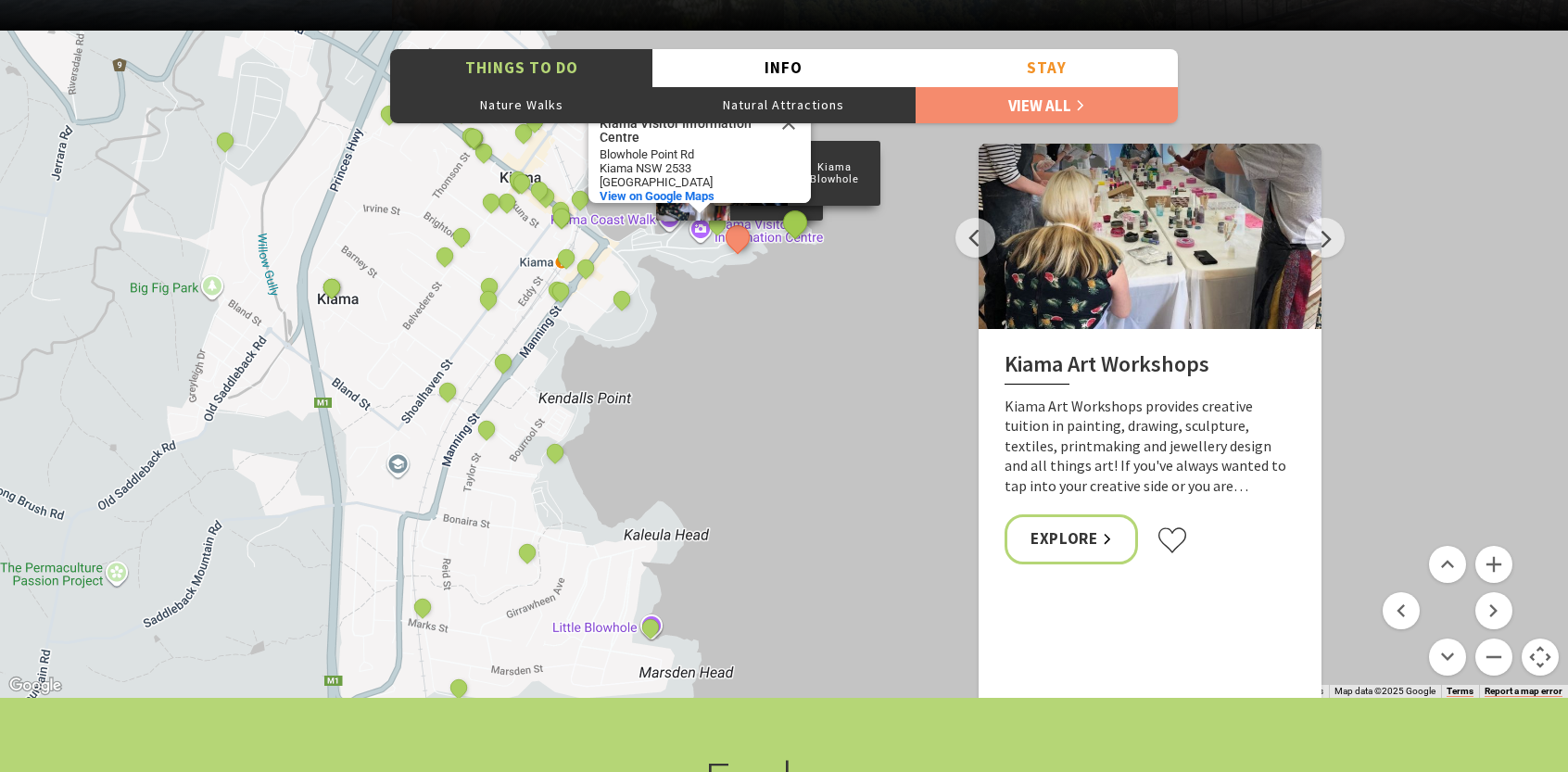
click at [799, 225] on button "See detail about Kiama Blowhole" at bounding box center [796, 223] width 34 height 34
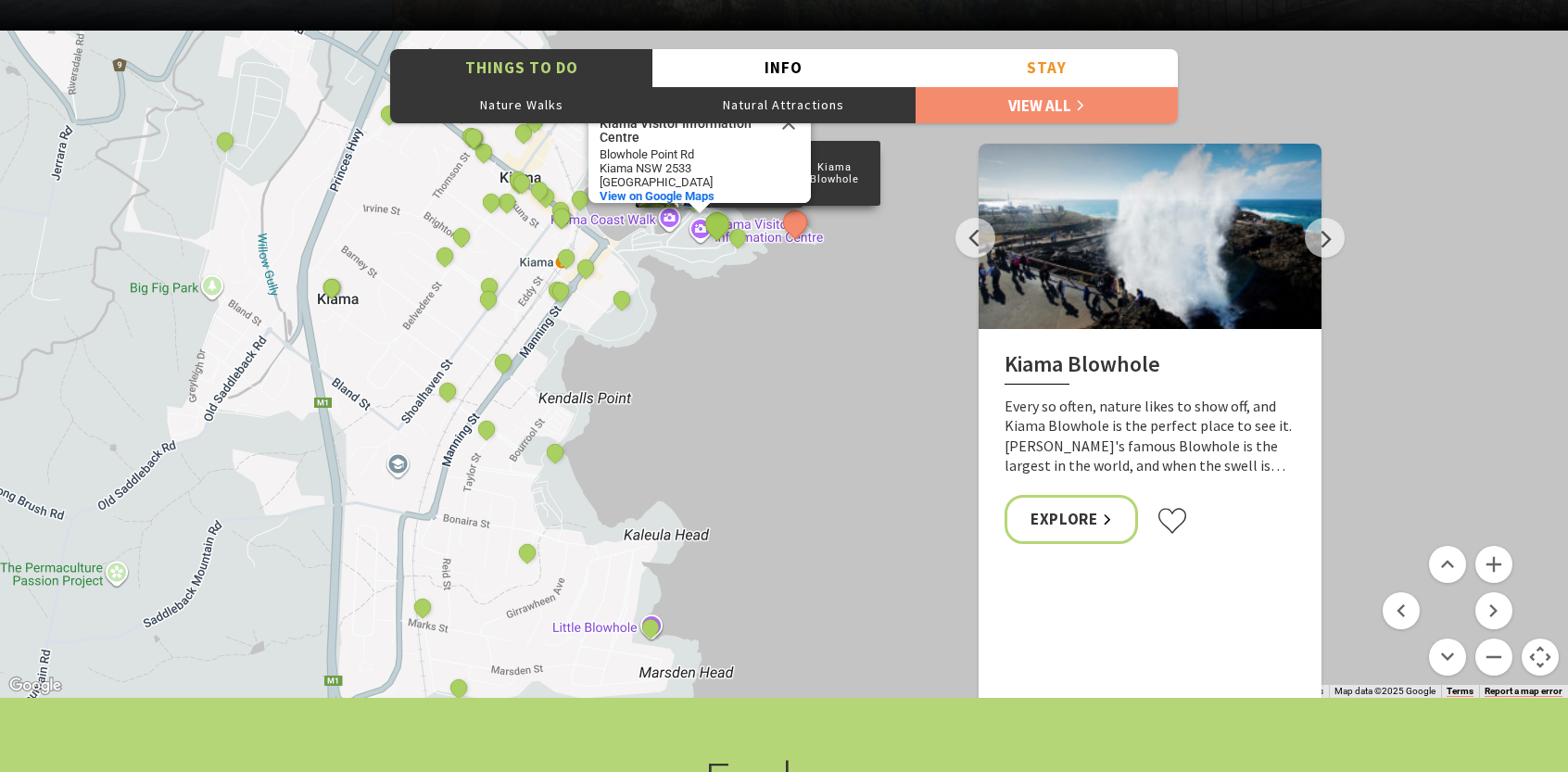
click at [715, 232] on button "See detail about Kiama Lighthouse" at bounding box center [717, 224] width 34 height 34
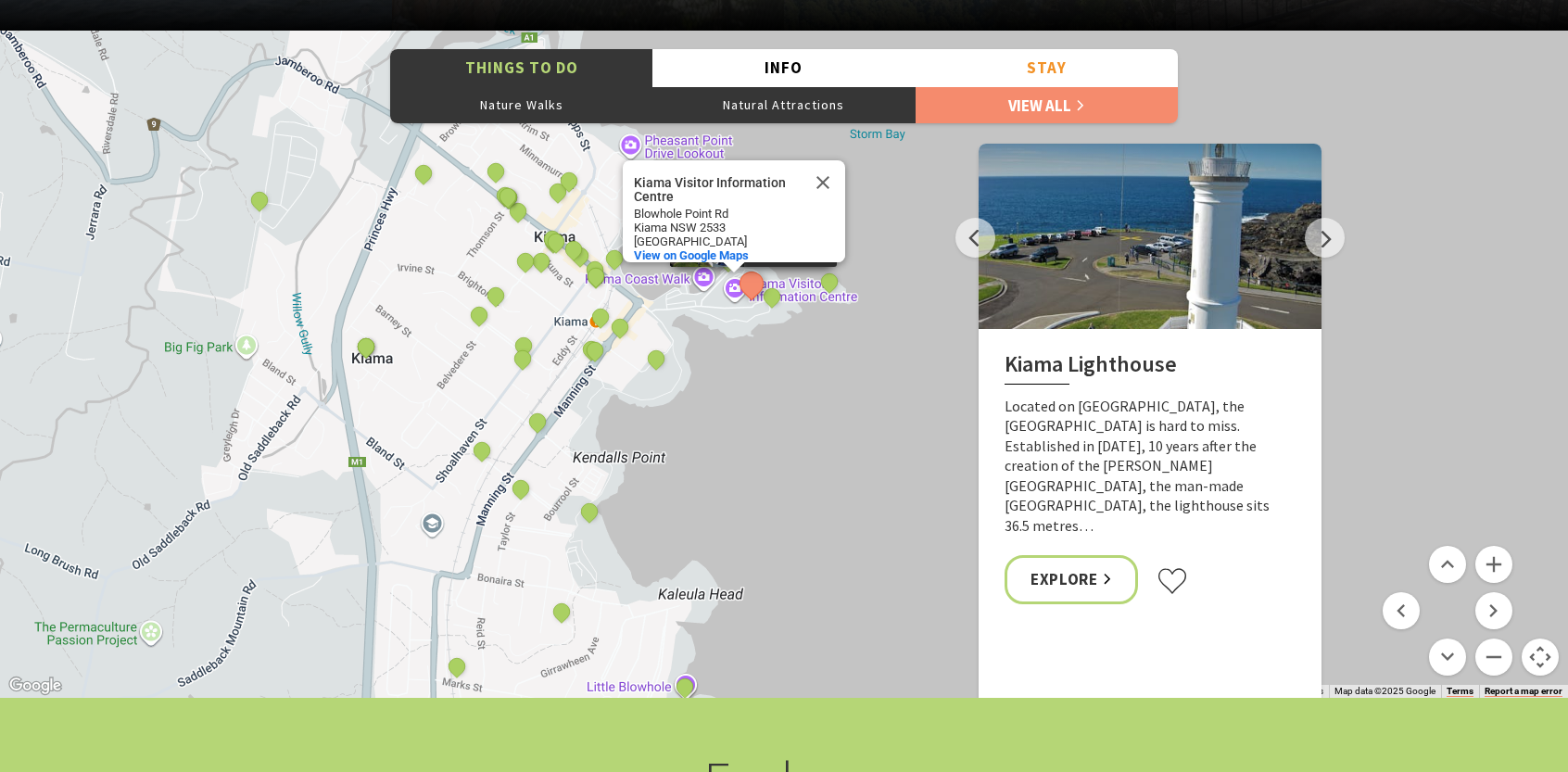
drag, startPoint x: 703, startPoint y: 327, endPoint x: 717, endPoint y: 346, distance: 23.6
click at [717, 346] on div "The Sea & Beau Hoddles Track, Kiama Illawarra Light Railway Museum Soul Revival…" at bounding box center [784, 364] width 1568 height 667
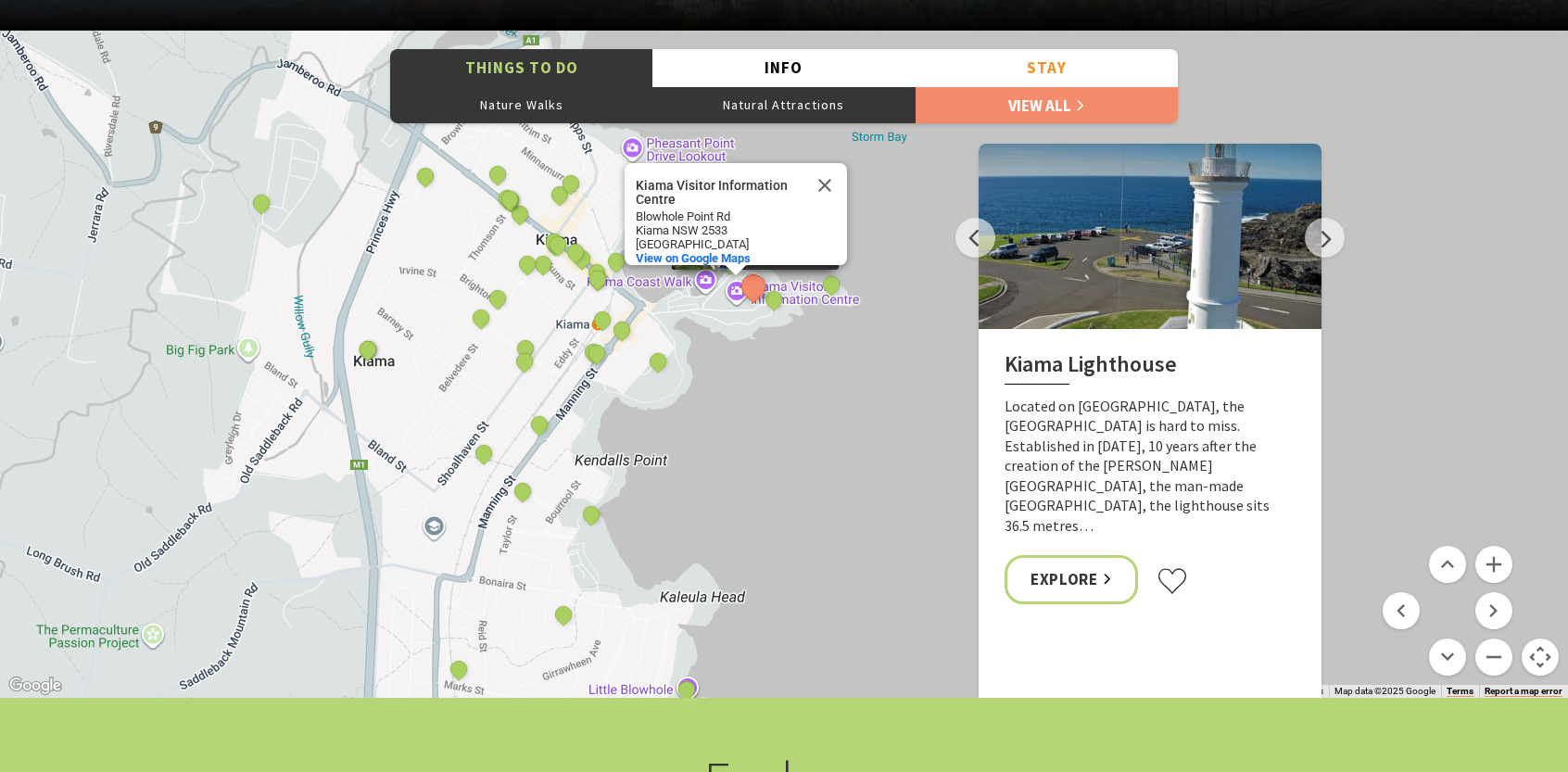
click at [822, 168] on button "Close" at bounding box center [824, 185] width 44 height 44
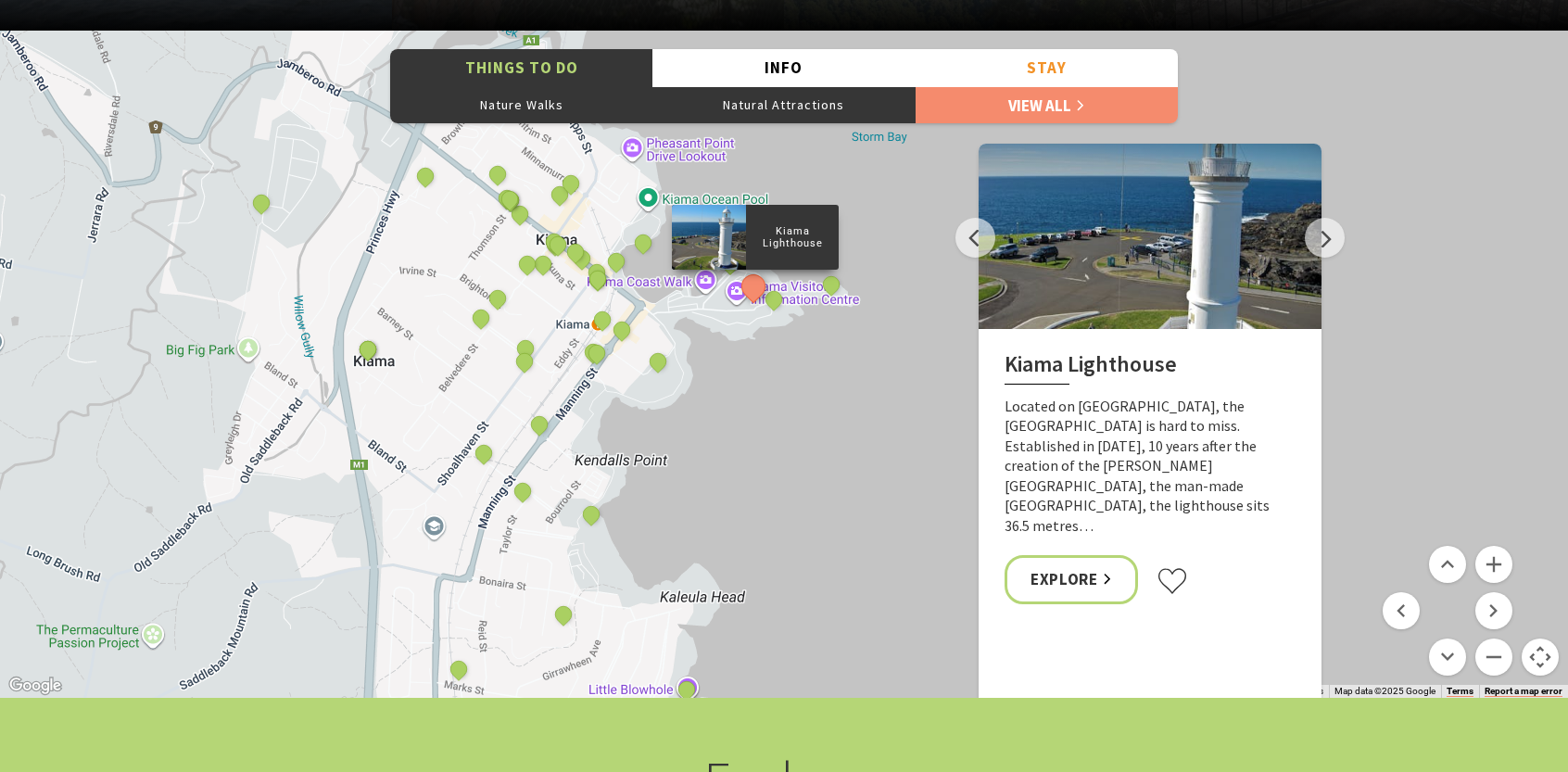
click at [702, 356] on div "The Sea & Beau Hoddles Track, Kiama Illawarra Light Railway Museum Soul Revival…" at bounding box center [784, 364] width 1568 height 667
click at [1498, 646] on button "Zoom out" at bounding box center [1493, 657] width 37 height 37
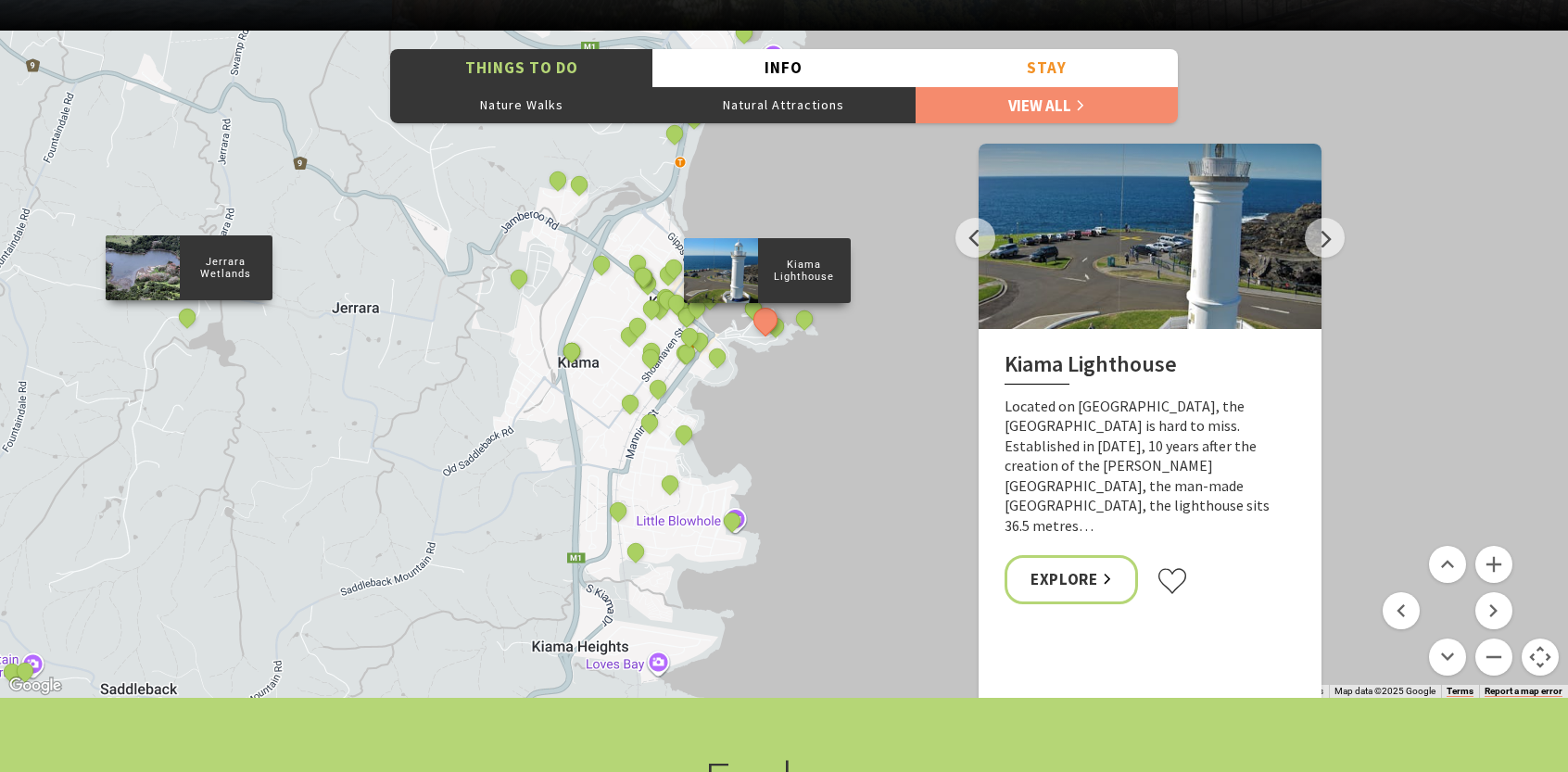
click at [177, 329] on div "Jerrara Wetlands" at bounding box center [188, 318] width 27 height 27
click at [189, 324] on button "See detail about Jerrara Wetlands" at bounding box center [186, 317] width 34 height 34
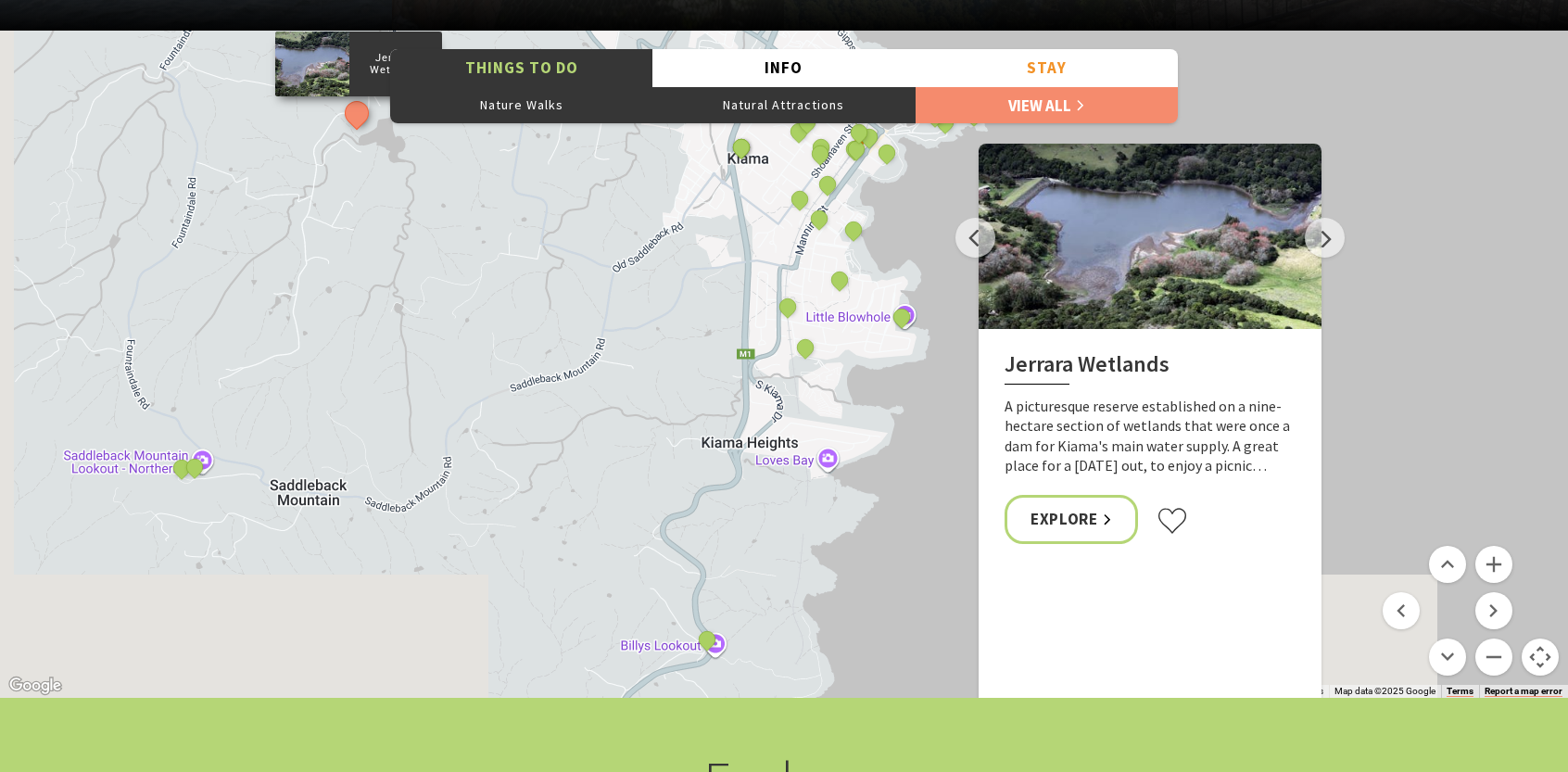
drag, startPoint x: 832, startPoint y: 433, endPoint x: 965, endPoint y: 273, distance: 208.1
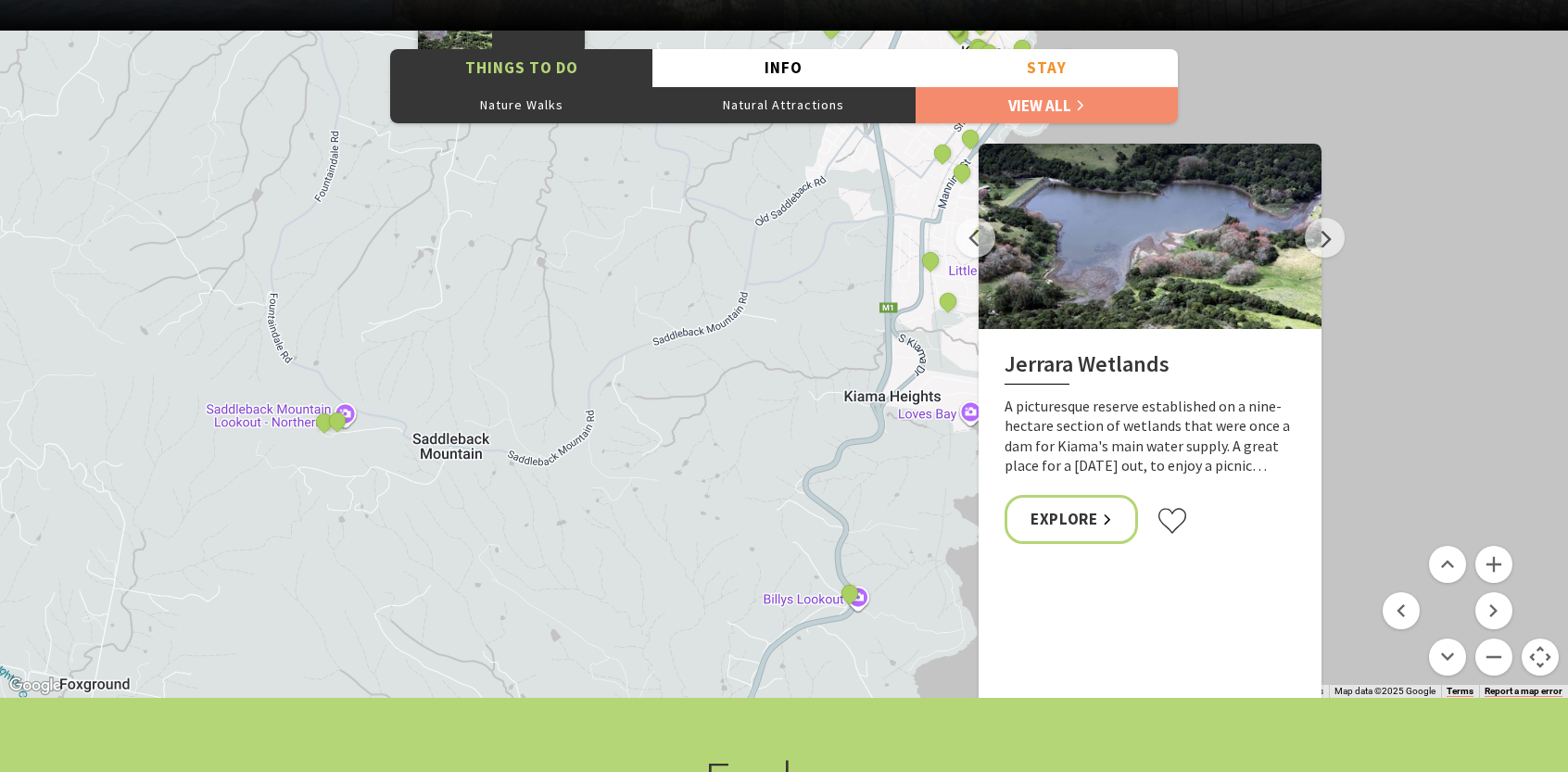
drag, startPoint x: 341, startPoint y: 390, endPoint x: 411, endPoint y: 377, distance: 71.2
click at [411, 377] on div "The Sea & Beau Hoddles Track, Kiama Illawarra Light Railway Museum Soul Revival…" at bounding box center [784, 364] width 1568 height 667
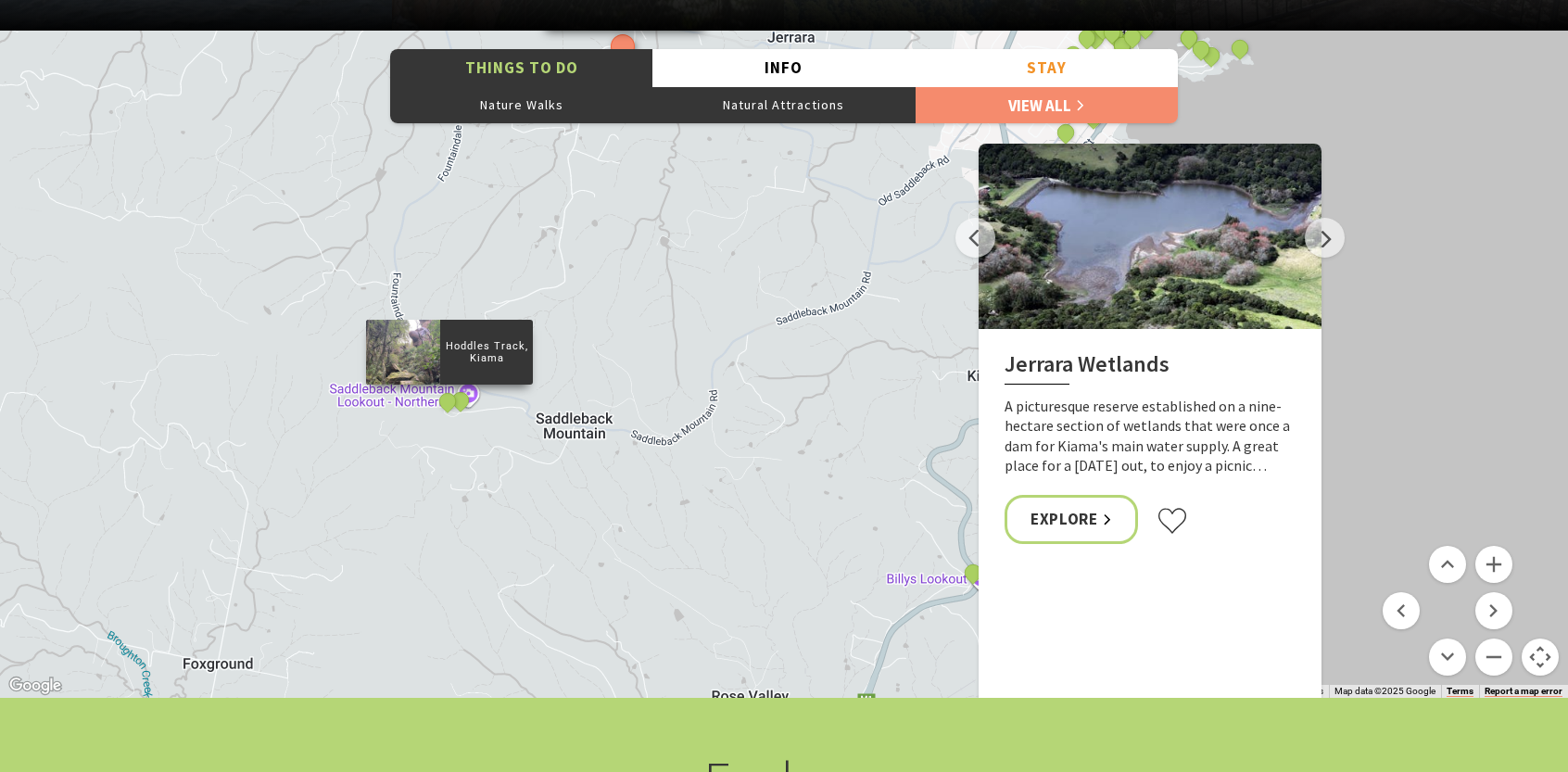
click at [451, 414] on div "Hoddles Track, Kiama" at bounding box center [449, 403] width 27 height 27
click at [461, 400] on button "See detail about Saddleback Mountain Lookout, Kiama" at bounding box center [461, 400] width 34 height 34
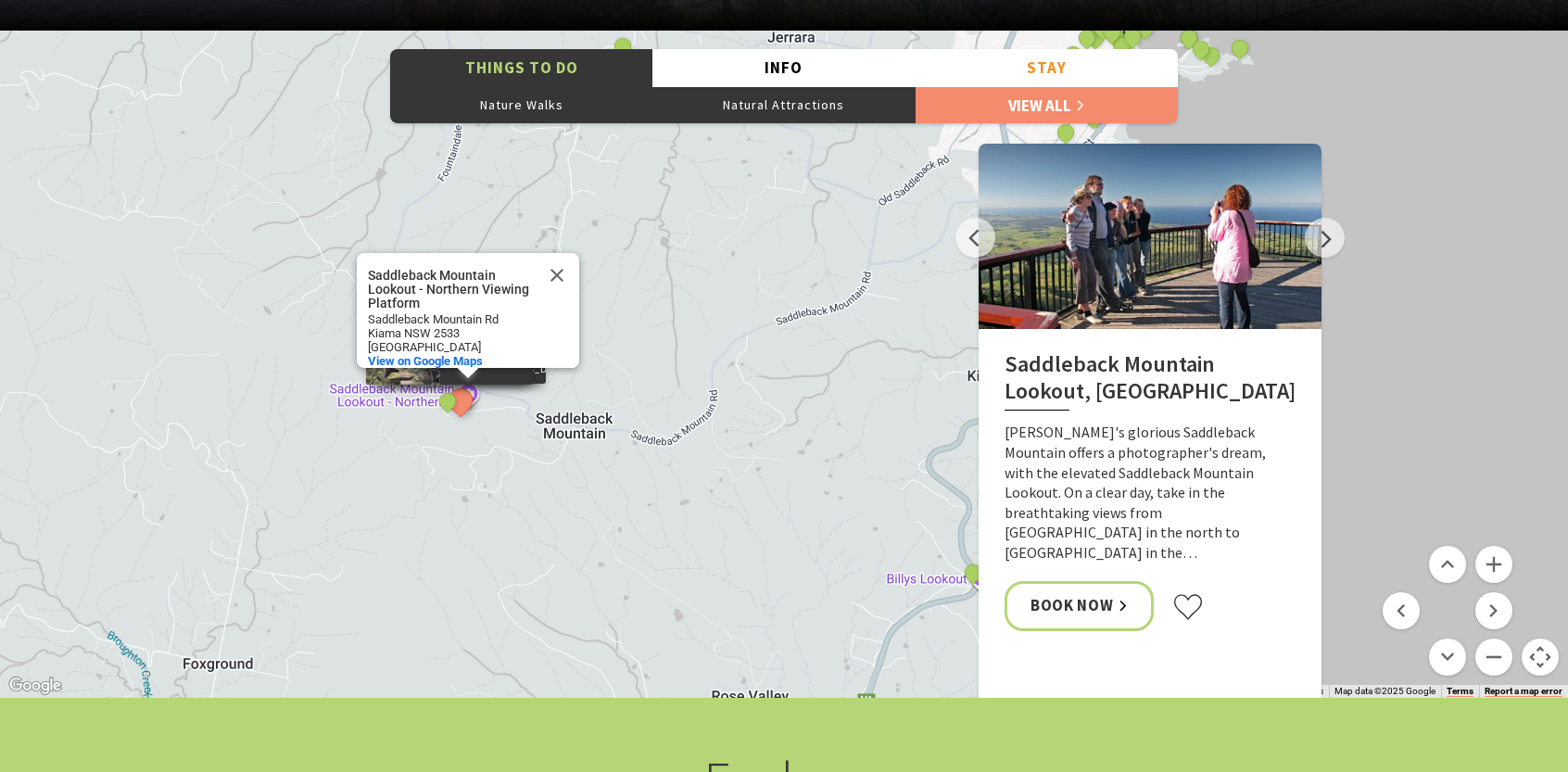
click at [444, 412] on div "Hoddles Track, Kiama" at bounding box center [449, 403] width 27 height 27
click at [448, 410] on button "See detail about Hoddles Track, Kiama" at bounding box center [448, 402] width 34 height 34
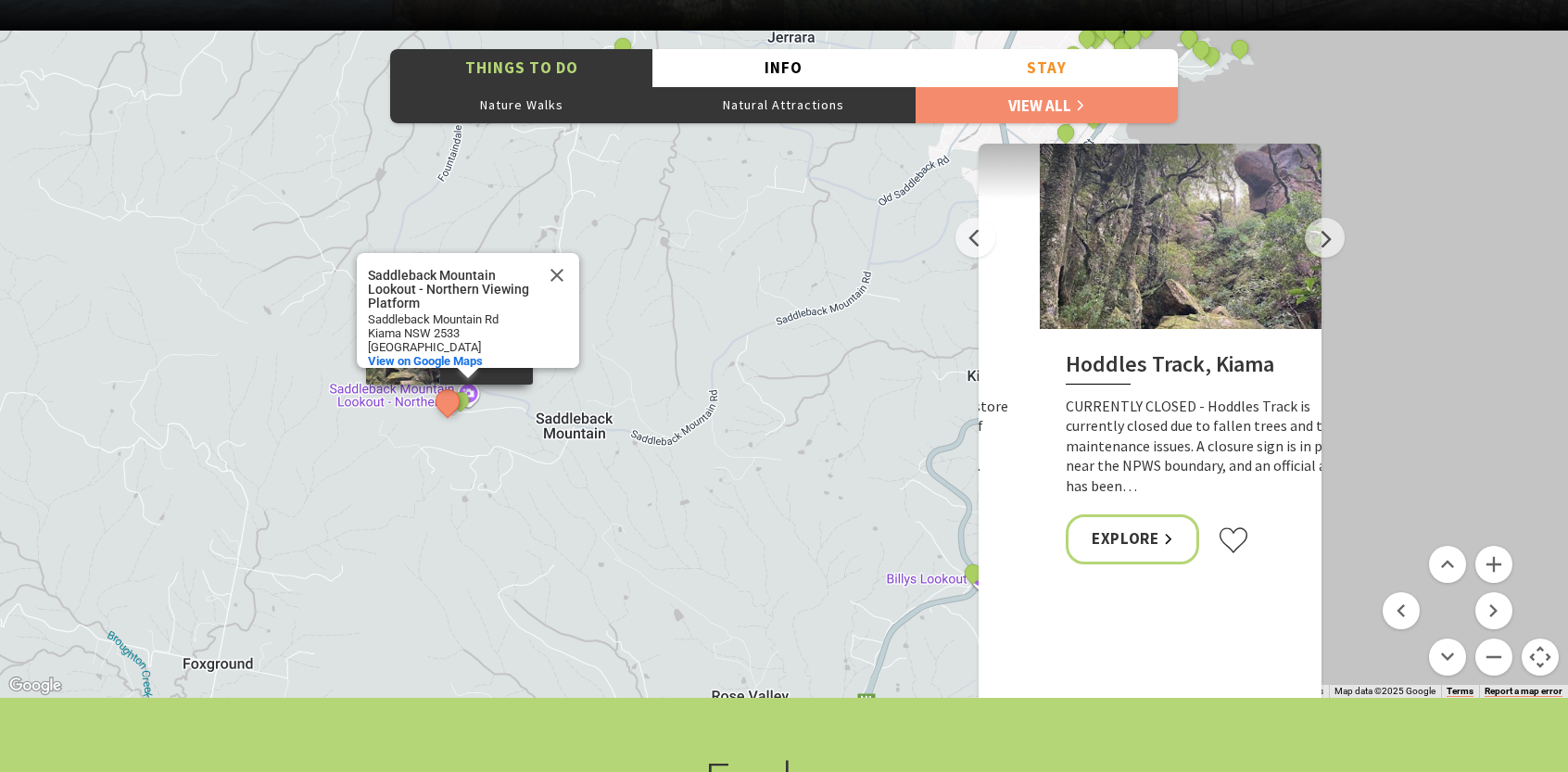
drag, startPoint x: 1068, startPoint y: 404, endPoint x: 1111, endPoint y: 405, distance: 43.0
click at [1112, 405] on p "CURRENTLY CLOSED - Hoddles Track is currently closed due to fallen trees and tr…" at bounding box center [1212, 447] width 291 height 100
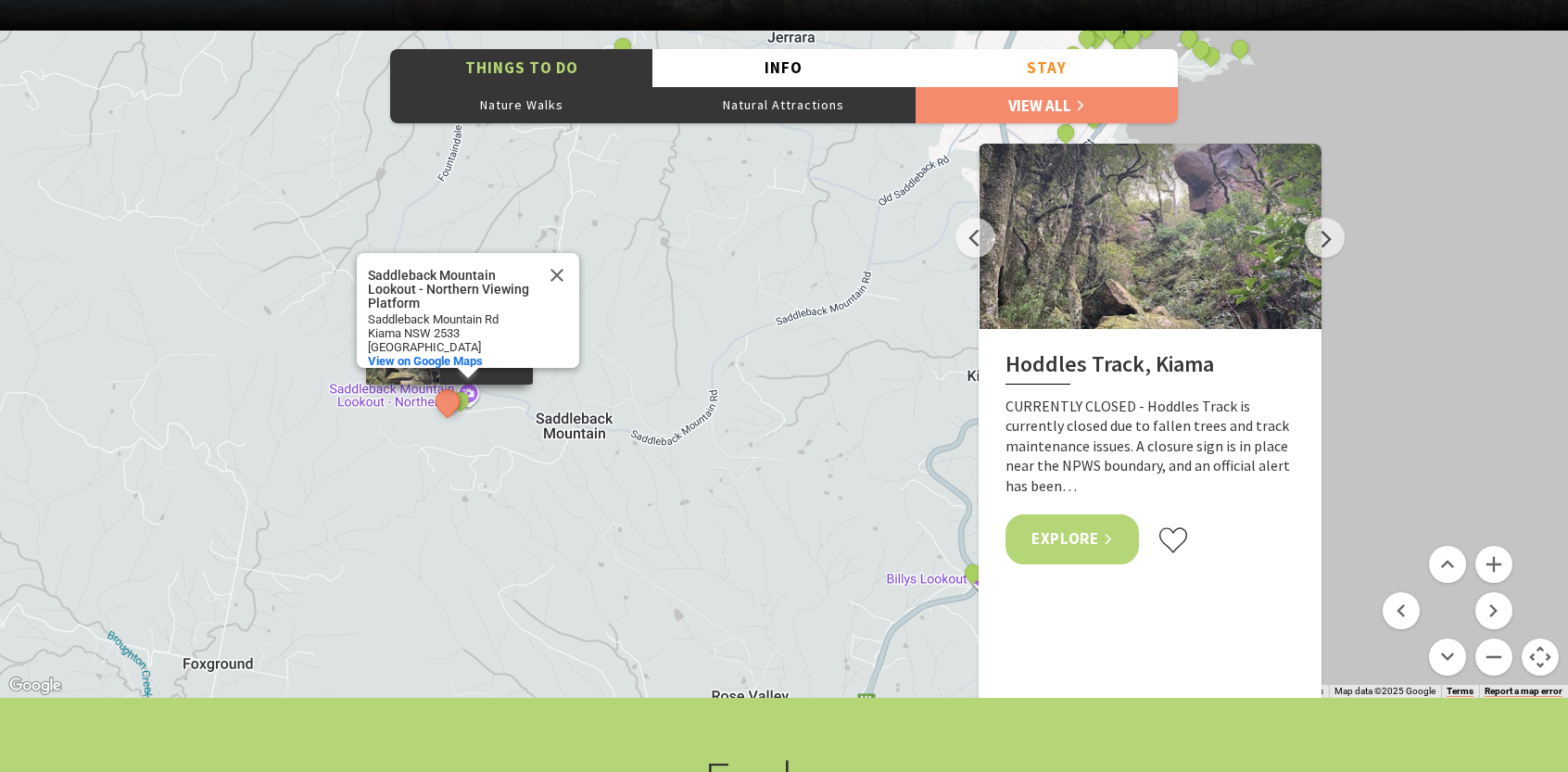
click at [1095, 543] on link "Explore" at bounding box center [1072, 539] width 133 height 49
drag, startPoint x: 1509, startPoint y: 657, endPoint x: 1492, endPoint y: 655, distance: 17.1
click at [1509, 657] on button "Zoom out" at bounding box center [1493, 657] width 37 height 37
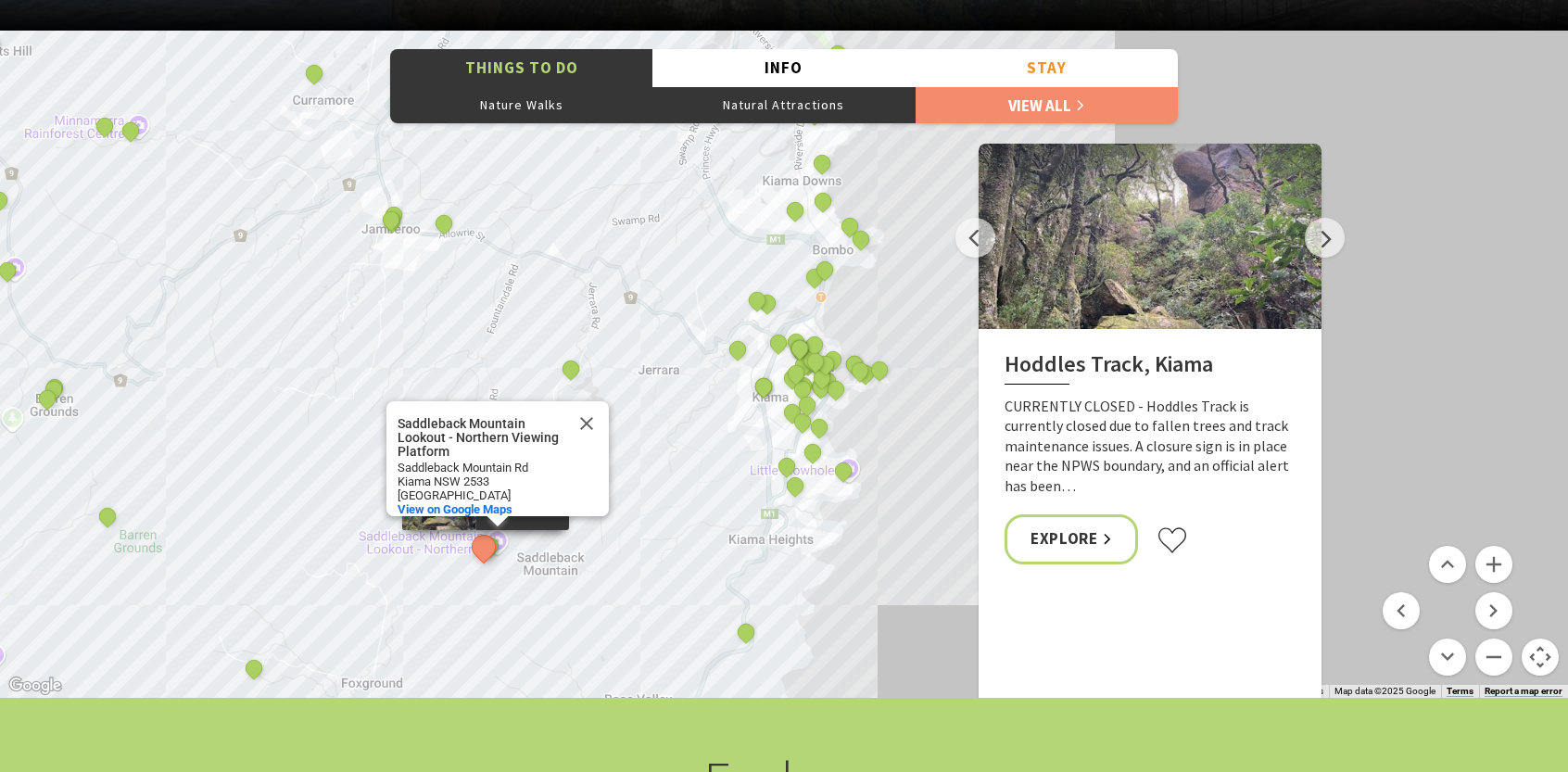
drag, startPoint x: 825, startPoint y: 335, endPoint x: 694, endPoint y: 505, distance: 214.6
click at [694, 505] on div "The Sea & Beau Hoddles Track, Kiama Illawarra Light Railway Museum Soul Revival…" at bounding box center [784, 364] width 1568 height 667
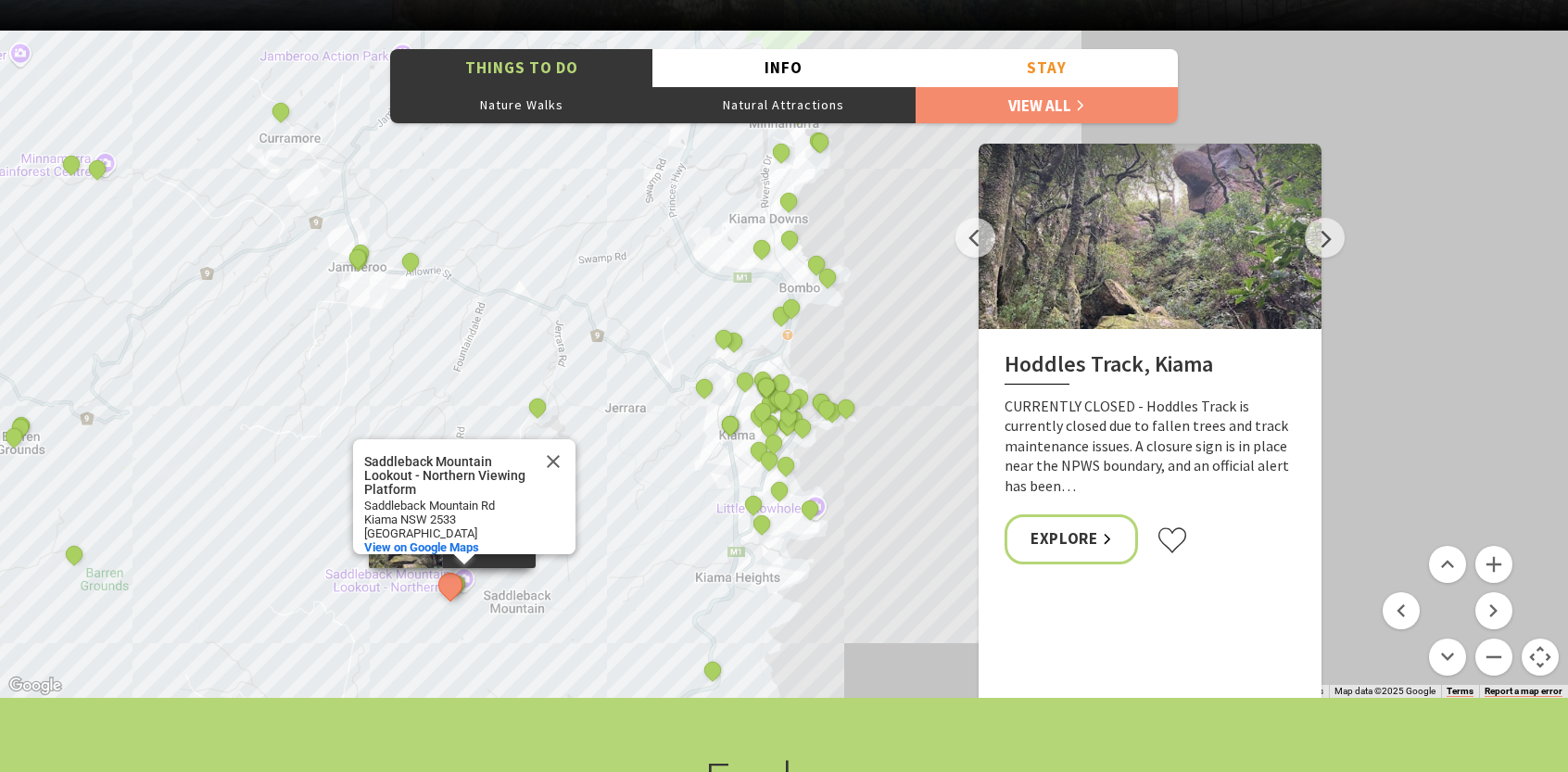
drag, startPoint x: 654, startPoint y: 266, endPoint x: 620, endPoint y: 304, distance: 51.0
click at [620, 304] on div "The Sea & Beau Hoddles Track, Kiama Illawarra Light Railway Museum Soul Revival…" at bounding box center [784, 364] width 1568 height 667
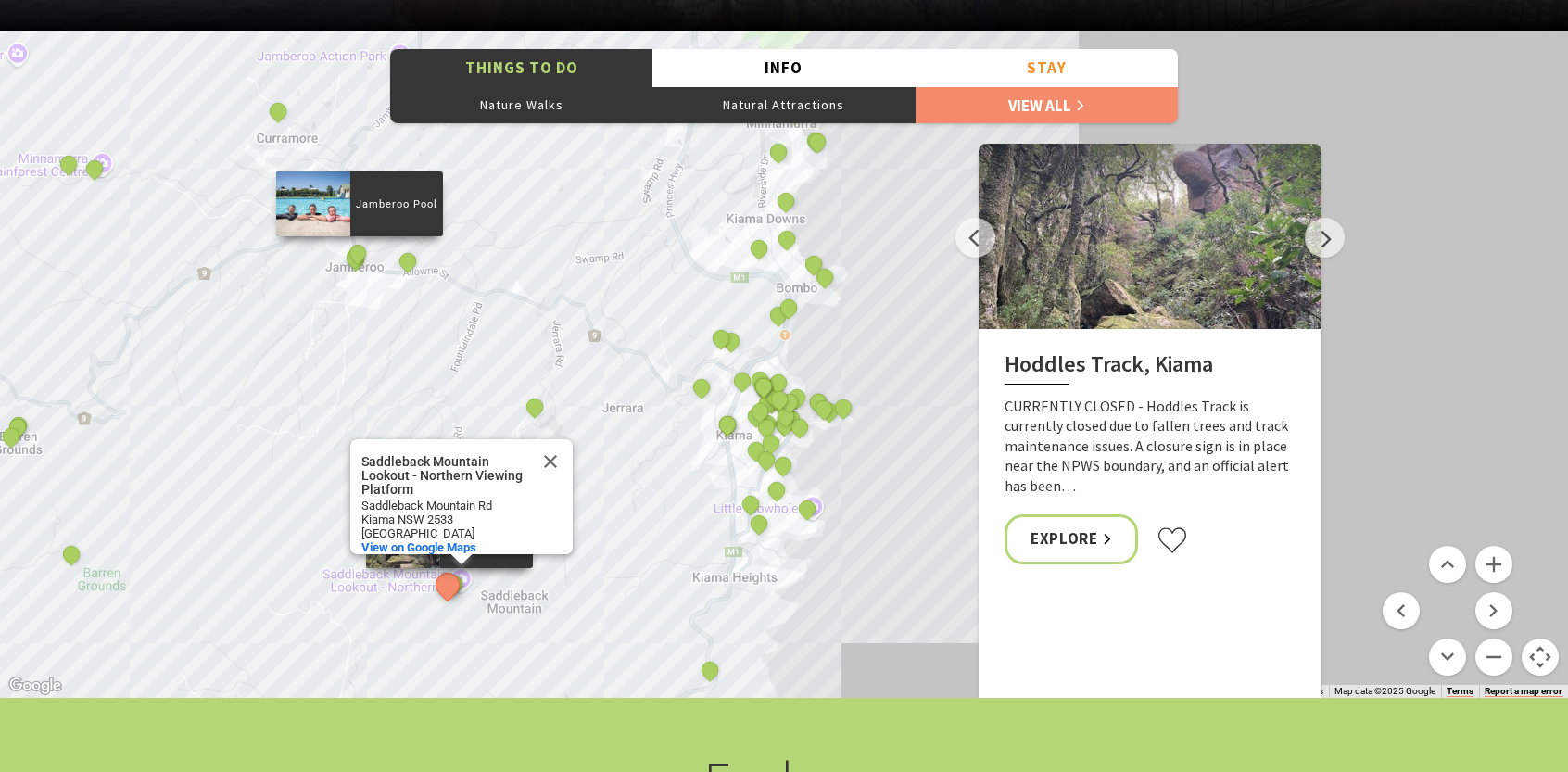
click at [349, 263] on div "Jamberoo Pool" at bounding box center [359, 254] width 27 height 27
click at [361, 249] on button "See detail about Jamberoo Golf Club" at bounding box center [355, 257] width 34 height 34
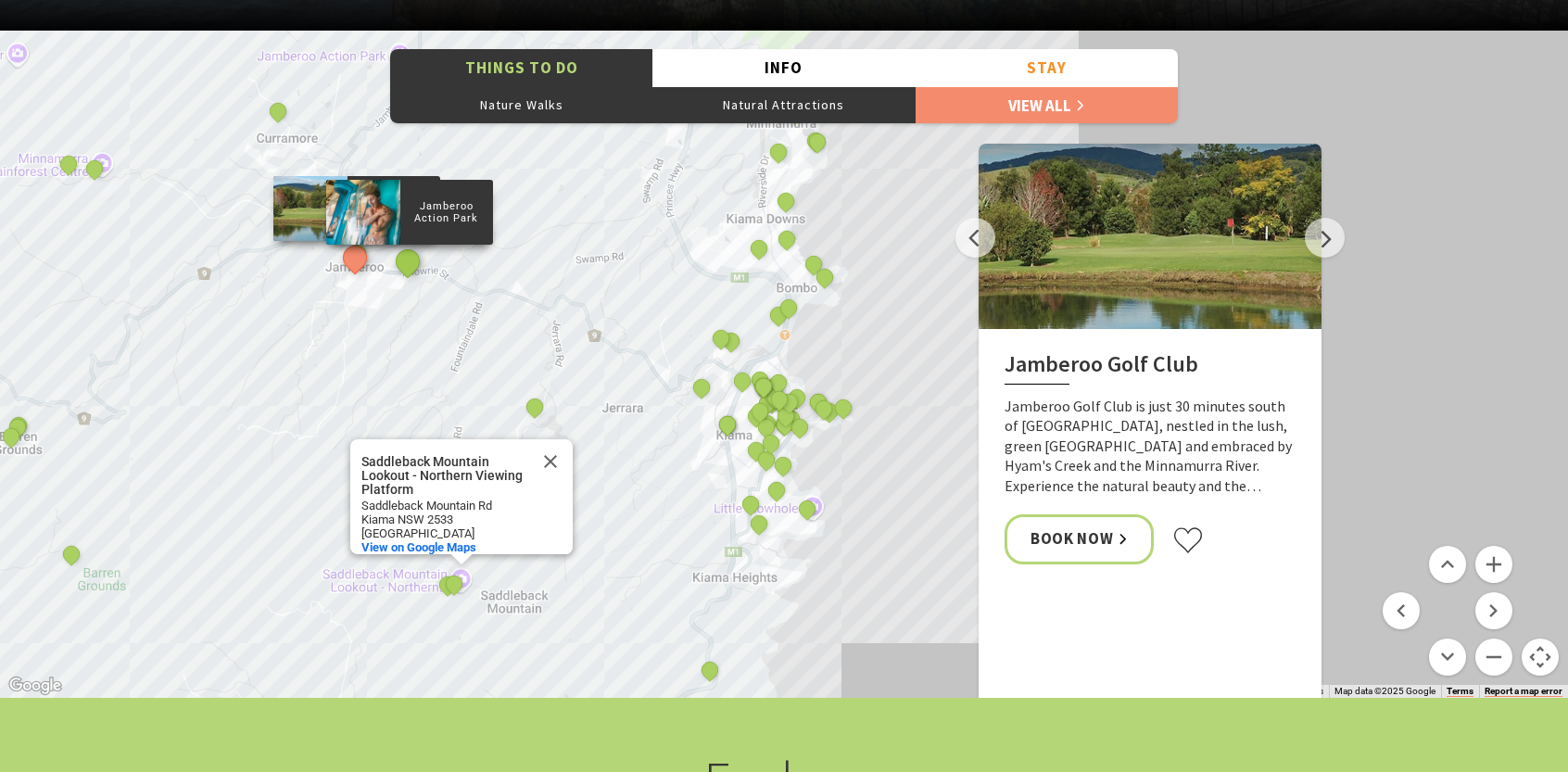
click at [404, 260] on button "See detail about Jamberoo Action Park" at bounding box center [407, 261] width 34 height 34
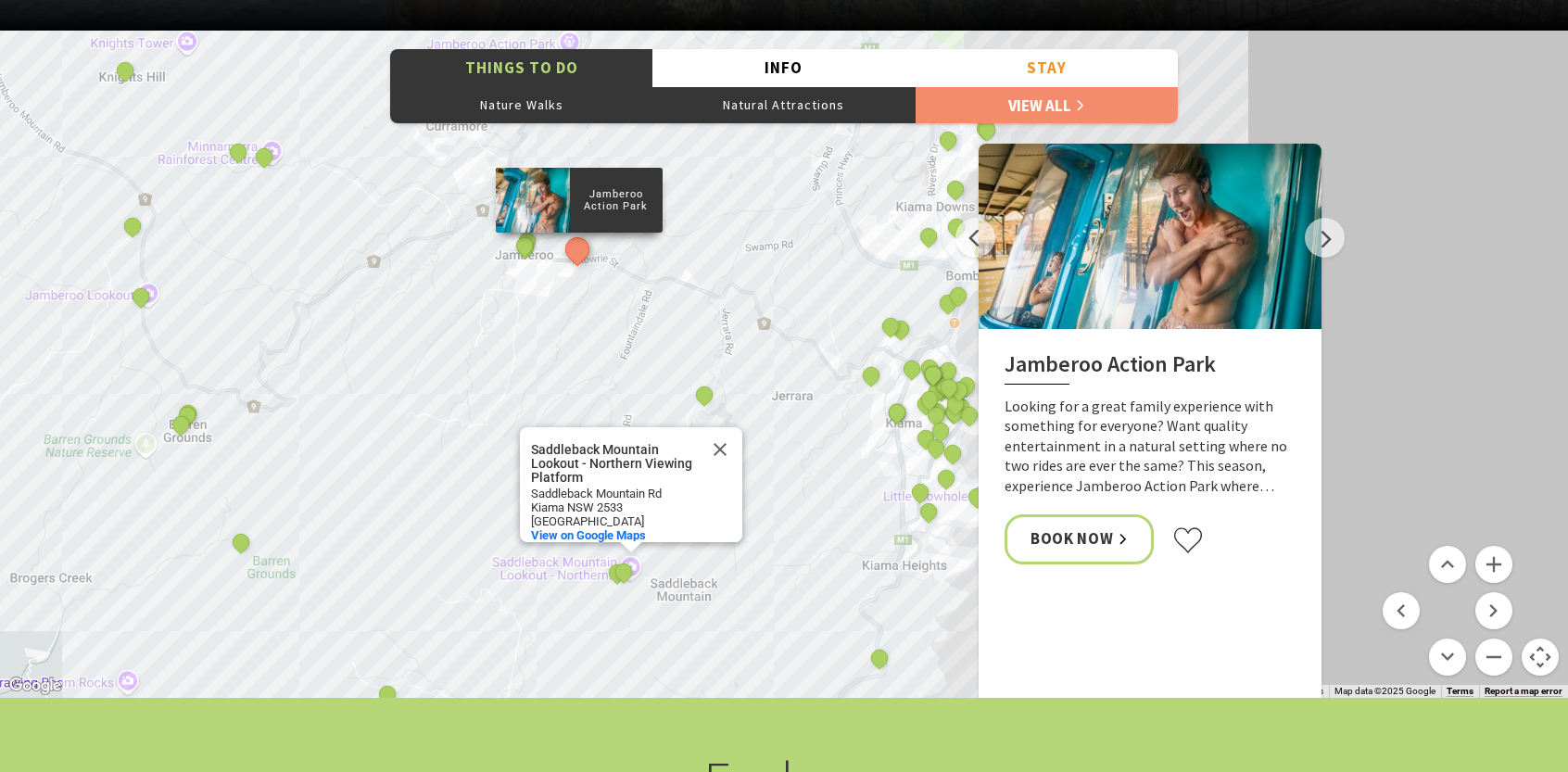
drag, startPoint x: 548, startPoint y: 393, endPoint x: 719, endPoint y: 381, distance: 171.4
click at [719, 381] on div "The Sea & Beau Hoddles Track, Kiama Illawarra Light Railway Museum Soul Revival…" at bounding box center [784, 364] width 1568 height 667
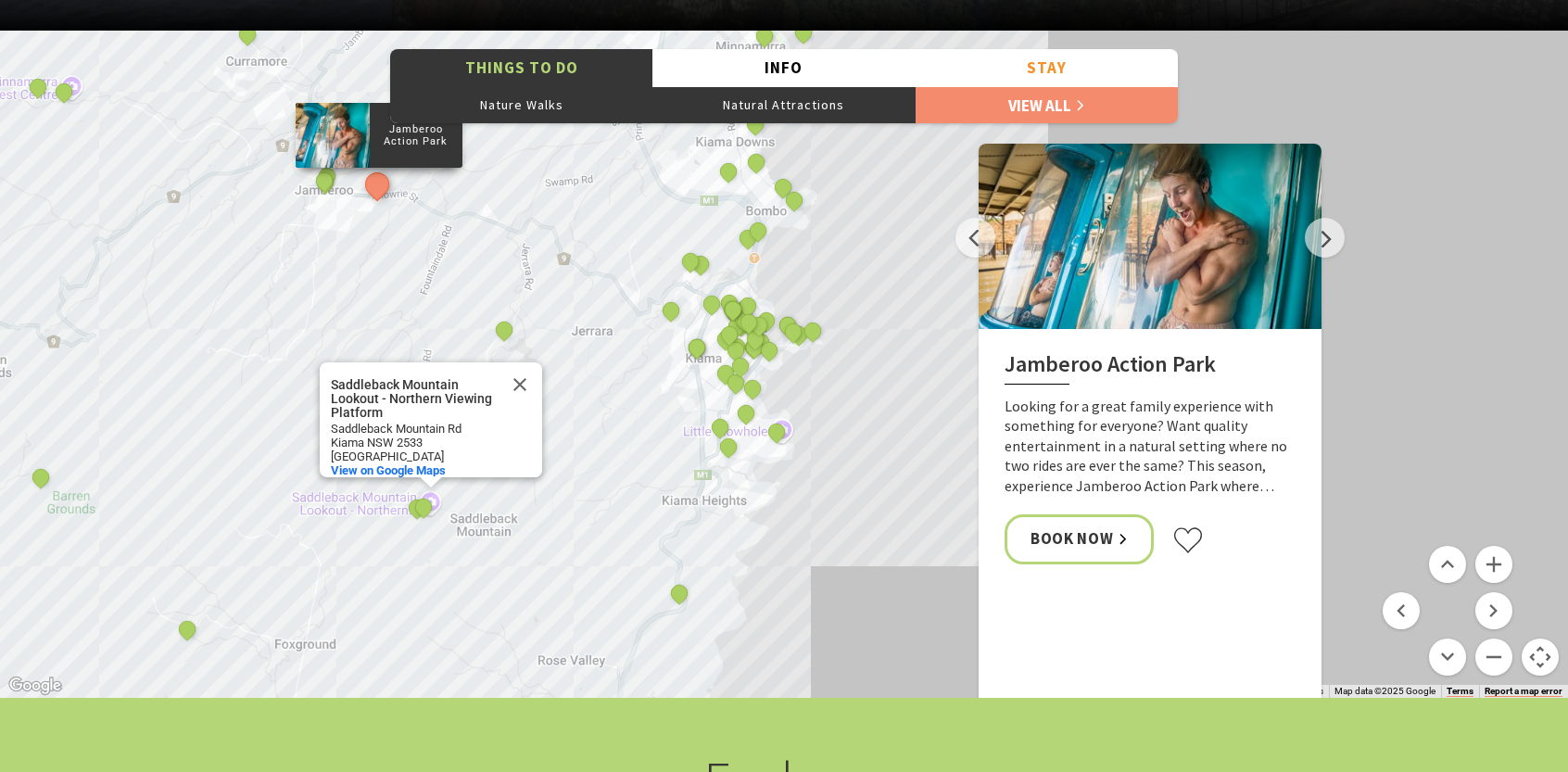
drag, startPoint x: 788, startPoint y: 408, endPoint x: 587, endPoint y: 342, distance: 211.6
click at [587, 342] on div "The Sea & Beau Hoddles Track, Kiama Illawarra Light Railway Museum Soul Revival…" at bounding box center [1375, 744] width 1583 height 889
click at [519, 369] on button "Close" at bounding box center [520, 384] width 44 height 44
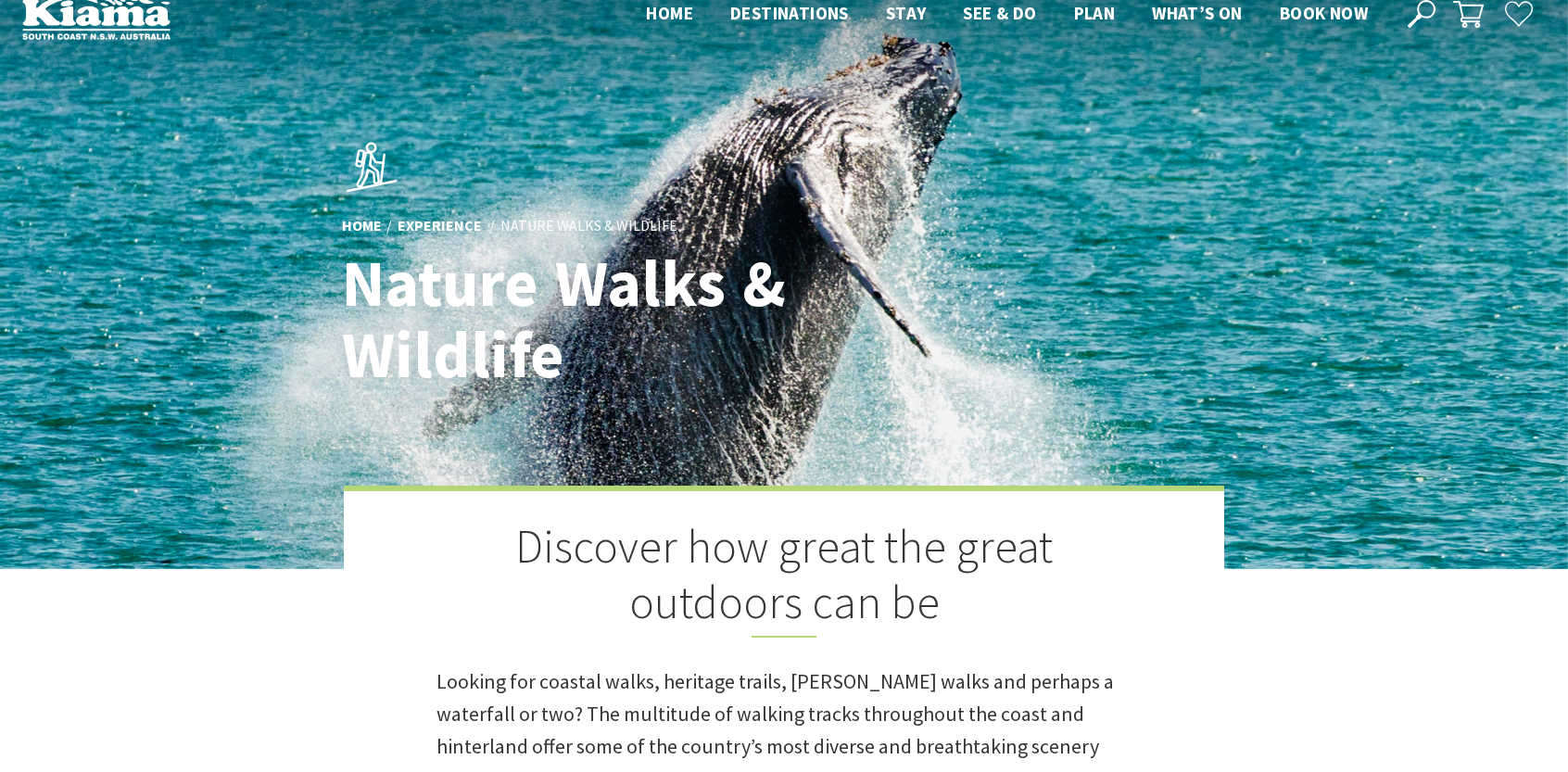
scroll to position [0, 0]
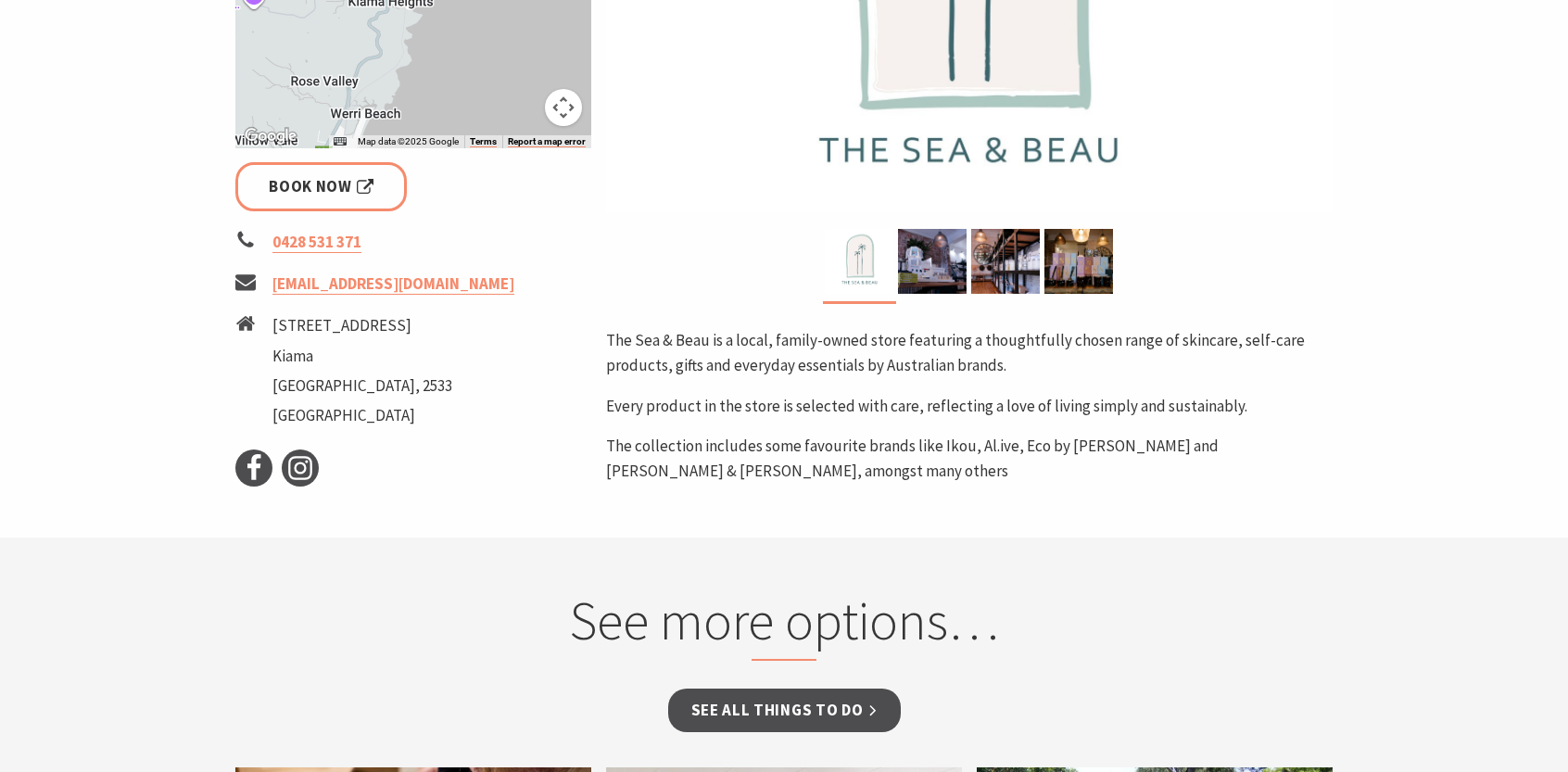
scroll to position [649, 0]
